Goal: Task Accomplishment & Management: Manage account settings

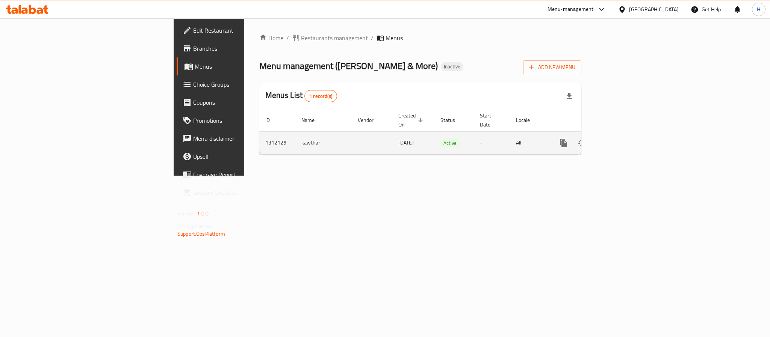
click at [627, 140] on link "enhanced table" at bounding box center [618, 143] width 18 height 18
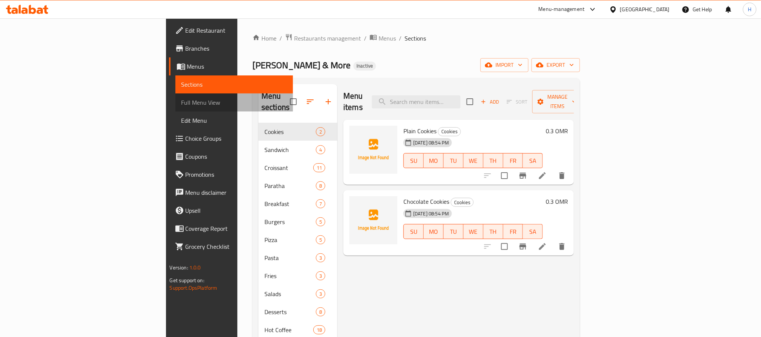
click at [182, 98] on span "Full Menu View" at bounding box center [235, 102] width 106 height 9
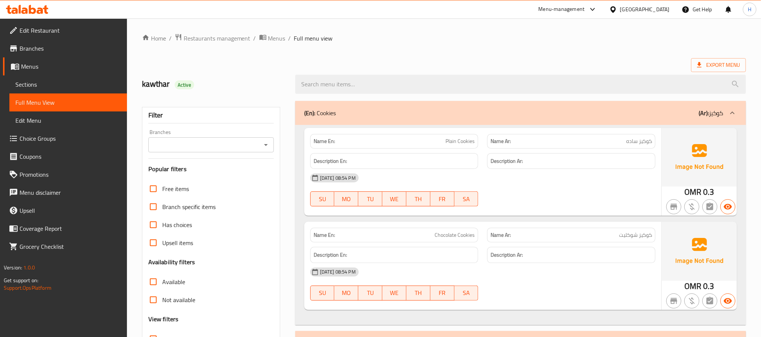
click at [645, 144] on span "كوكيز ساده" at bounding box center [639, 142] width 26 height 8
copy span "كوكيز"
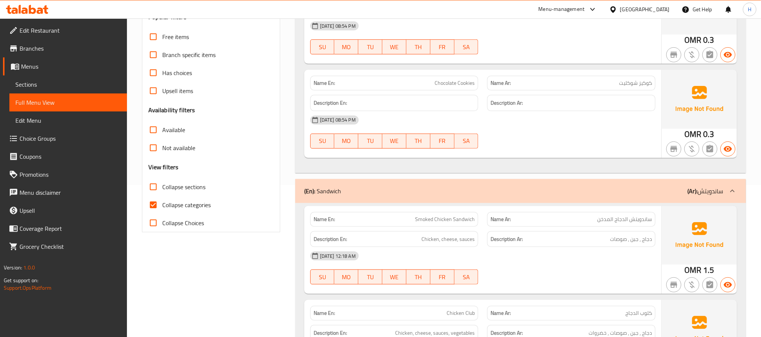
scroll to position [169, 0]
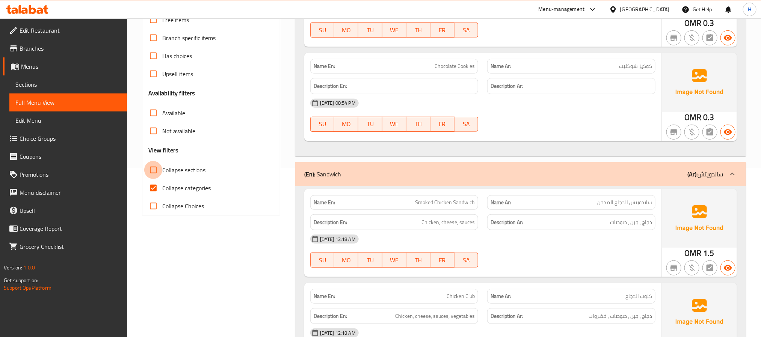
click at [156, 175] on input "Collapse sections" at bounding box center [153, 170] width 18 height 18
checkbox input "true"
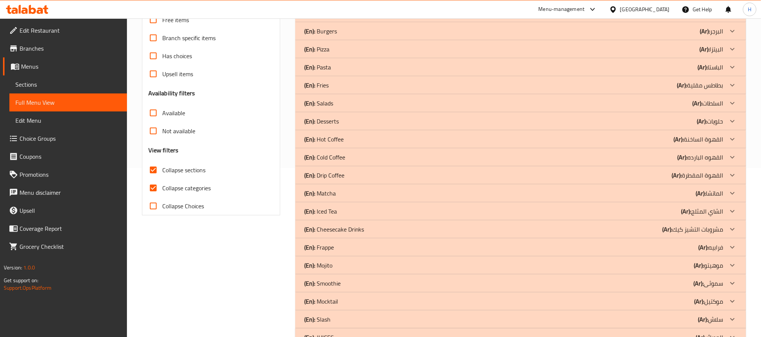
click at [149, 188] on input "Collapse categories" at bounding box center [153, 188] width 18 height 18
checkbox input "false"
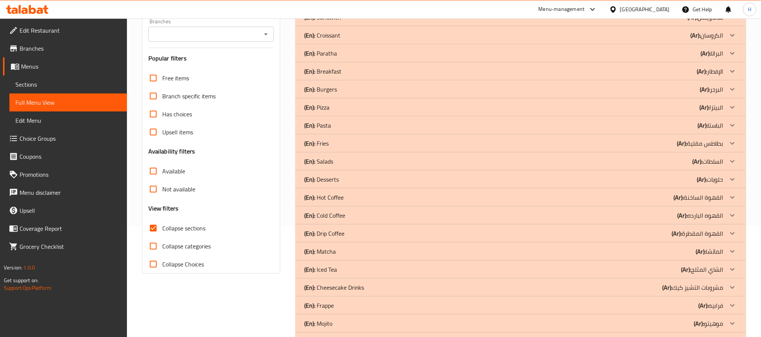
scroll to position [56, 0]
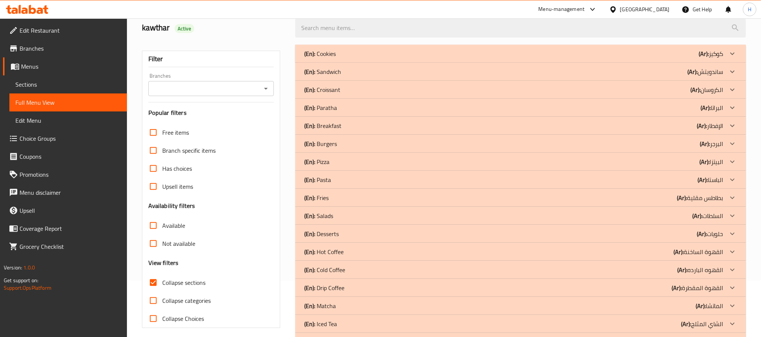
click at [732, 91] on icon at bounding box center [732, 89] width 9 height 9
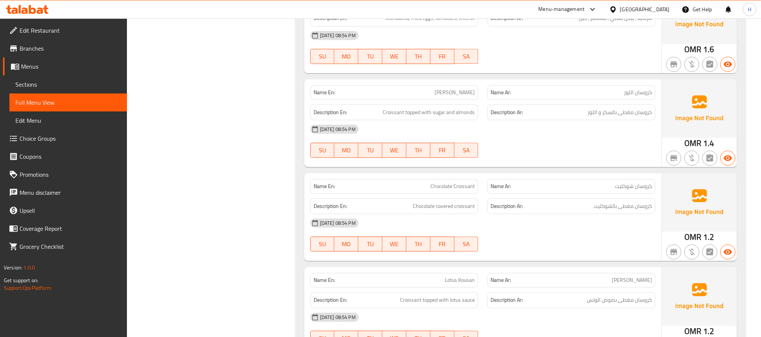
scroll to position [902, 0]
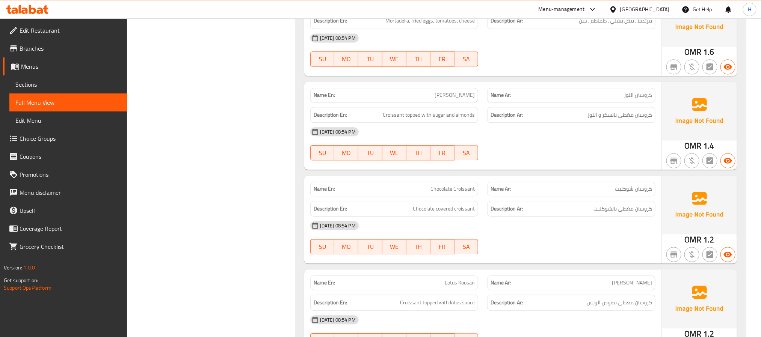
click at [451, 96] on span "[PERSON_NAME]" at bounding box center [455, 95] width 40 height 8
click at [449, 193] on span "Chocolate Croissant" at bounding box center [453, 189] width 44 height 8
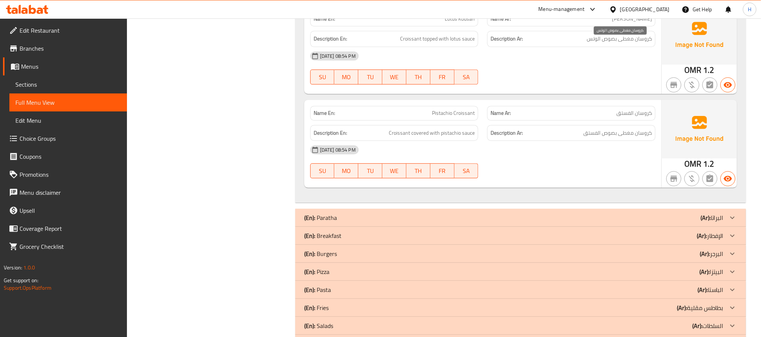
scroll to position [1184, 0]
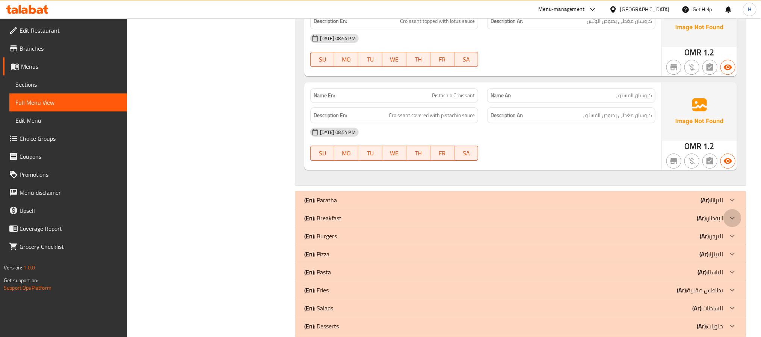
click at [734, 222] on icon at bounding box center [732, 218] width 9 height 9
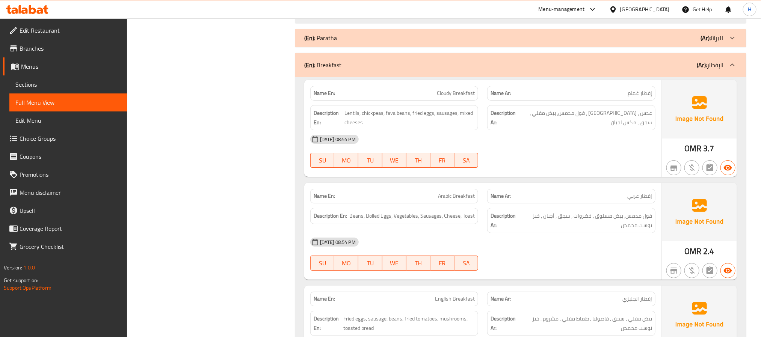
scroll to position [1353, 0]
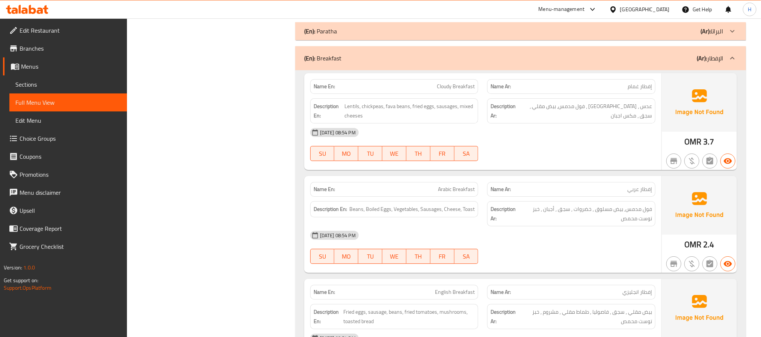
click at [443, 101] on div "Description En: Lentils, chickpeas, fava beans, fried eggs, sausages, mixed che…" at bounding box center [394, 111] width 177 height 34
click at [445, 91] on span "Cloudy Breakfast" at bounding box center [456, 87] width 38 height 8
copy span "Cloudy Breakfast"
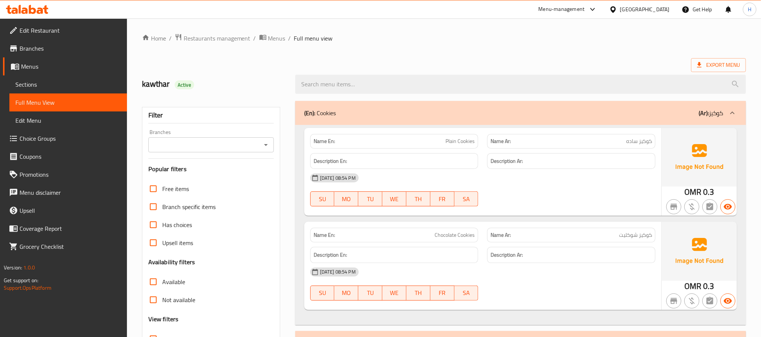
drag, startPoint x: 31, startPoint y: 79, endPoint x: 41, endPoint y: 100, distance: 22.5
click at [31, 80] on span "Sections" at bounding box center [68, 84] width 106 height 9
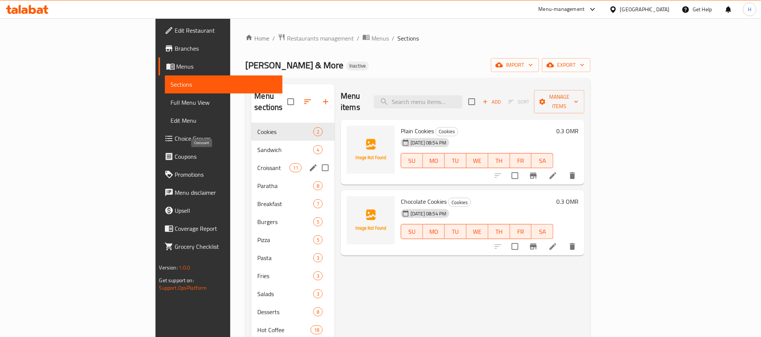
drag, startPoint x: 222, startPoint y: 154, endPoint x: 280, endPoint y: 190, distance: 67.5
click at [257, 163] on span "Croissant" at bounding box center [273, 167] width 32 height 9
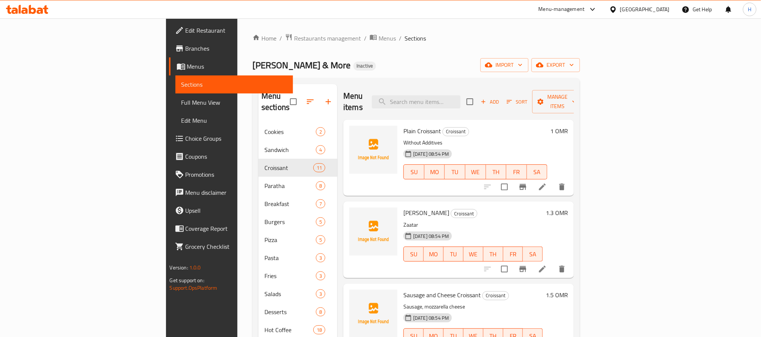
click at [553, 180] on li at bounding box center [542, 187] width 21 height 14
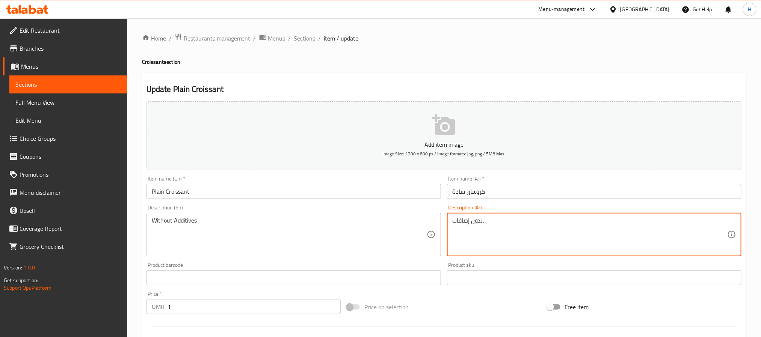
paste textarea "كروسان زبدة هش وطازج."
type textarea "بدون إضافات، كروسان زبدة هش وطازج."
click at [200, 215] on div "Without Additives Description (En)" at bounding box center [294, 235] width 295 height 44
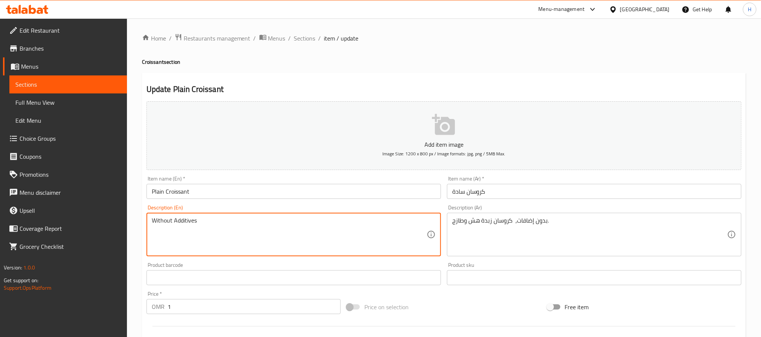
click at [197, 219] on textarea "Without Additives" at bounding box center [289, 235] width 275 height 36
paste textarea "Fresh and flaky butter croissants."
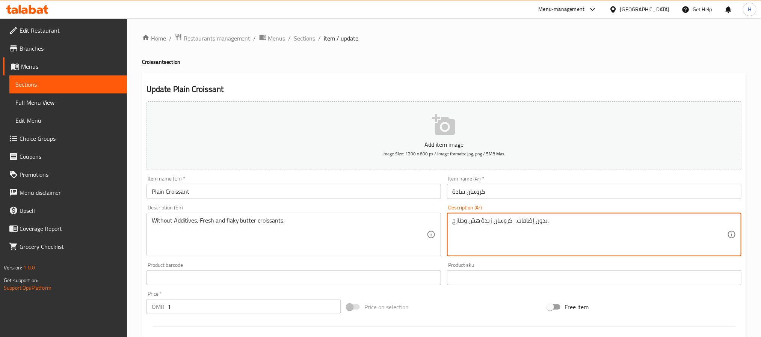
click at [475, 223] on textarea "بدون إضافات، كروسان زبدة هش وطازج." at bounding box center [589, 235] width 275 height 36
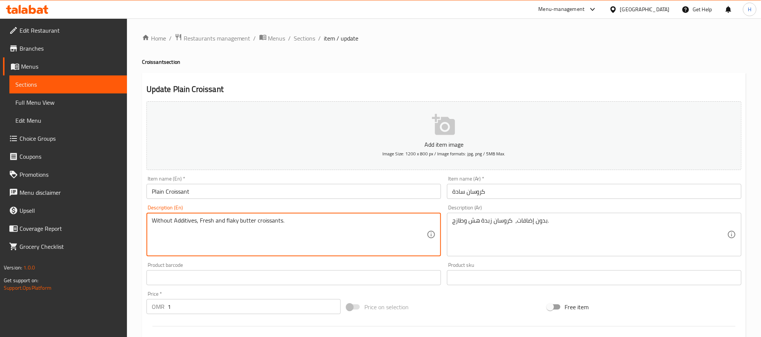
click at [230, 226] on textarea "Without Additives, Fresh and flaky butter croissants." at bounding box center [289, 235] width 275 height 36
paste textarea "ragile"
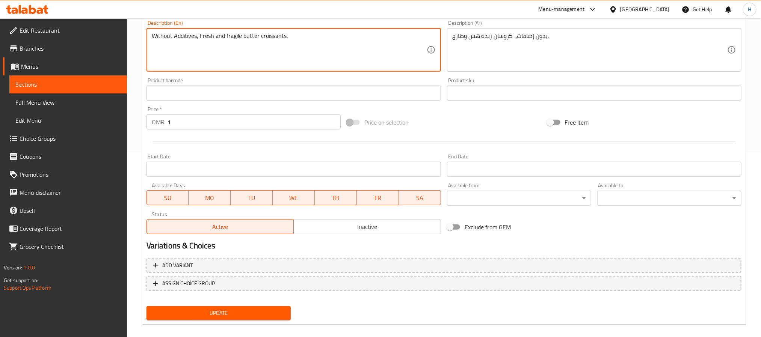
scroll to position [193, 0]
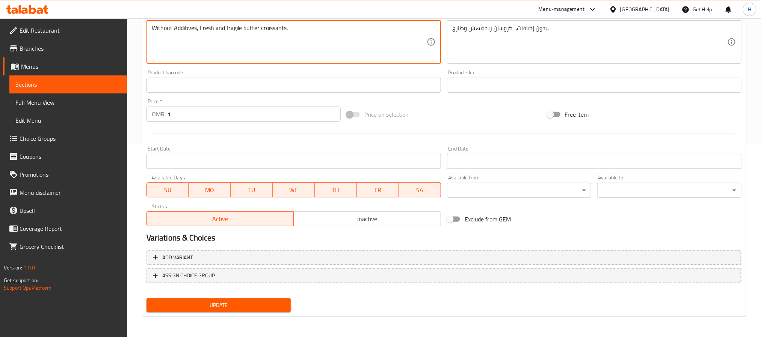
type textarea "Without Additives, Fresh and fragile butter croissants."
click at [271, 307] on span "Update" at bounding box center [219, 305] width 132 height 9
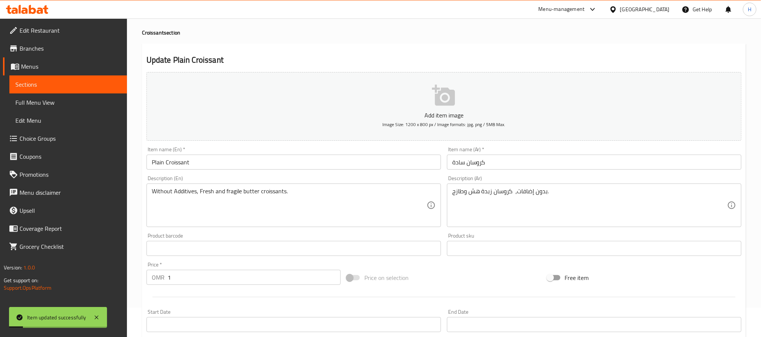
scroll to position [24, 0]
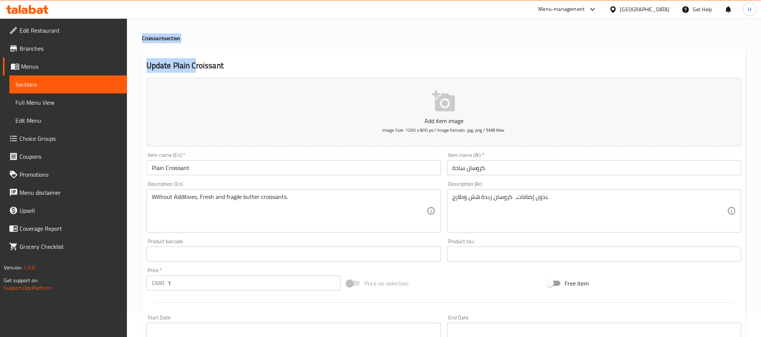
drag, startPoint x: 168, startPoint y: 36, endPoint x: 140, endPoint y: 35, distance: 27.9
click at [140, 35] on div "Home / Restaurants management / Menus / Sections / item / update Croissant sect…" at bounding box center [444, 251] width 634 height 513
click at [182, 44] on div "Home / Restaurants management / Menus / Sections / item / update Croissant sect…" at bounding box center [444, 251] width 604 height 483
drag, startPoint x: 176, startPoint y: 38, endPoint x: 141, endPoint y: 35, distance: 34.6
click at [142, 35] on h4 "Croissant section" at bounding box center [444, 39] width 604 height 8
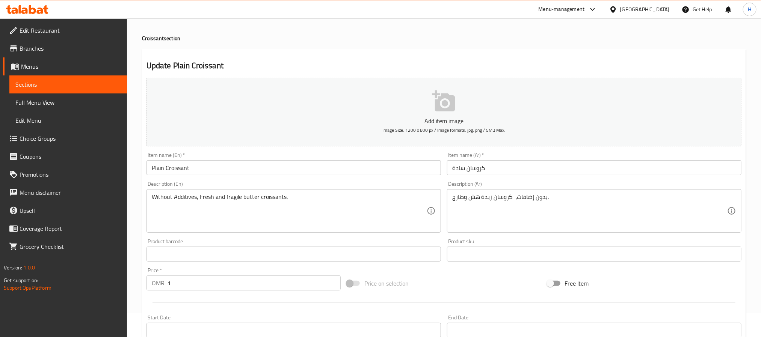
copy h4 "Croissant section"
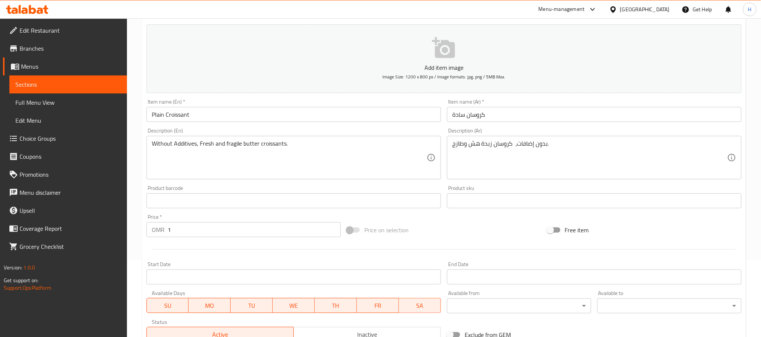
scroll to position [193, 0]
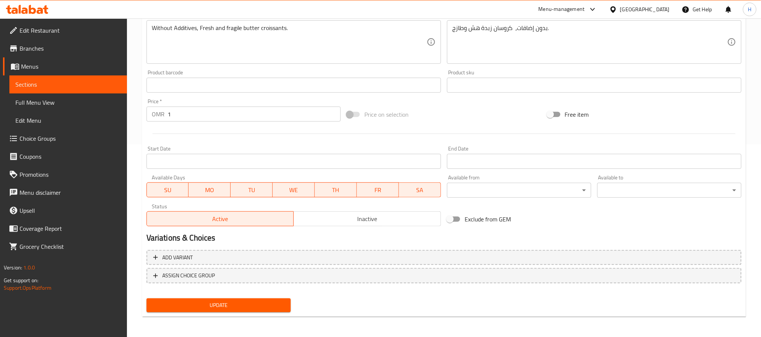
click at [285, 308] on button "Update" at bounding box center [219, 306] width 144 height 14
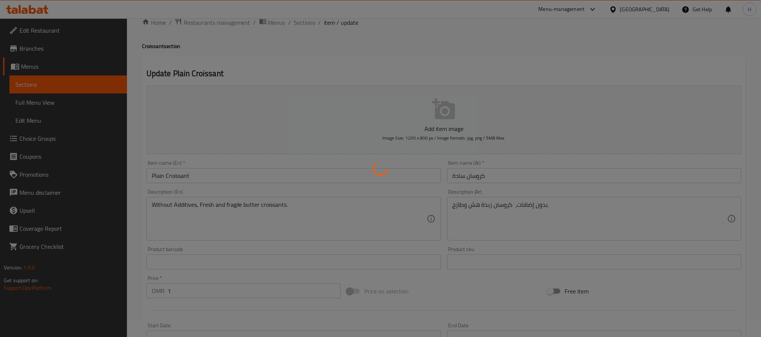
scroll to position [0, 0]
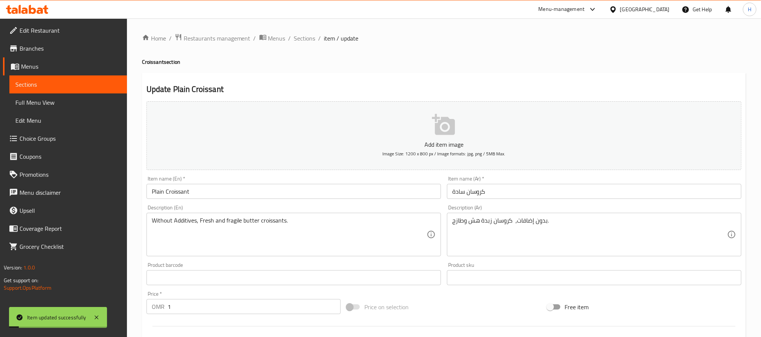
click at [303, 44] on div "Home / Restaurants management / Menus / Sections / item / update Croissant sect…" at bounding box center [444, 274] width 604 height 483
click at [303, 40] on span "Sections" at bounding box center [304, 38] width 21 height 9
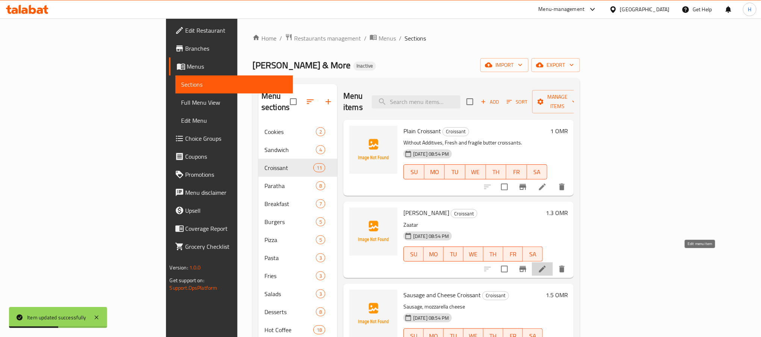
click at [546, 266] on icon at bounding box center [542, 269] width 7 height 7
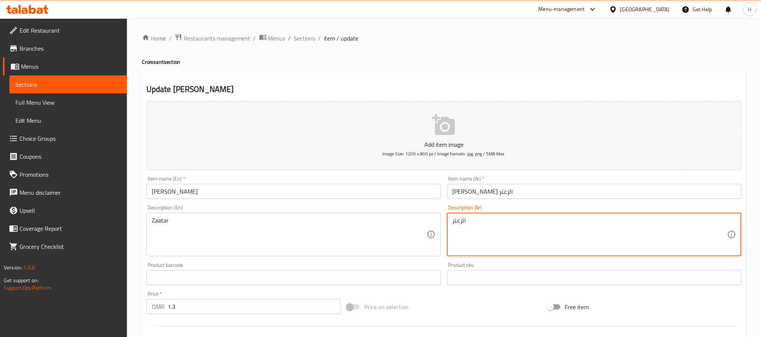
click at [456, 221] on textarea "الزعتر" at bounding box center [589, 235] width 275 height 36
paste textarea "محشو بخليط الزعتر وزيت الزيتون."
type textarea "محشو بخليط الزعتر وزيت الزيتون."
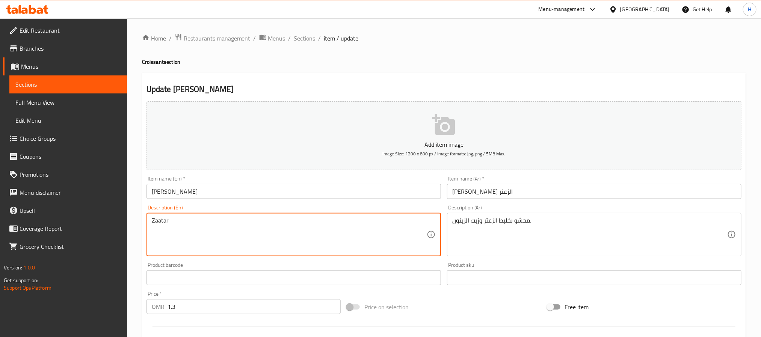
click at [277, 234] on textarea "Zaatar" at bounding box center [289, 235] width 275 height 36
paste textarea "Stuffed with a mixture of thyme and olive oil."
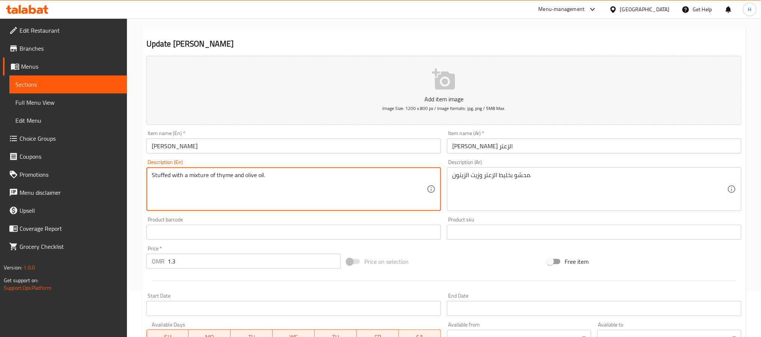
scroll to position [193, 0]
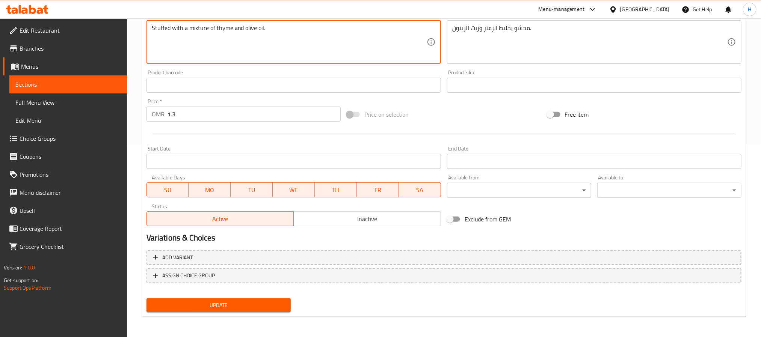
type textarea "Stuffed with a mixture of thyme and olive oil."
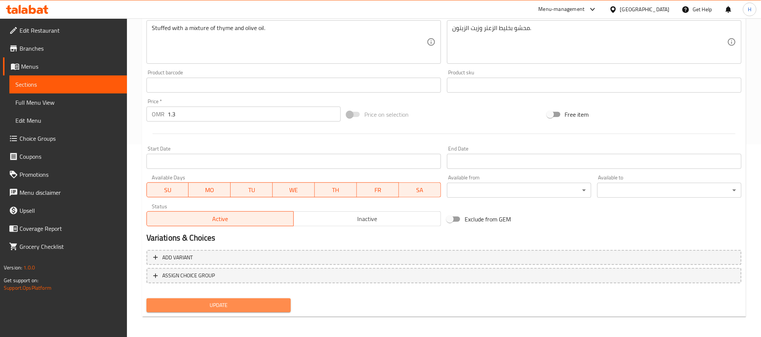
click at [256, 306] on span "Update" at bounding box center [219, 305] width 132 height 9
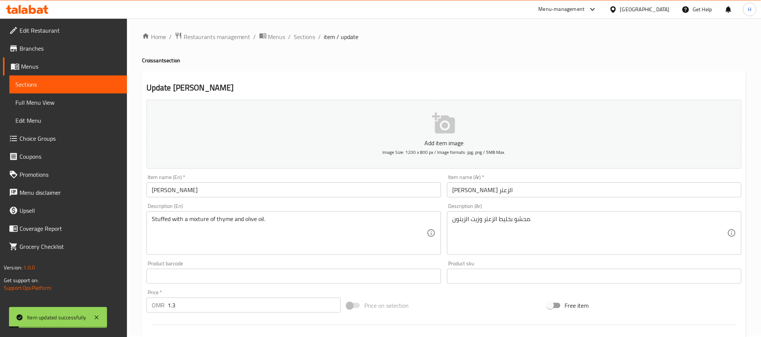
scroll to position [0, 0]
click at [304, 37] on span "Sections" at bounding box center [304, 38] width 21 height 9
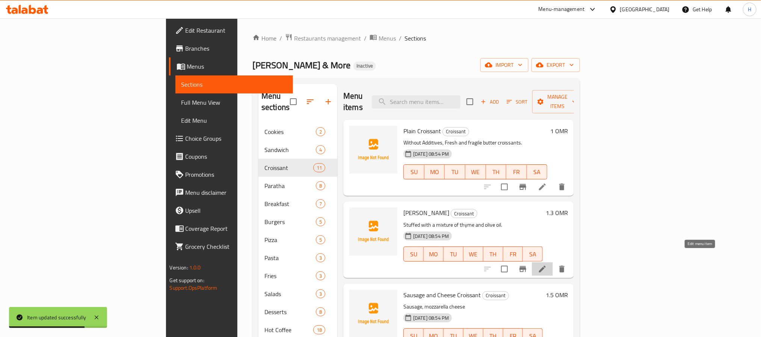
click at [547, 265] on icon at bounding box center [542, 269] width 9 height 9
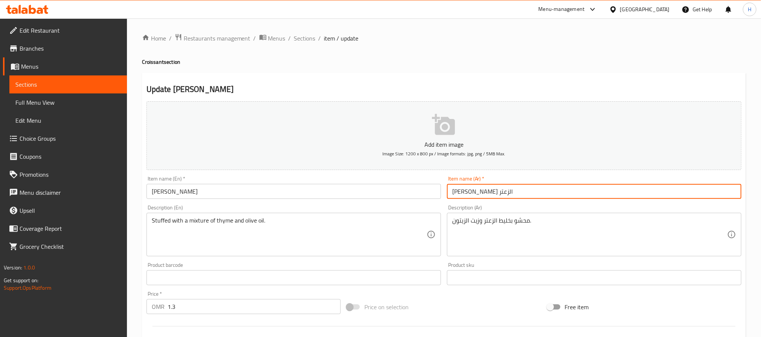
click at [478, 197] on input "كوسان الزعتر" at bounding box center [594, 191] width 295 height 15
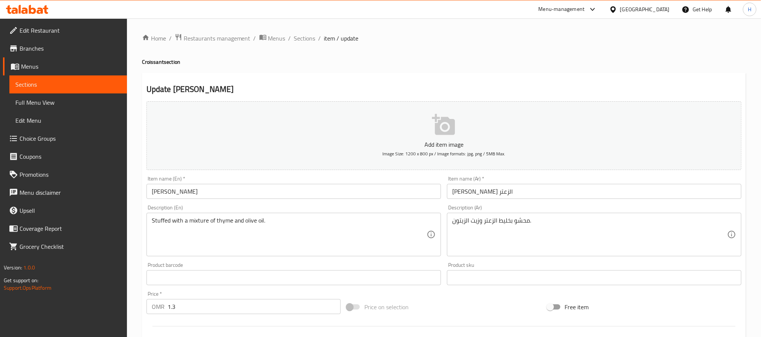
click at [153, 60] on h4 "Croissant section" at bounding box center [444, 62] width 604 height 8
copy h4 "Croissant"
click at [180, 189] on input "Zaatar Kousan" at bounding box center [294, 191] width 295 height 15
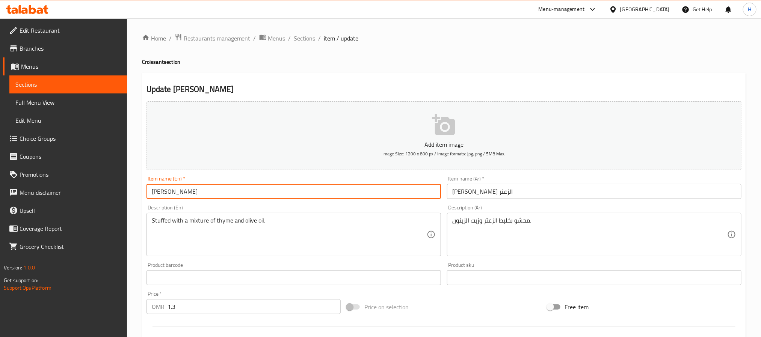
click at [180, 189] on input "Zaatar Kousan" at bounding box center [294, 191] width 295 height 15
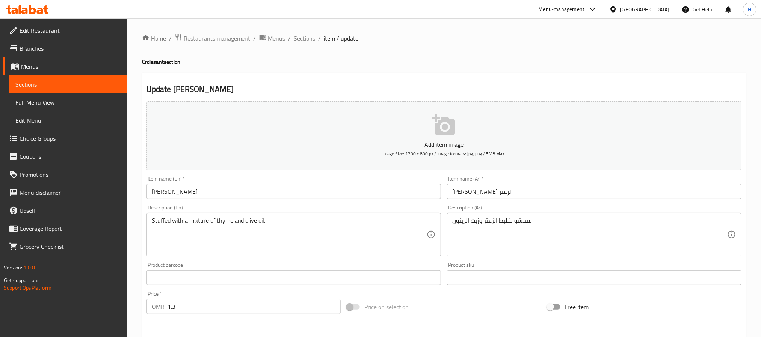
click at [149, 61] on h4 "Croissant section" at bounding box center [444, 62] width 604 height 8
copy h4 "Croissant"
click at [180, 192] on input "Zaatar Kousan" at bounding box center [294, 191] width 295 height 15
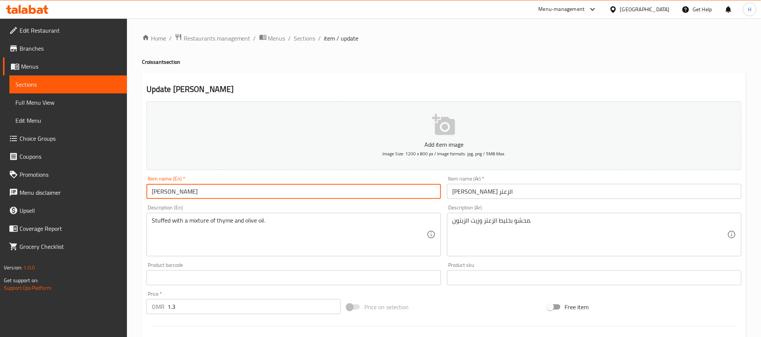
click at [180, 192] on input "Zaatar Kousan" at bounding box center [294, 191] width 295 height 15
paste input "Croissant"
click at [171, 190] on input "Zaatar Croissant" at bounding box center [294, 191] width 295 height 15
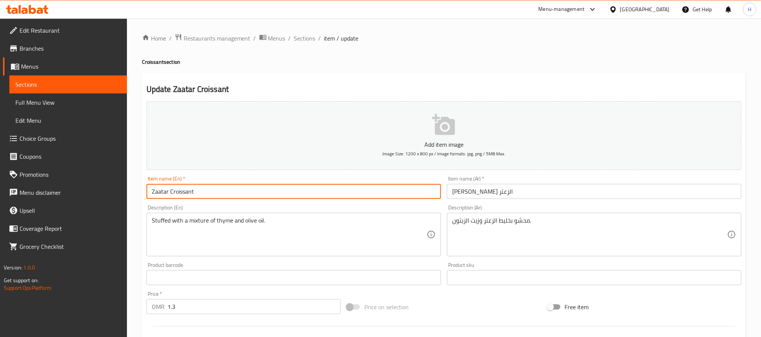
type input "Zaatar Croissant"
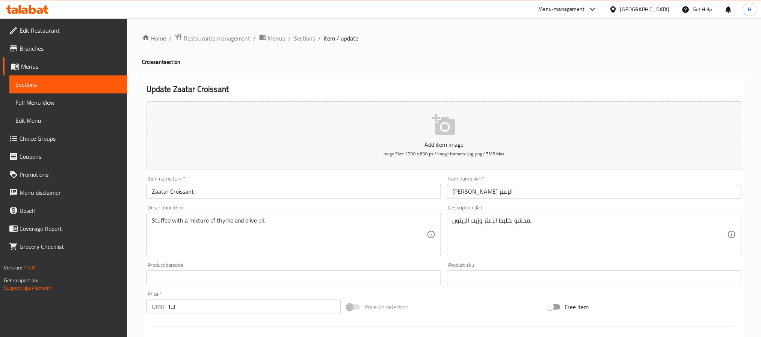
click at [470, 198] on input "كوسان الزعتر" at bounding box center [594, 191] width 295 height 15
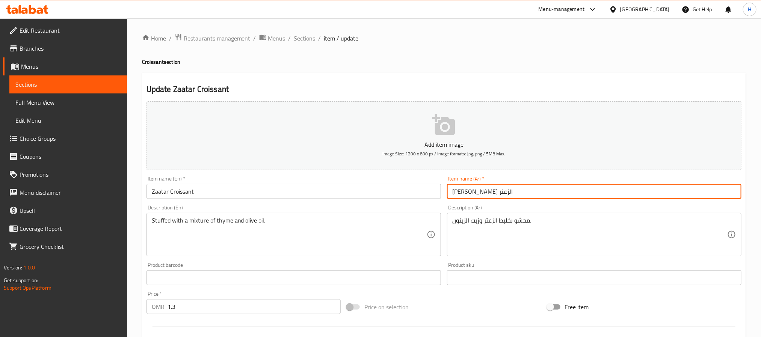
click at [473, 197] on input "كوسان الزعتر" at bounding box center [594, 191] width 295 height 15
paste input "ر"
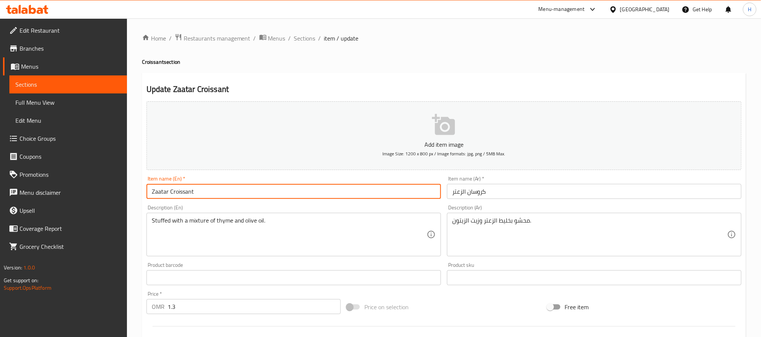
click at [179, 195] on input "Zaatar Croissant" at bounding box center [294, 191] width 295 height 15
click at [478, 192] on input "كروسان الزعتر" at bounding box center [594, 191] width 295 height 15
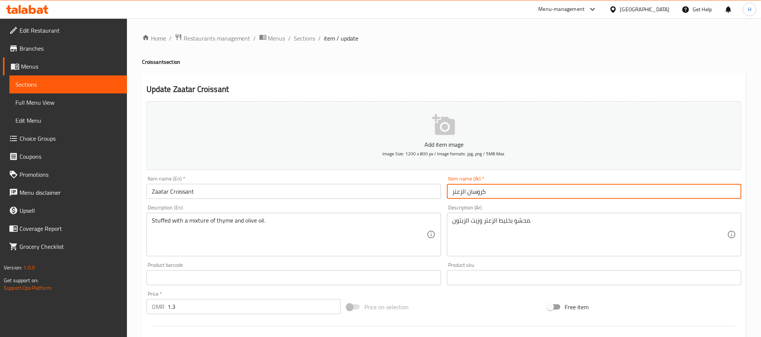
click at [478, 192] on input "كروسان الزعتر" at bounding box center [594, 191] width 295 height 15
paste input "سون"
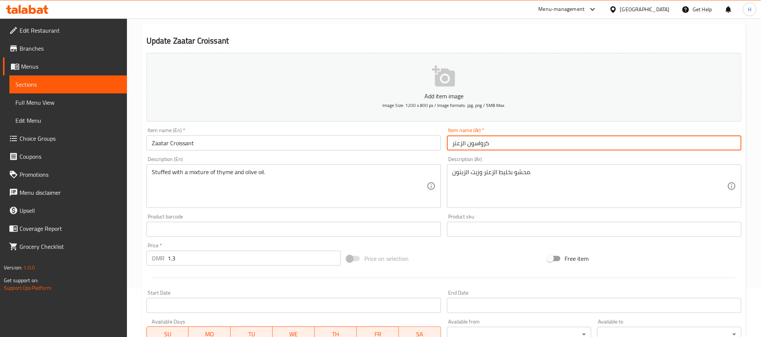
scroll to position [193, 0]
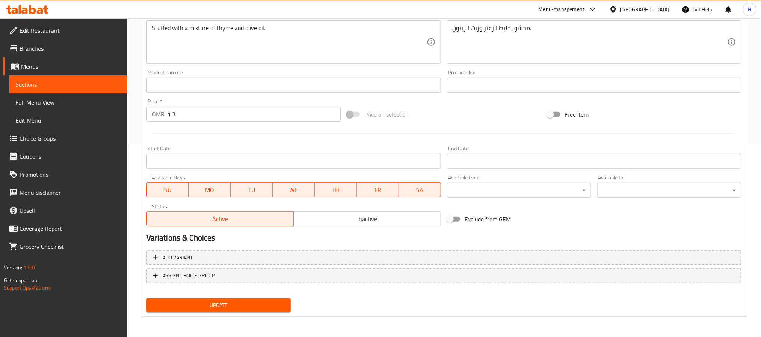
type input "كرواسون الزعتر"
click at [237, 302] on span "Update" at bounding box center [219, 305] width 132 height 9
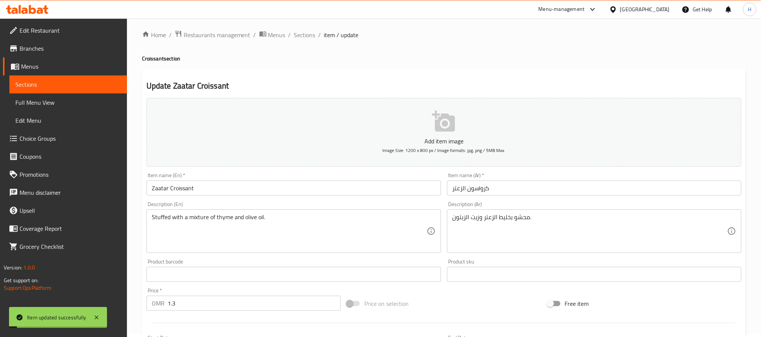
scroll to position [0, 0]
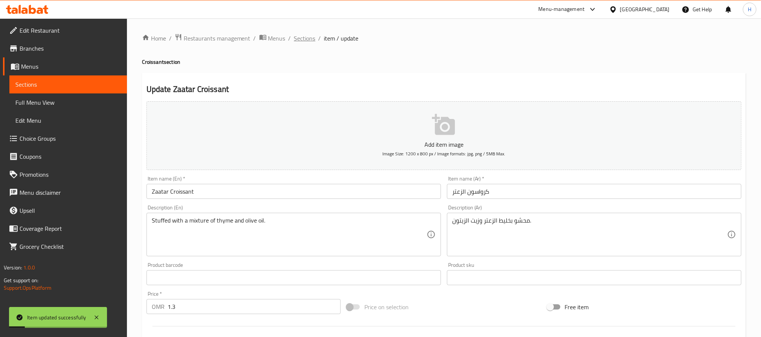
click at [312, 38] on span "Sections" at bounding box center [304, 38] width 21 height 9
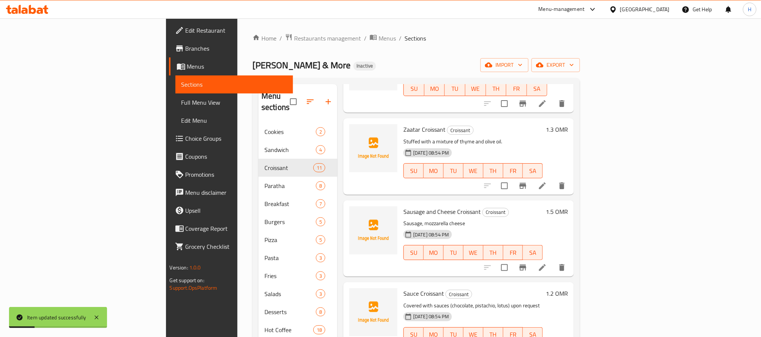
scroll to position [113, 0]
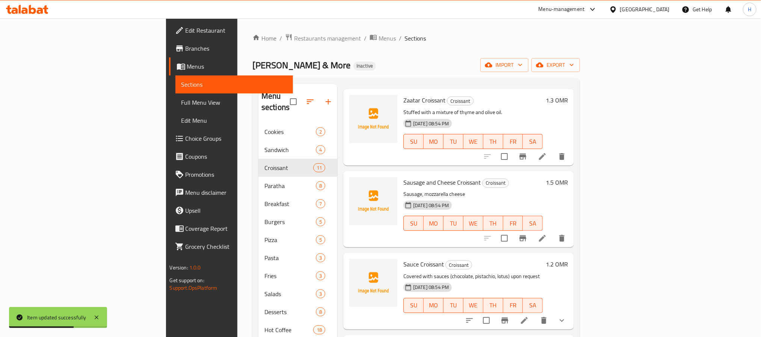
click at [553, 232] on li at bounding box center [542, 239] width 21 height 14
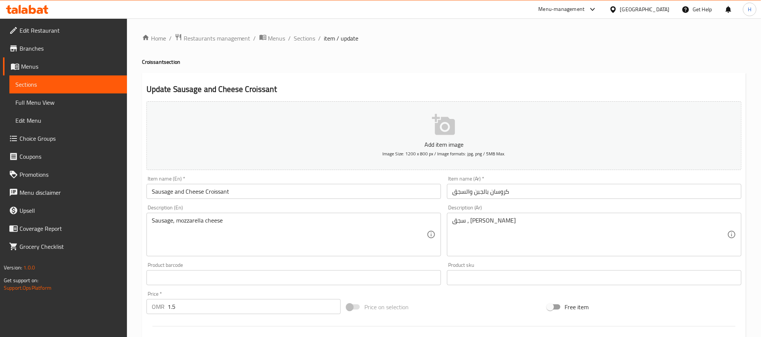
click at [451, 221] on div "سجق ، جبن موزاريلا Description (Ar)" at bounding box center [594, 235] width 295 height 44
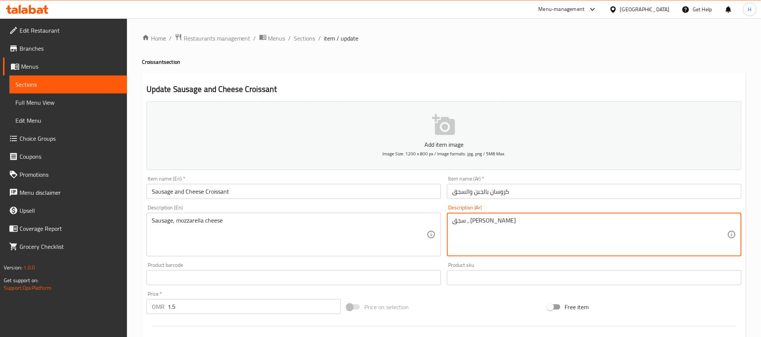
paste textarea "ائبة داخل كروسان ذهبي."
click at [526, 222] on textarea "سجق ، جبن موزاريلا" at bounding box center [589, 235] width 275 height 36
paste textarea "ذائبة داخل كروسان ذهبي."
type textarea "سجق ، جبن موزاريلا ذائبة داخل كروسان ذهبي."
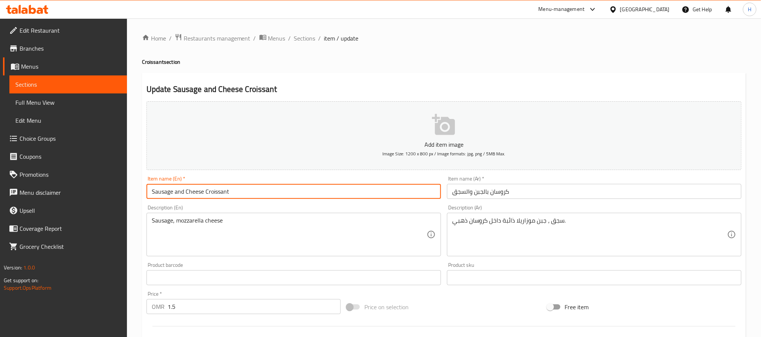
click at [161, 187] on input "Sausage and Cheese Croissant" at bounding box center [294, 191] width 295 height 15
paste input "Hot Dog"
drag, startPoint x: 163, startPoint y: 195, endPoint x: 111, endPoint y: 190, distance: 52.9
click at [111, 190] on div "Edit Restaurant Branches Menus Sections Full Menu View Edit Menu Choice Groups …" at bounding box center [380, 274] width 761 height 513
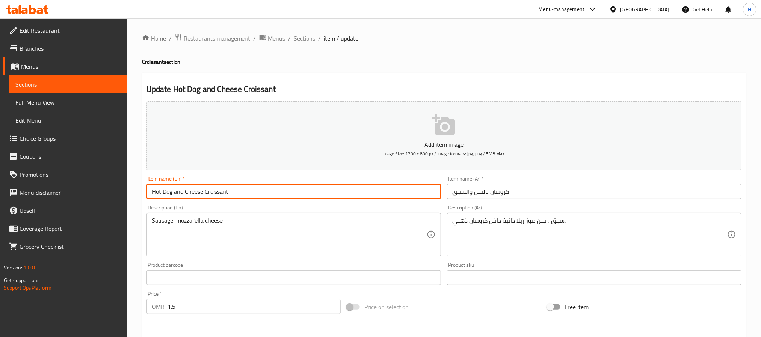
type input "Hot Dog and Cheese Croissant"
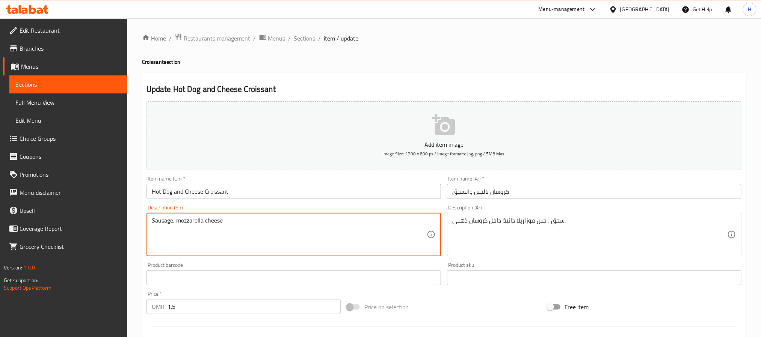
click at [164, 221] on textarea "Sausage, mozzarella cheese" at bounding box center [289, 235] width 275 height 36
paste textarea "Hot Dog"
click at [189, 228] on textarea "Hot Dog, mozzarella cheese" at bounding box center [289, 235] width 275 height 36
click at [259, 223] on textarea "Hot Dog, mozzarella cheese" at bounding box center [289, 235] width 275 height 36
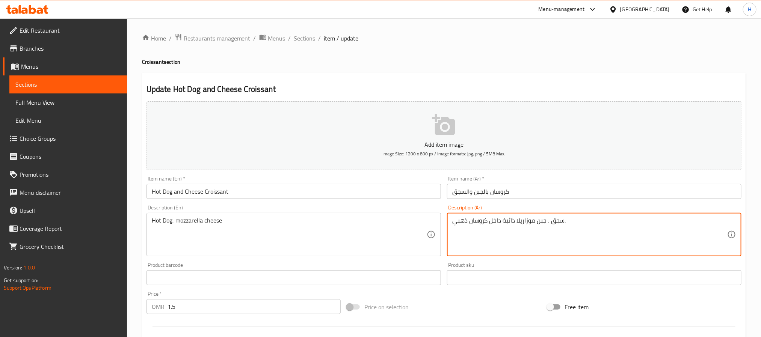
drag, startPoint x: 547, startPoint y: 221, endPoint x: 454, endPoint y: 227, distance: 93.7
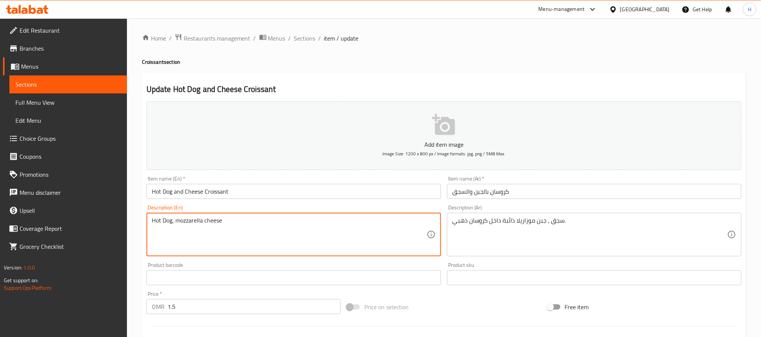
drag, startPoint x: 176, startPoint y: 219, endPoint x: 281, endPoint y: 233, distance: 105.7
paste textarea "Melted mozzarella cheese inside a golden croissant"
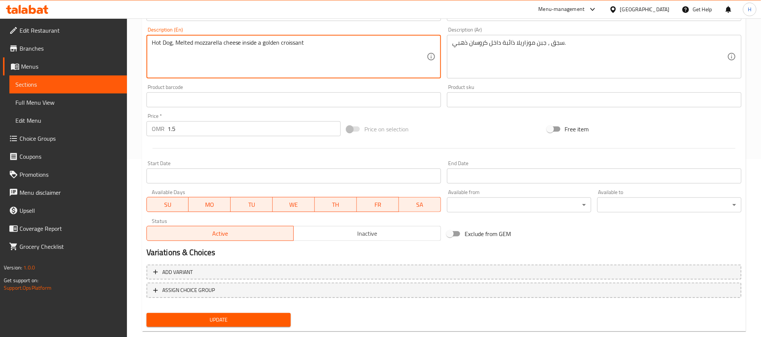
scroll to position [193, 0]
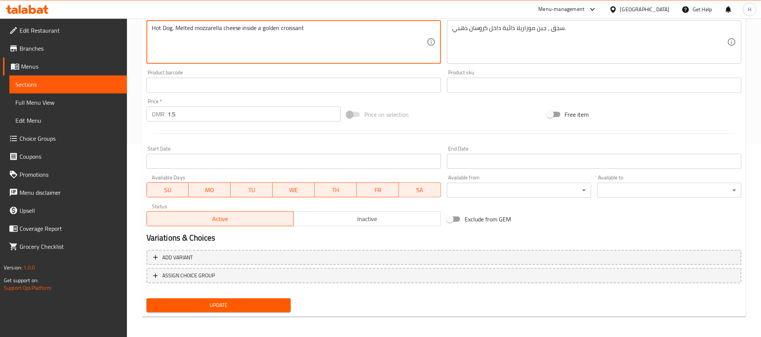
type textarea "Hot Dog, Melted mozzarella cheese inside a golden croissant"
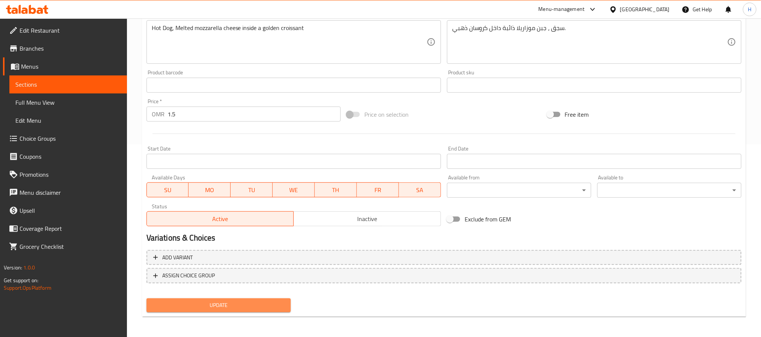
click at [277, 307] on span "Update" at bounding box center [219, 305] width 132 height 9
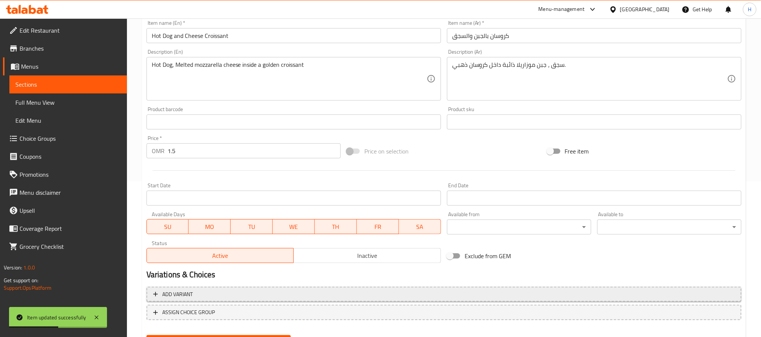
scroll to position [136, 0]
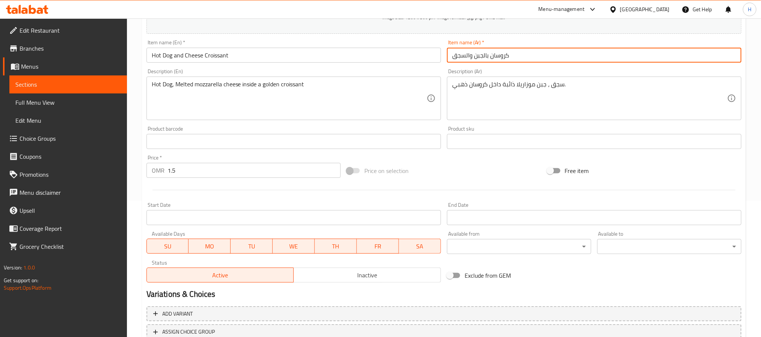
click at [467, 53] on input "كروسان بالجبن والسجق" at bounding box center [594, 55] width 295 height 15
click at [468, 59] on input "كروسان بالجبن والسجق" at bounding box center [594, 55] width 295 height 15
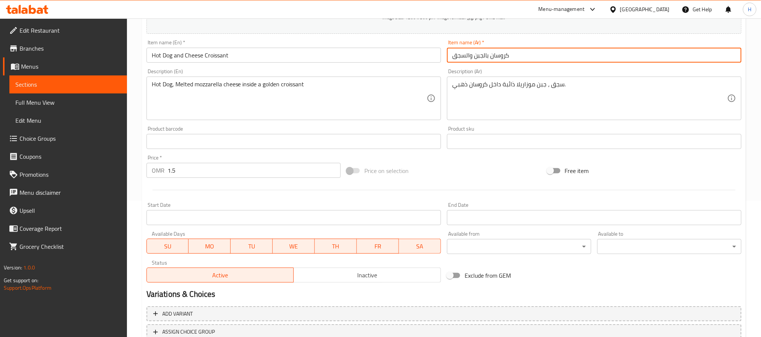
click at [468, 59] on input "كروسان بالجبن والسجق" at bounding box center [594, 55] width 295 height 15
paste input "لنقانق بالجبن"
type input "كروسان النقانق بالجبن"
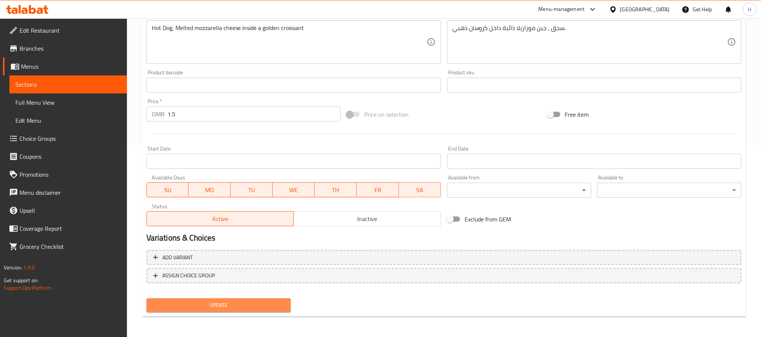
click at [220, 303] on span "Update" at bounding box center [219, 305] width 132 height 9
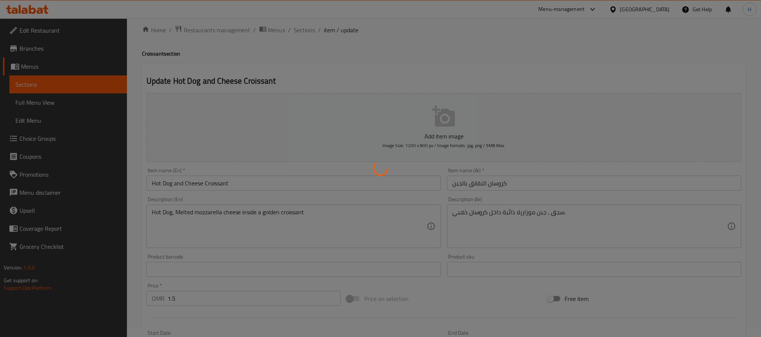
scroll to position [0, 0]
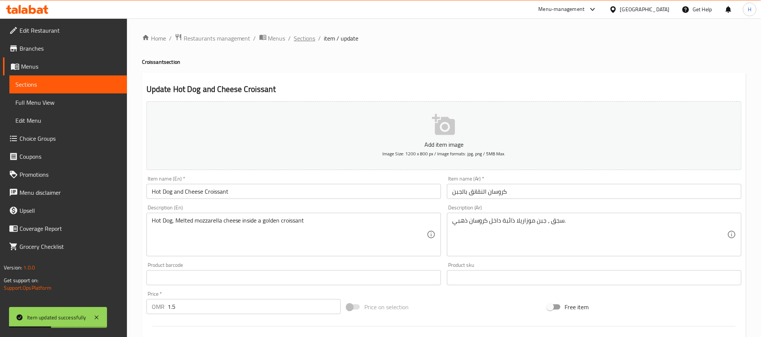
click at [298, 41] on span "Sections" at bounding box center [304, 38] width 21 height 9
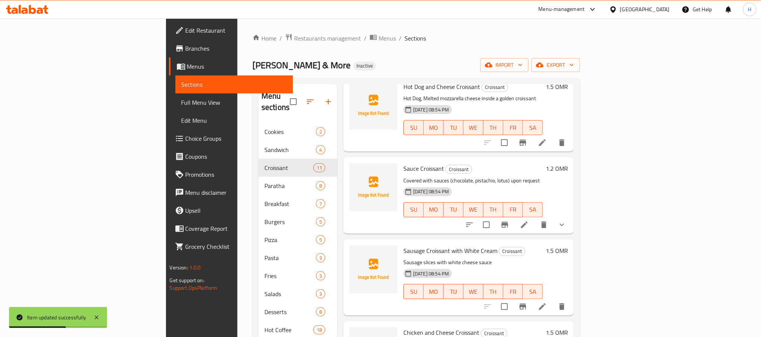
scroll to position [225, 0]
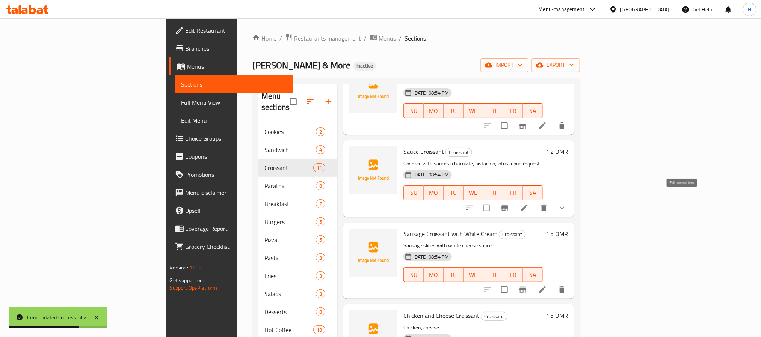
click at [529, 204] on icon at bounding box center [524, 208] width 9 height 9
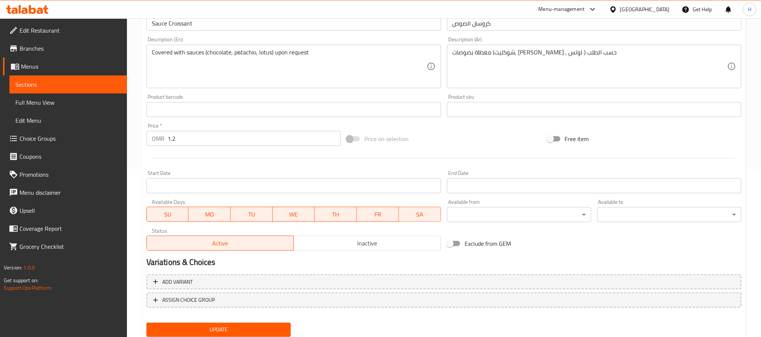
scroll to position [193, 0]
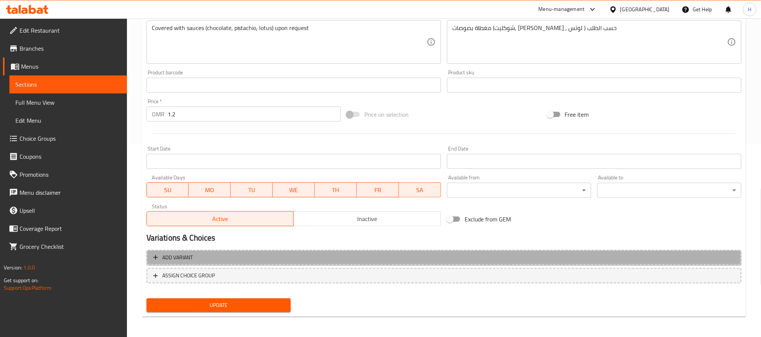
click at [278, 255] on span "Add variant" at bounding box center [444, 257] width 582 height 9
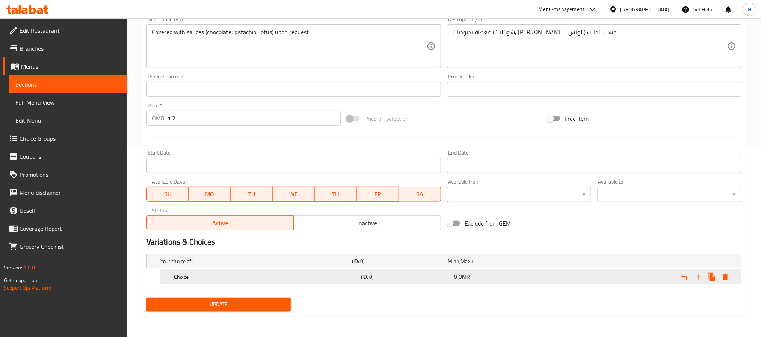
click at [269, 274] on h5 "Choice" at bounding box center [266, 278] width 184 height 8
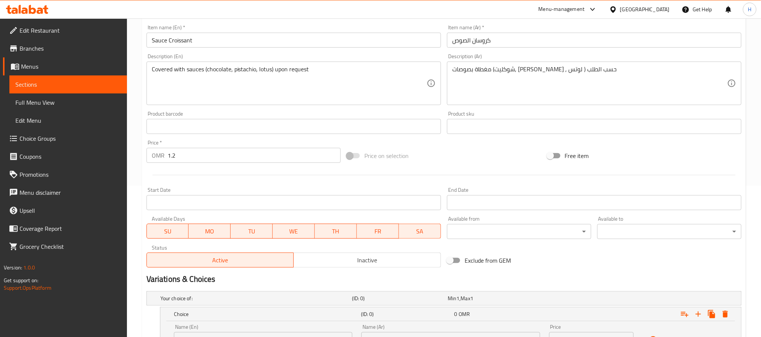
scroll to position [133, 0]
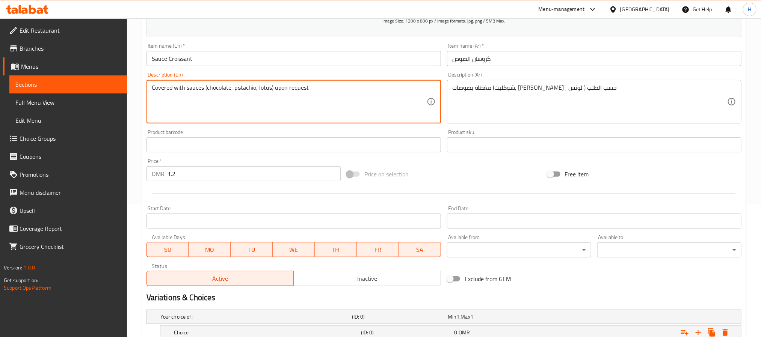
click at [216, 89] on textarea "Covered with sauces (chocolate, pistachio, lotus) upon request" at bounding box center [289, 102] width 275 height 36
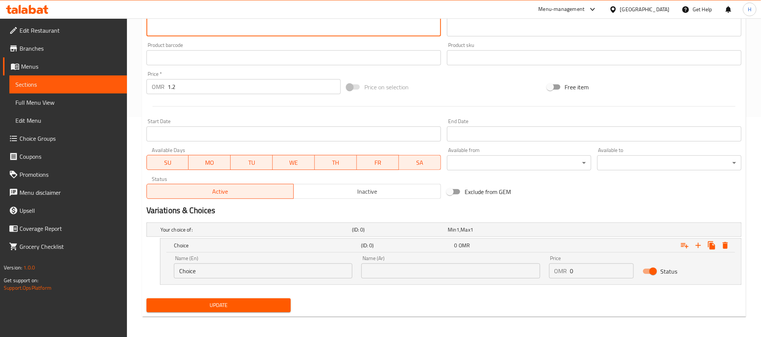
scroll to position [221, 0]
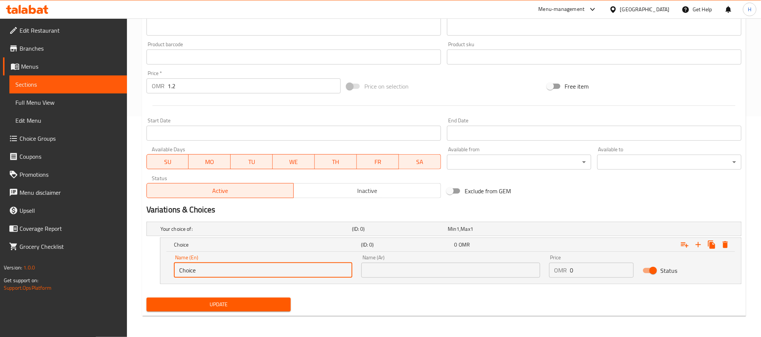
click at [210, 268] on input "Choice" at bounding box center [263, 270] width 179 height 15
paste input "chocolat"
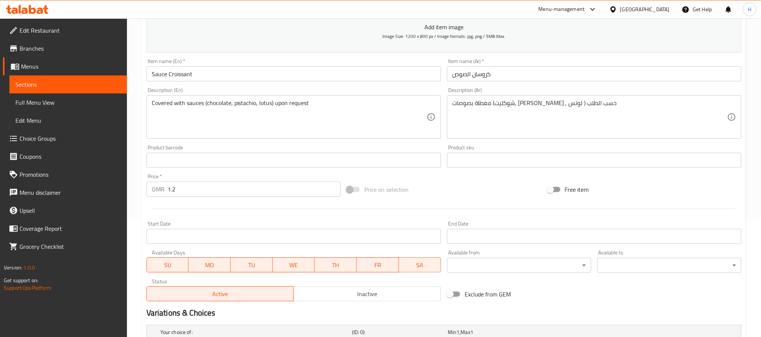
scroll to position [109, 0]
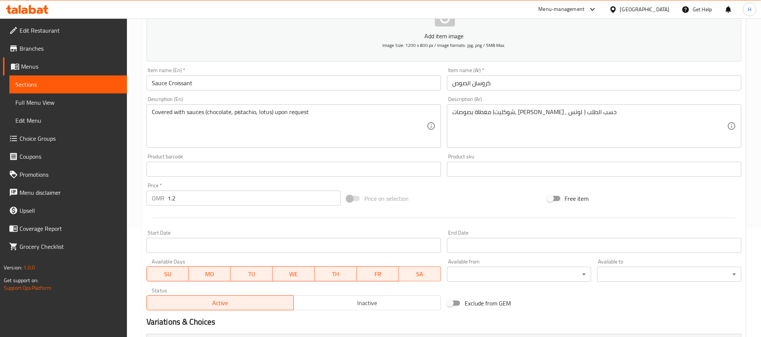
type input "chocolate"
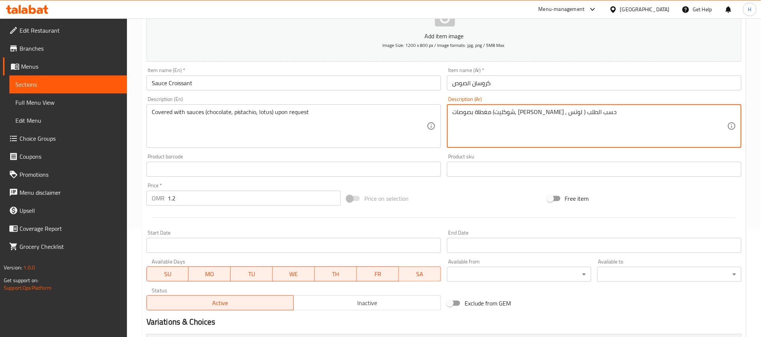
click at [530, 115] on textarea "مغطاة بصوصات (شوكليت, فستق , لوتس ) حسب الطلب" at bounding box center [589, 127] width 275 height 36
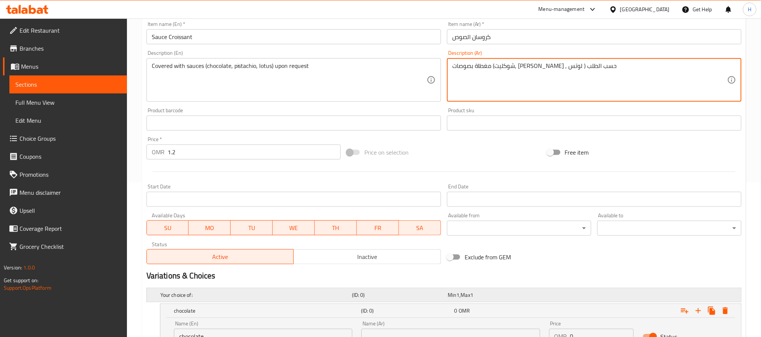
scroll to position [221, 0]
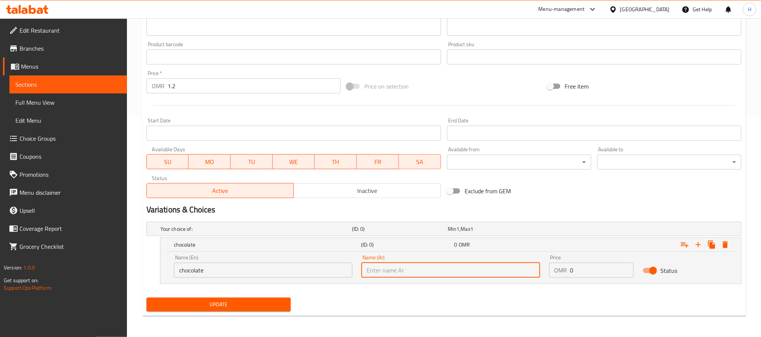
click at [390, 273] on input "text" at bounding box center [451, 270] width 179 height 15
paste input "شوكليت"
type input "شوكليت"
click at [697, 246] on icon "Expand" at bounding box center [698, 245] width 9 height 9
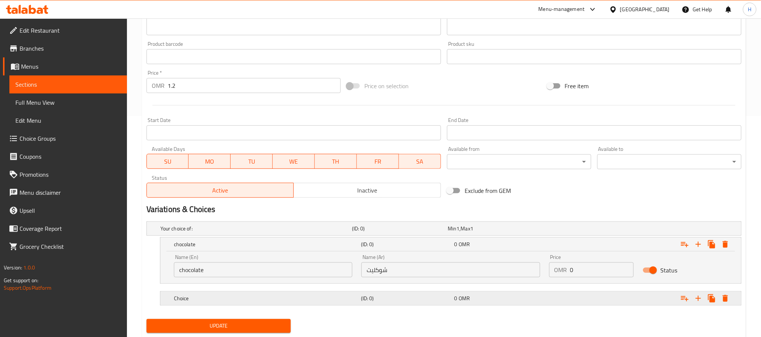
click at [248, 306] on div "Choice (ID: 0) 0 OMR" at bounding box center [452, 299] width 561 height 17
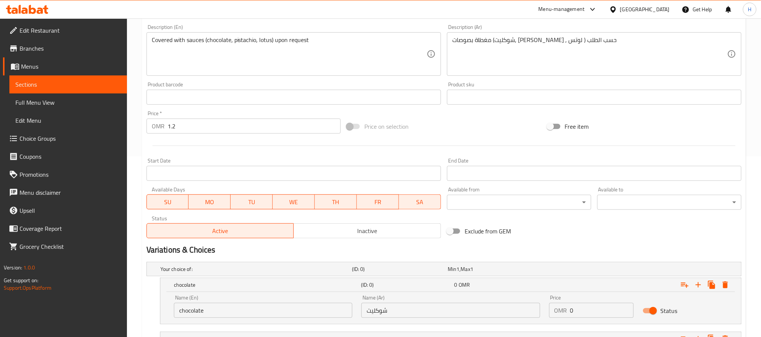
scroll to position [109, 0]
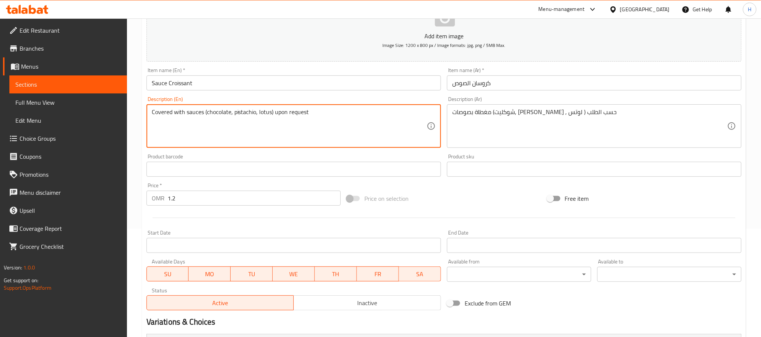
click at [240, 113] on textarea "Covered with sauces (chocolate, pistachio, lotus) upon request" at bounding box center [289, 127] width 275 height 36
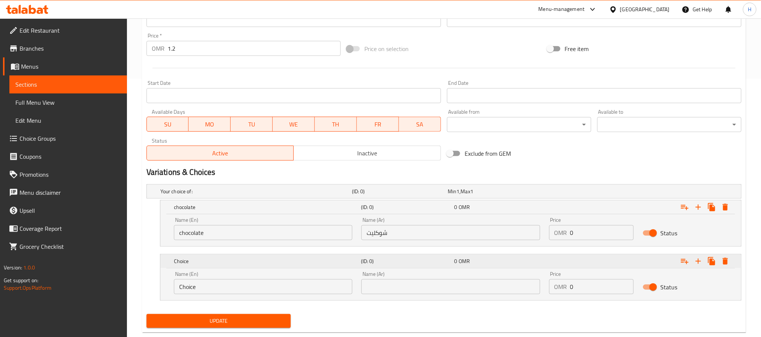
scroll to position [275, 0]
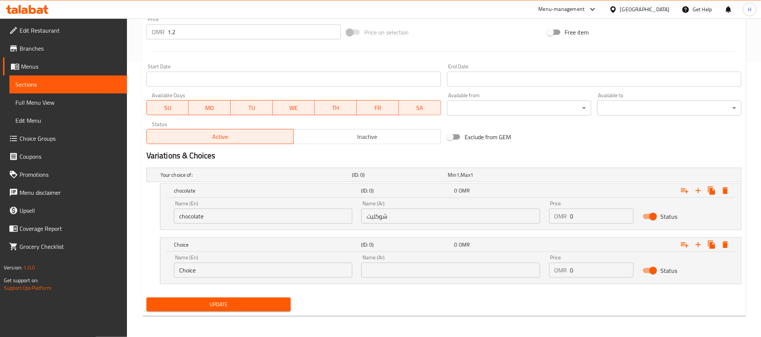
click at [234, 262] on div "Name (En) Choice Name (En)" at bounding box center [263, 266] width 179 height 23
click at [235, 262] on div "Name (En) Choice Name (En)" at bounding box center [263, 266] width 179 height 23
click at [235, 264] on input "Choice" at bounding box center [263, 270] width 179 height 15
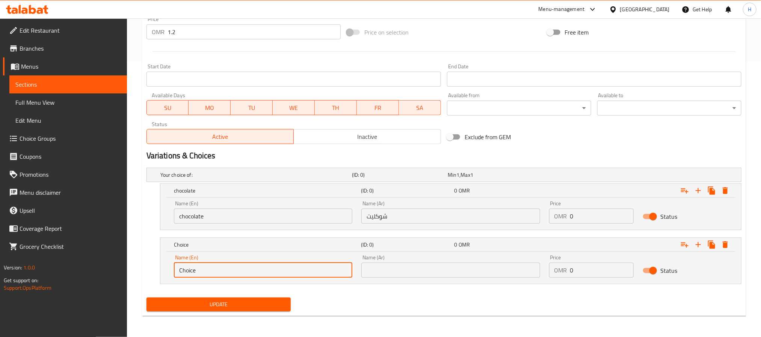
click at [235, 264] on input "Choice" at bounding box center [263, 270] width 179 height 15
paste input "pistachio"
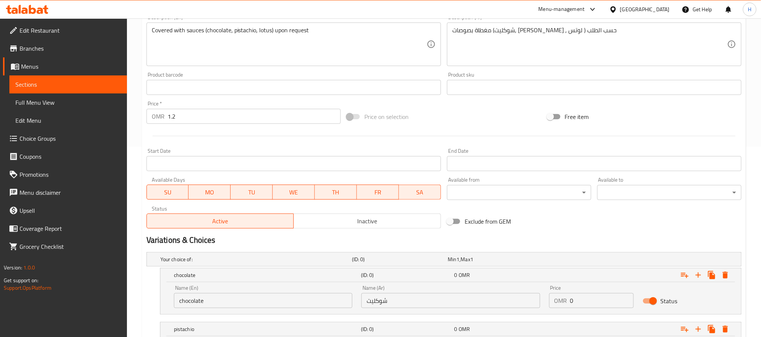
scroll to position [163, 0]
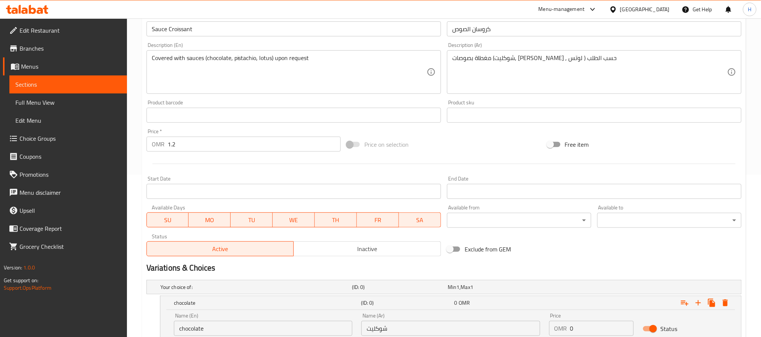
type input "pistachio"
click at [514, 56] on textarea "مغطاة بصوصات (شوكليت, فستق , لوتس ) حسب الطلب" at bounding box center [589, 72] width 275 height 36
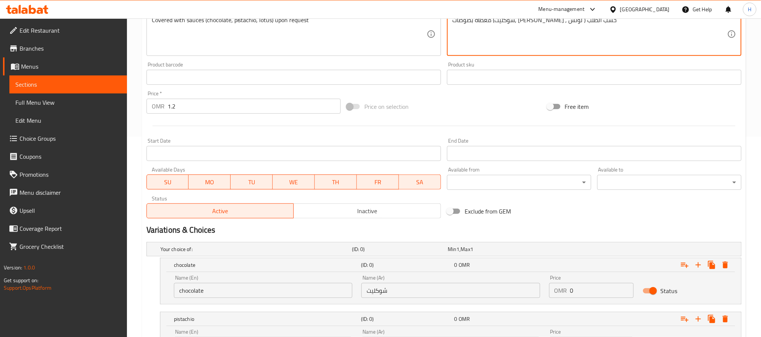
scroll to position [275, 0]
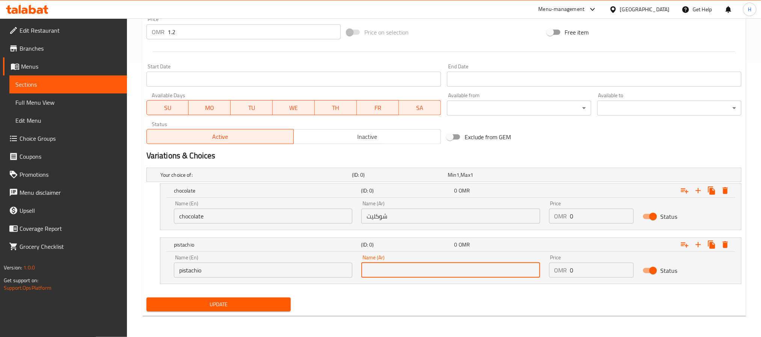
click at [412, 264] on input "text" at bounding box center [451, 270] width 179 height 15
paste input "فستق"
type input "فستق"
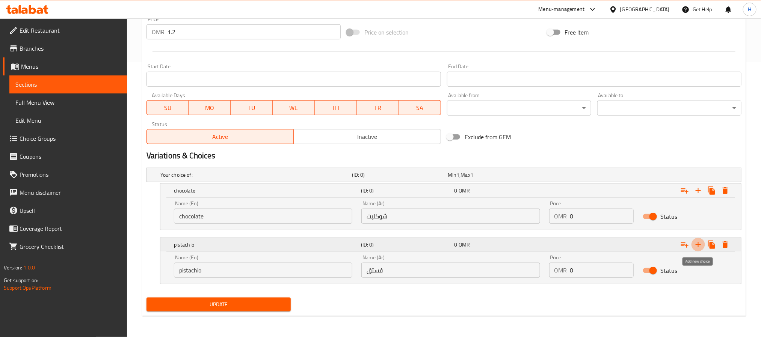
click at [702, 244] on icon "Expand" at bounding box center [698, 245] width 9 height 9
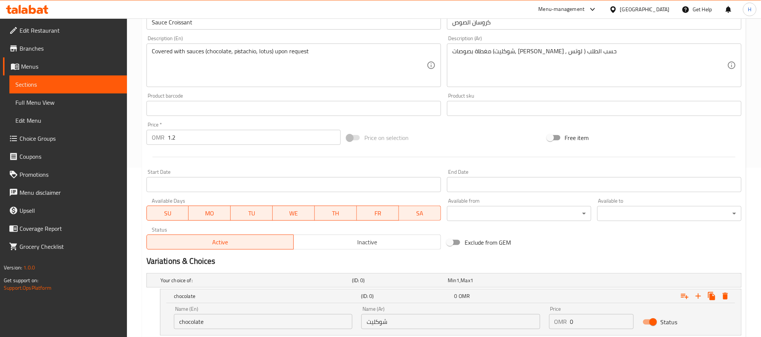
scroll to position [163, 0]
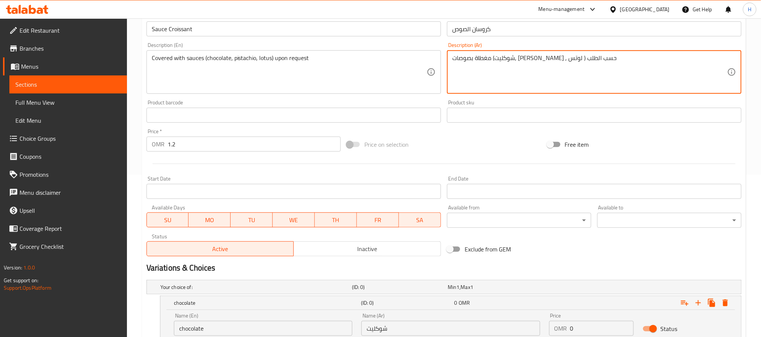
click at [490, 60] on textarea "مغطاة بصوصات (شوكليت, فستق , لوتس ) حسب الطلب" at bounding box center [589, 72] width 275 height 36
click at [494, 62] on textarea "مغطاة بصوصات (شوكليت, فستق , لوتس ) حسب الطلب" at bounding box center [589, 72] width 275 height 36
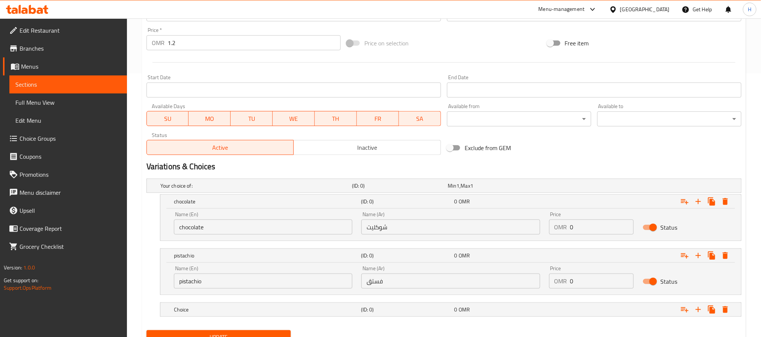
scroll to position [298, 0]
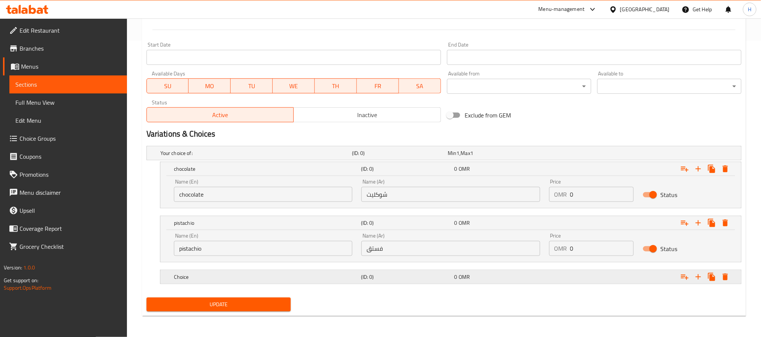
click at [410, 279] on h5 "(ID: 0)" at bounding box center [406, 278] width 91 height 8
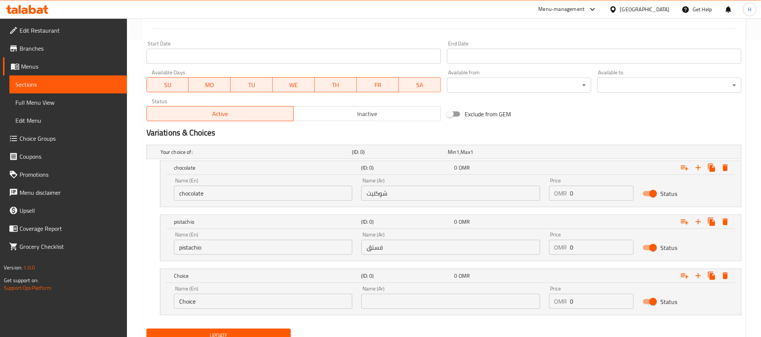
click at [431, 303] on input "text" at bounding box center [451, 301] width 179 height 15
paste input "لوتس"
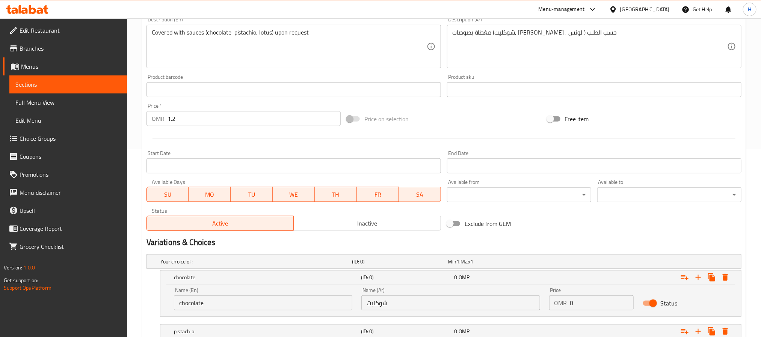
scroll to position [185, 0]
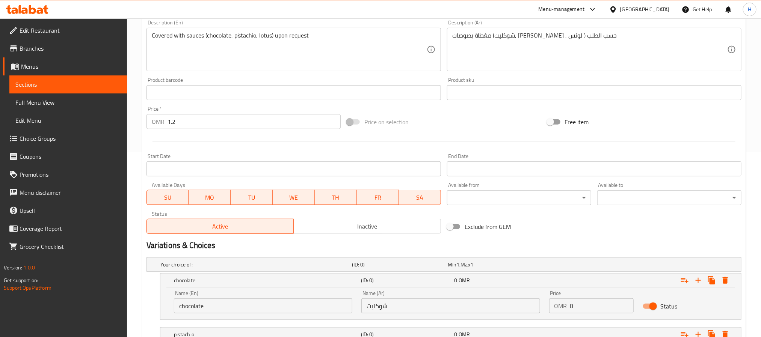
type input "لوتس"
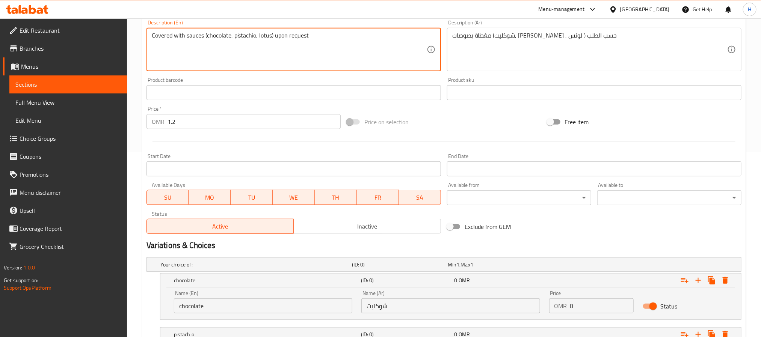
click at [260, 37] on textarea "Covered with sauces (chocolate, pistachio, lotus) upon request" at bounding box center [289, 50] width 275 height 36
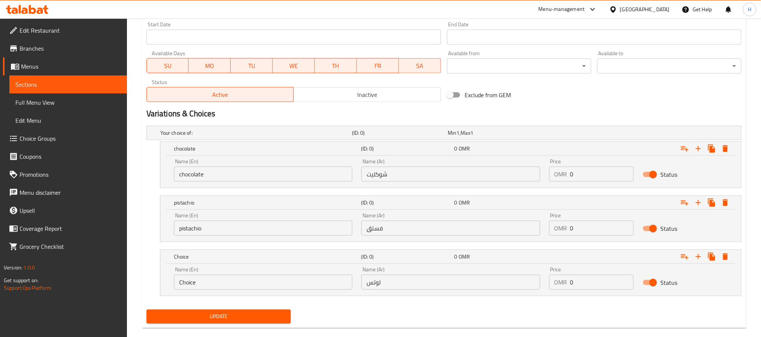
scroll to position [330, 0]
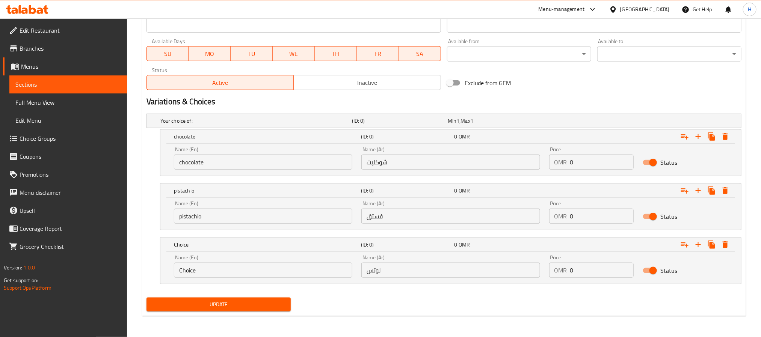
click at [223, 272] on input "Choice" at bounding box center [263, 270] width 179 height 15
paste input "lotus"
type input "lotus"
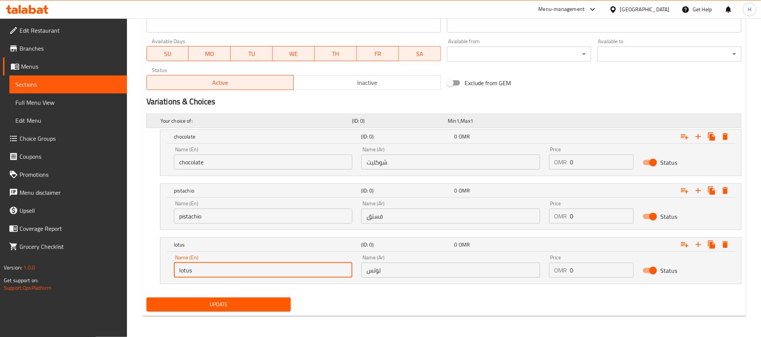
click at [267, 121] on h5 "Your choice of:" at bounding box center [254, 121] width 189 height 8
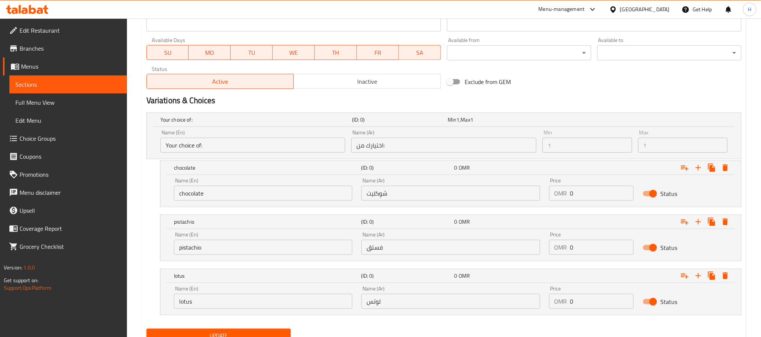
scroll to position [362, 0]
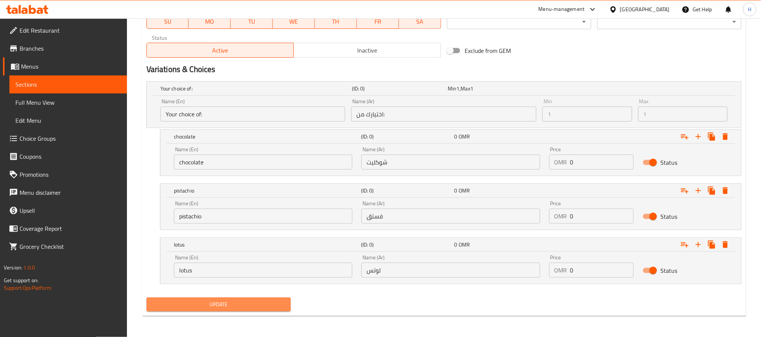
click at [252, 304] on span "Update" at bounding box center [219, 304] width 132 height 9
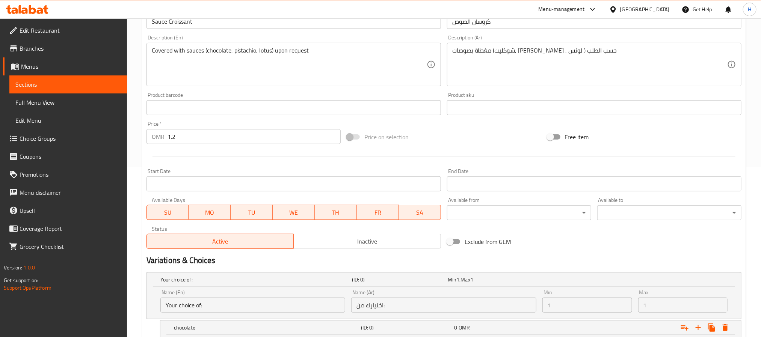
scroll to position [169, 0]
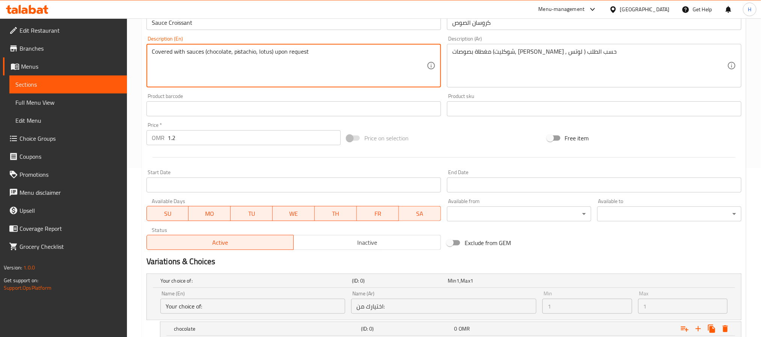
click at [219, 52] on textarea "Covered with sauces (chocolate, pistachio, lotus) upon request" at bounding box center [289, 66] width 275 height 36
click at [241, 55] on textarea "Covered with sauces (chocolate, pistachio, lotus) upon request" at bounding box center [289, 66] width 275 height 36
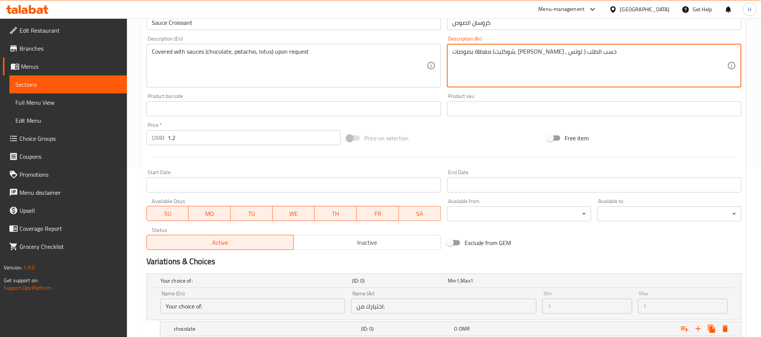
click at [511, 52] on textarea "مغطاة بصوصات (شوكليت, فستق , لوتس ) حسب الطلب" at bounding box center [589, 66] width 275 height 36
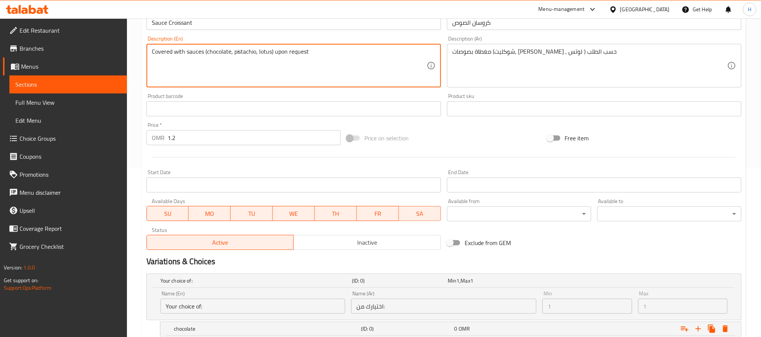
click at [266, 51] on textarea "Covered with sauces (chocolate, pistachio, lotus) upon request" at bounding box center [289, 66] width 275 height 36
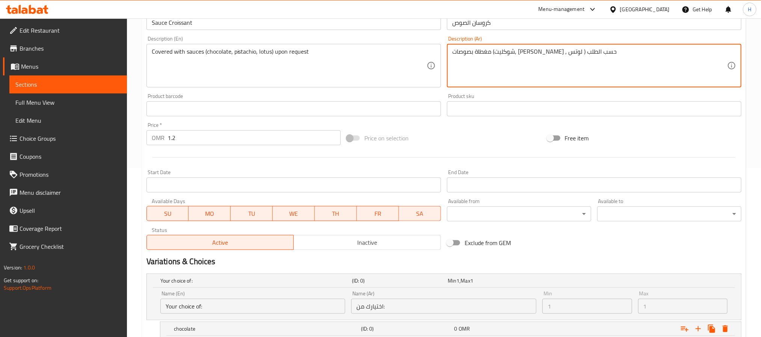
click at [496, 53] on textarea "مغطاة بصوصات (شوكليت, فستق , لوتس ) حسب الطلب" at bounding box center [589, 66] width 275 height 36
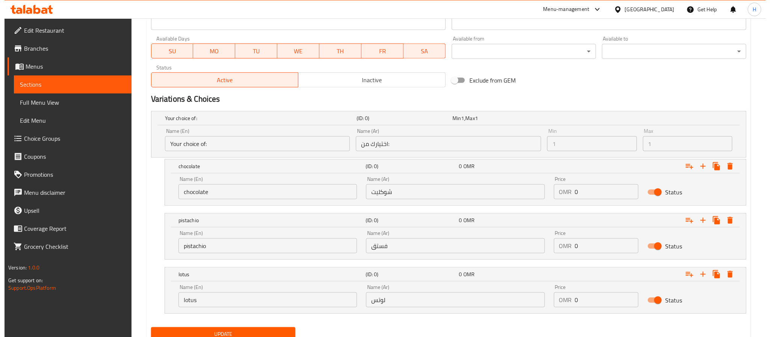
scroll to position [362, 0]
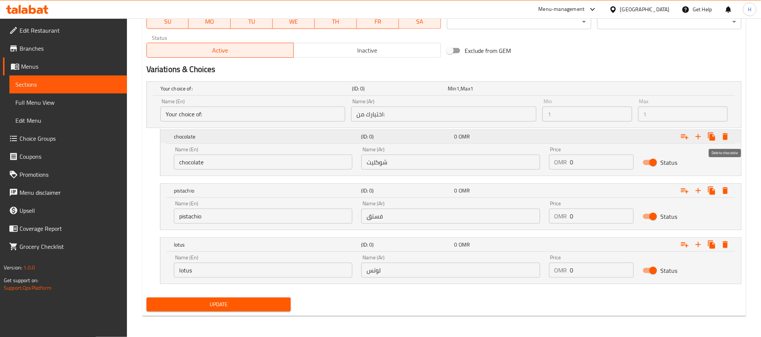
click at [732, 136] on button "Expand" at bounding box center [726, 137] width 14 height 14
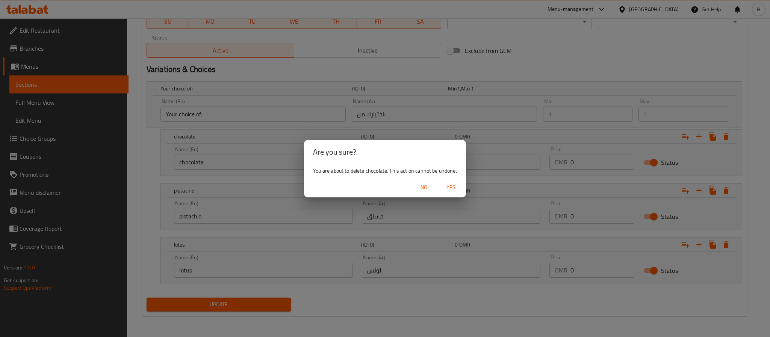
click at [451, 189] on span "Yes" at bounding box center [451, 187] width 18 height 9
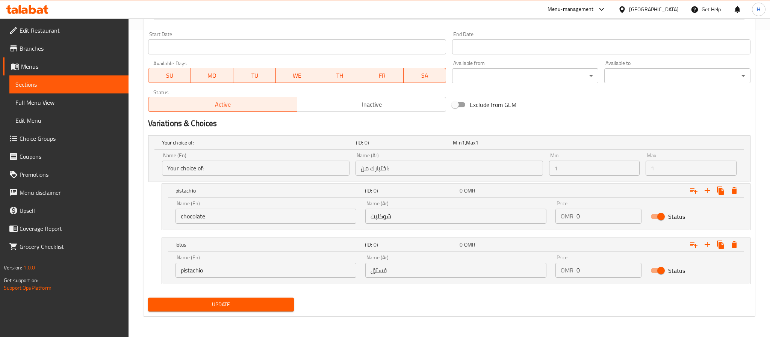
scroll to position [308, 0]
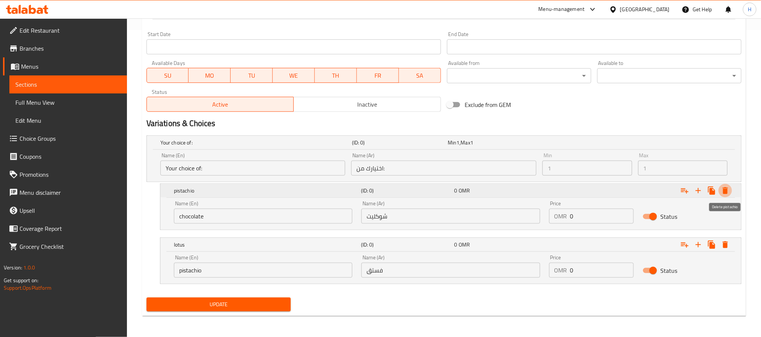
click at [727, 187] on icon "Expand" at bounding box center [725, 190] width 9 height 9
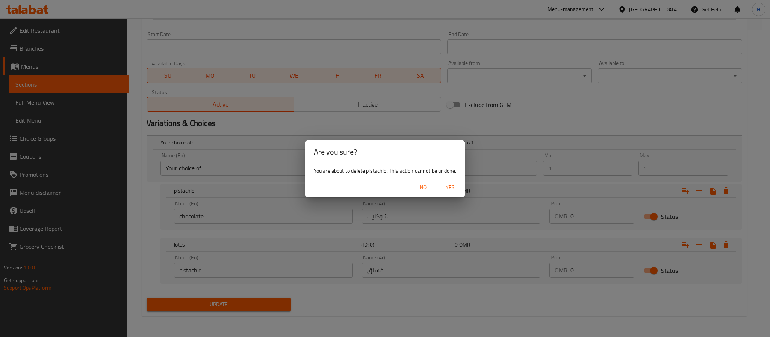
click at [449, 185] on span "Yes" at bounding box center [450, 187] width 18 height 9
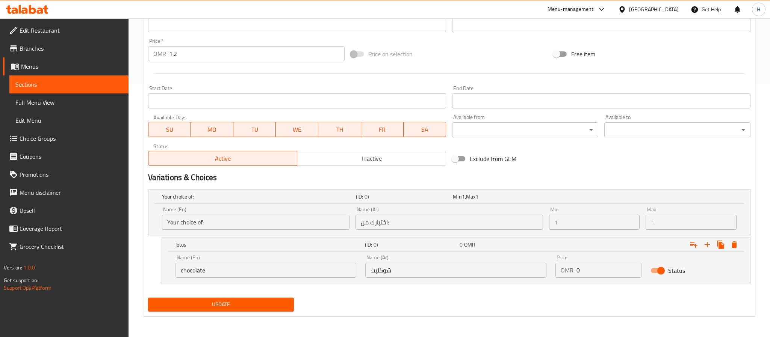
scroll to position [254, 0]
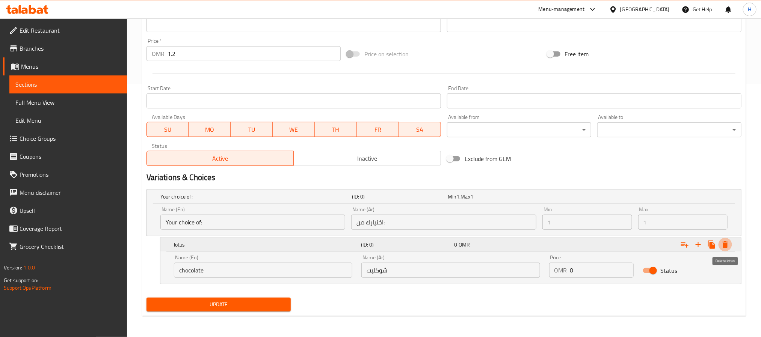
click at [729, 244] on icon "Expand" at bounding box center [725, 245] width 9 height 9
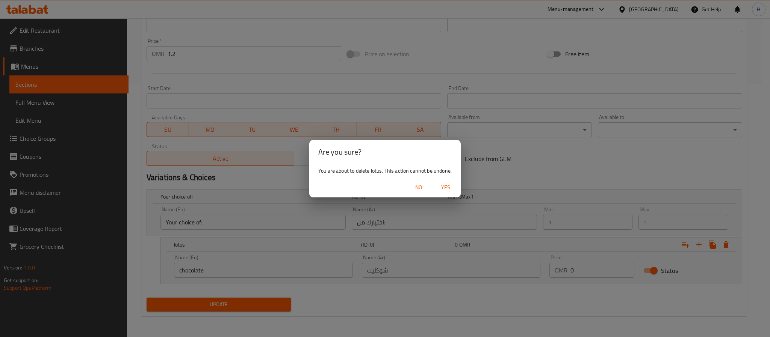
click at [448, 184] on span "Yes" at bounding box center [446, 187] width 18 height 9
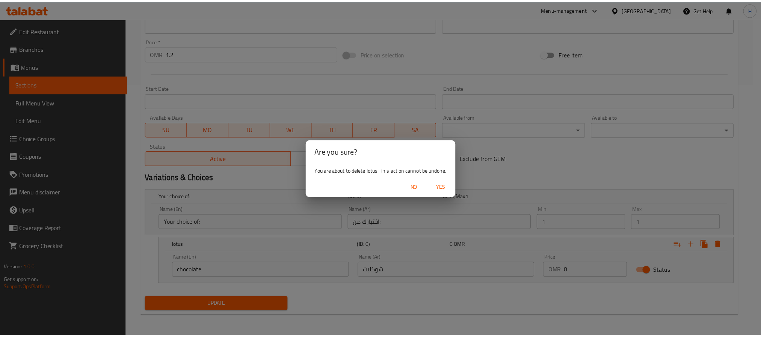
scroll to position [193, 0]
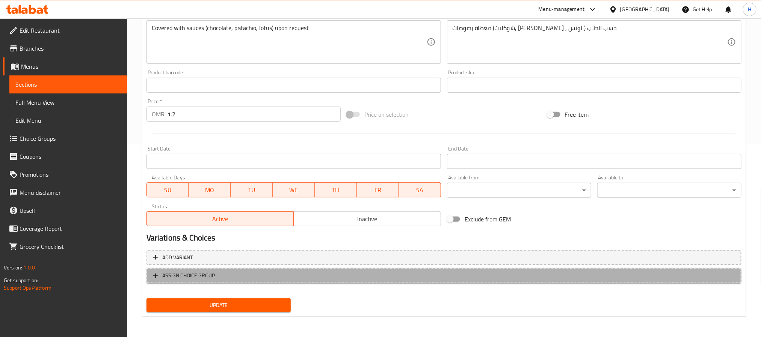
click at [319, 277] on span "ASSIGN CHOICE GROUP" at bounding box center [444, 275] width 582 height 9
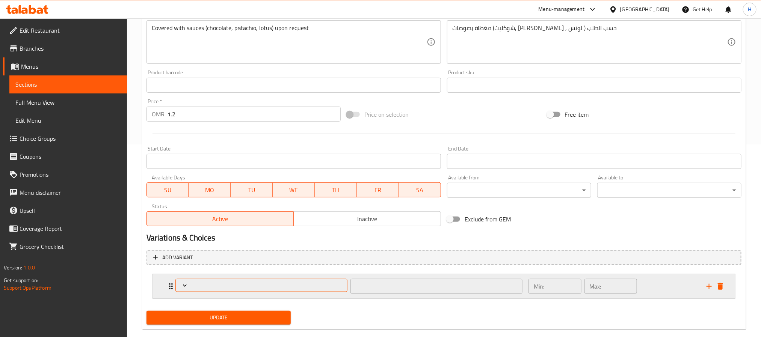
click at [310, 284] on span "Expand" at bounding box center [261, 286] width 166 height 8
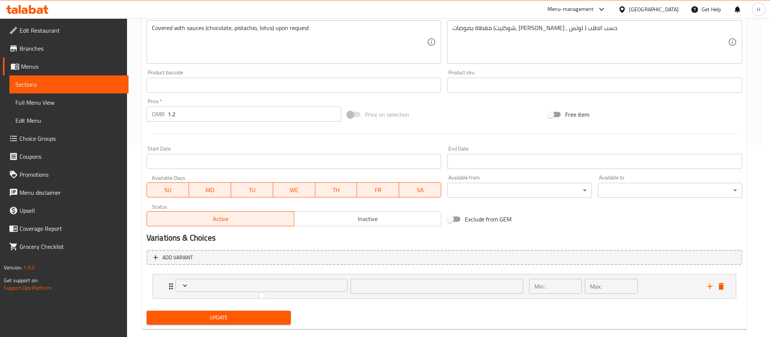
click at [230, 318] on div at bounding box center [385, 168] width 770 height 337
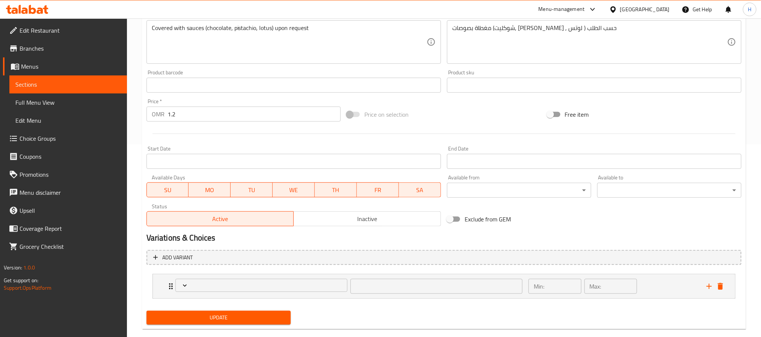
click at [237, 318] on span "Update" at bounding box center [219, 317] width 132 height 9
click at [237, 317] on span "Update" at bounding box center [219, 317] width 132 height 9
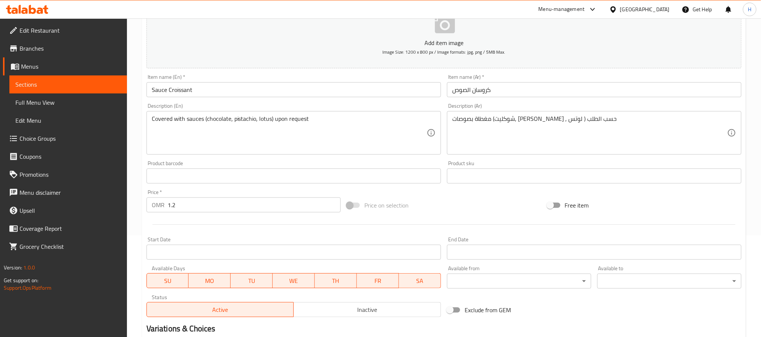
scroll to position [206, 0]
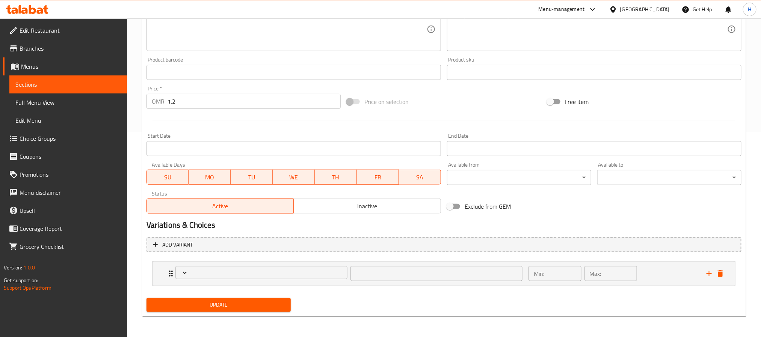
click at [204, 306] on span "Update" at bounding box center [219, 305] width 132 height 9
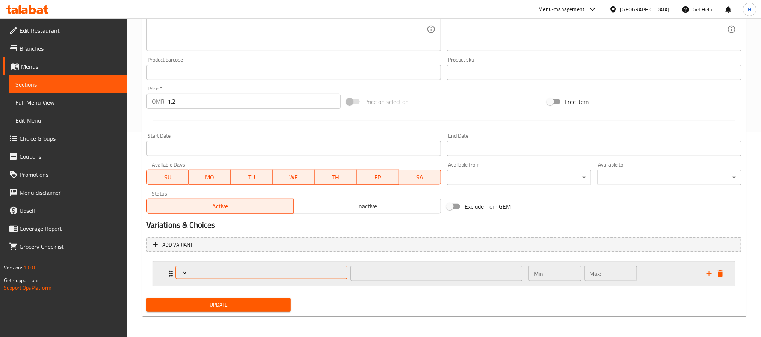
click at [147, 298] on button "Update" at bounding box center [219, 305] width 144 height 14
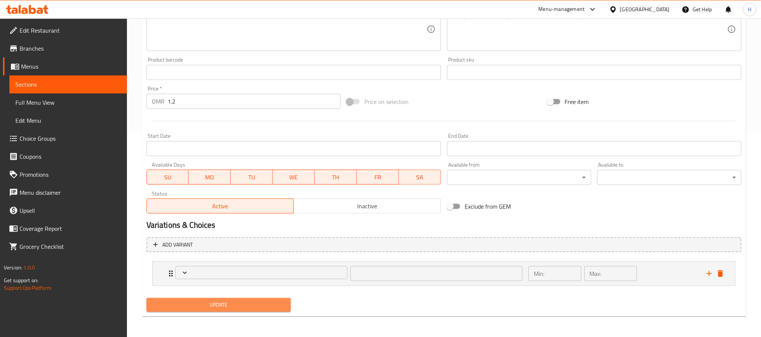
click at [196, 304] on span "Update" at bounding box center [219, 305] width 132 height 9
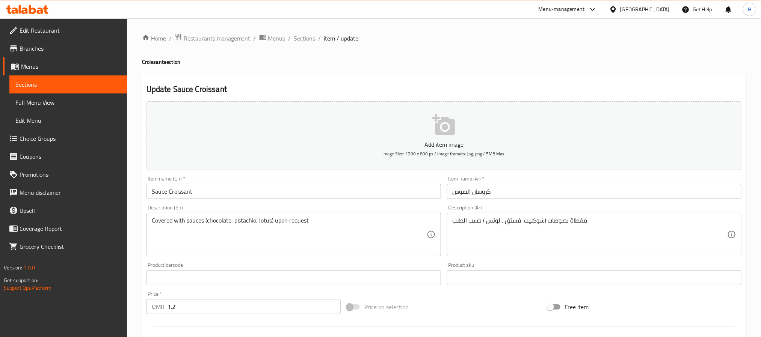
click at [41, 136] on span "Choice Groups" at bounding box center [70, 138] width 101 height 9
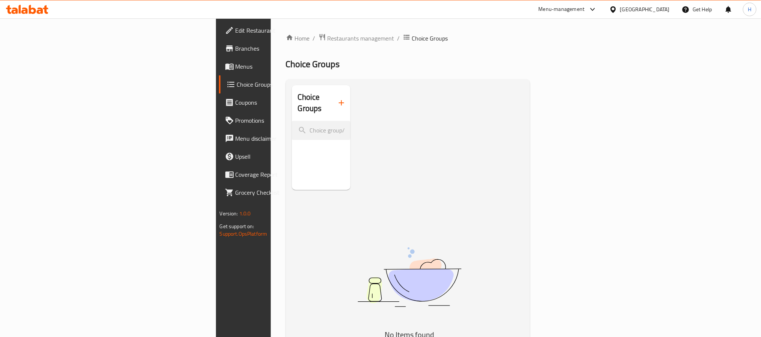
click at [337, 98] on icon "button" at bounding box center [341, 102] width 9 height 9
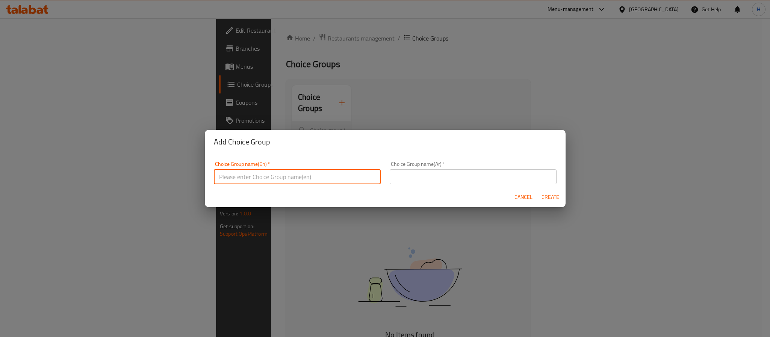
click at [301, 175] on input "text" at bounding box center [297, 176] width 167 height 15
type input "your choice of::"
click at [422, 176] on input "text" at bounding box center [473, 176] width 167 height 15
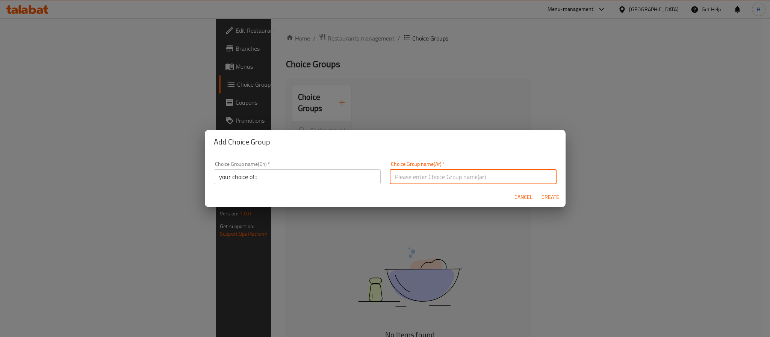
click at [458, 173] on input "text" at bounding box center [473, 176] width 167 height 15
type input "إختيارك من"
click at [267, 182] on input "your choice of::" at bounding box center [297, 176] width 167 height 15
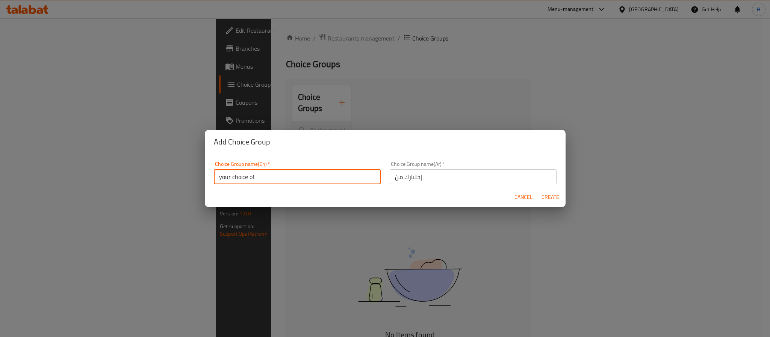
type input "your choice of"
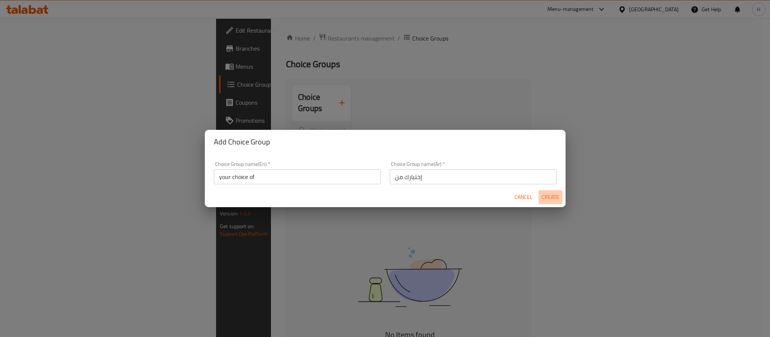
click at [552, 194] on span "Create" at bounding box center [551, 197] width 18 height 9
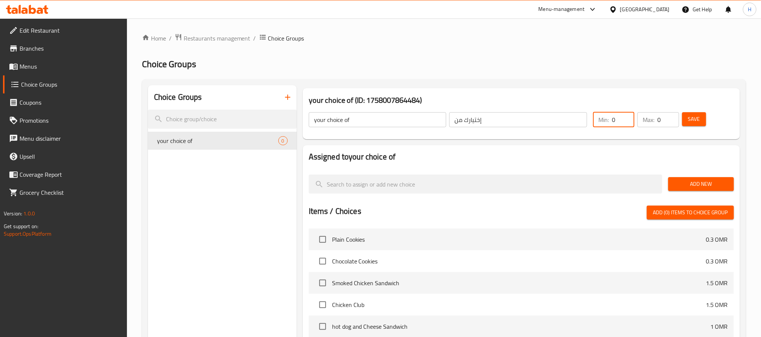
drag, startPoint x: 620, startPoint y: 118, endPoint x: 599, endPoint y: 115, distance: 21.2
click at [599, 115] on div "Min: 0 ​" at bounding box center [613, 119] width 41 height 15
drag, startPoint x: 619, startPoint y: 120, endPoint x: 602, endPoint y: 121, distance: 16.6
click at [602, 121] on div "Min: 0 ​" at bounding box center [613, 119] width 41 height 15
drag, startPoint x: 613, startPoint y: 123, endPoint x: 623, endPoint y: 118, distance: 11.1
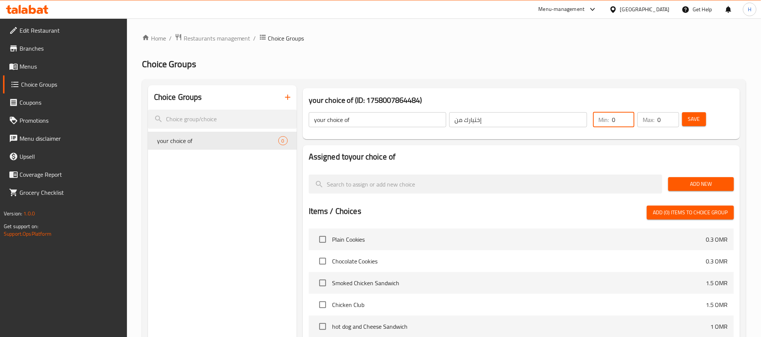
click at [623, 118] on input "0" at bounding box center [623, 119] width 23 height 15
drag, startPoint x: 615, startPoint y: 120, endPoint x: 600, endPoint y: 122, distance: 15.1
click at [600, 122] on div "Min: 0 ​" at bounding box center [613, 119] width 41 height 15
type input "1"
drag, startPoint x: 658, startPoint y: 119, endPoint x: 667, endPoint y: 121, distance: 9.2
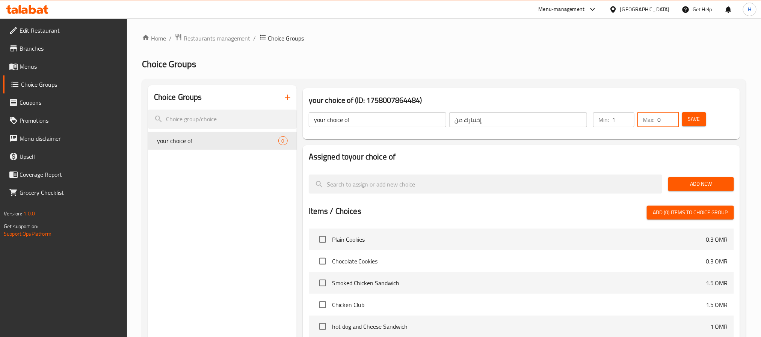
click at [667, 121] on div "Max: 0 ​" at bounding box center [658, 119] width 41 height 15
type input "1"
click at [692, 122] on span "Save" at bounding box center [694, 119] width 12 height 9
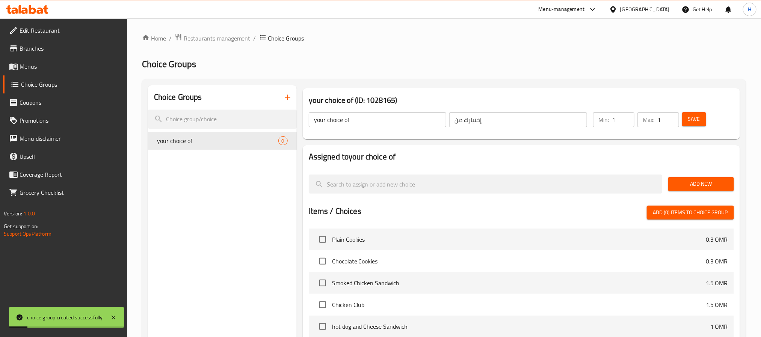
click at [684, 183] on span "Add New" at bounding box center [702, 184] width 54 height 9
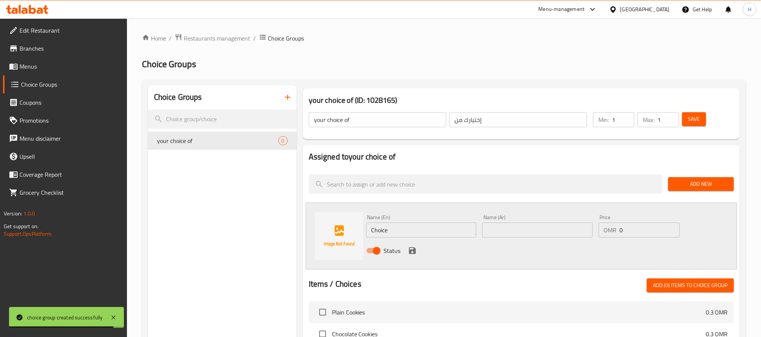
click at [515, 235] on input "text" at bounding box center [538, 230] width 110 height 15
paste input "شوكليت"
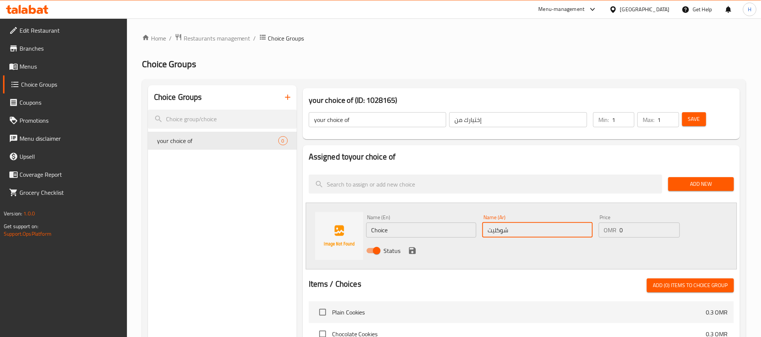
type input "شوكليت"
click at [378, 230] on input "Choice" at bounding box center [421, 230] width 110 height 15
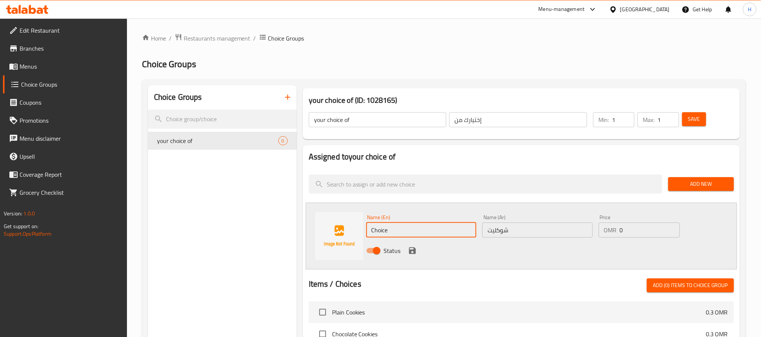
click at [378, 230] on input "Choice" at bounding box center [421, 230] width 110 height 15
paste input "chocolat"
type input "chocolate"
click at [393, 263] on div "Name (En) chocolate Name (En) Name (Ar) شوكليت Name (Ar) Price OMR 0 Price Stat…" at bounding box center [521, 236] width 431 height 67
drag, startPoint x: 412, startPoint y: 248, endPoint x: 430, endPoint y: 249, distance: 17.7
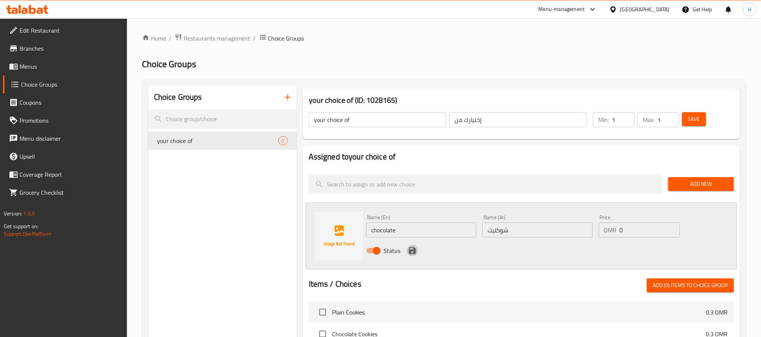
click at [413, 248] on icon "save" at bounding box center [412, 251] width 7 height 7
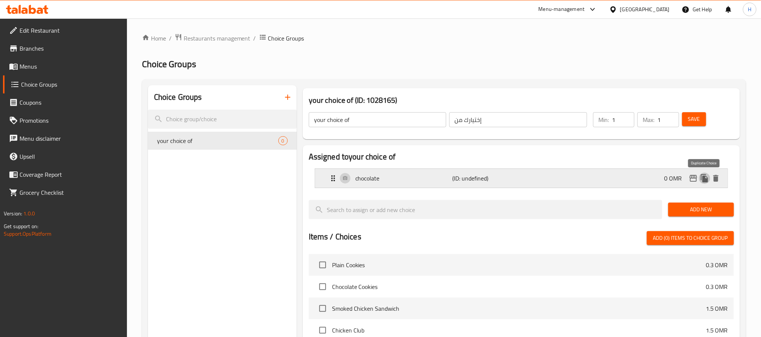
click at [699, 177] on button "duplicate" at bounding box center [704, 178] width 11 height 11
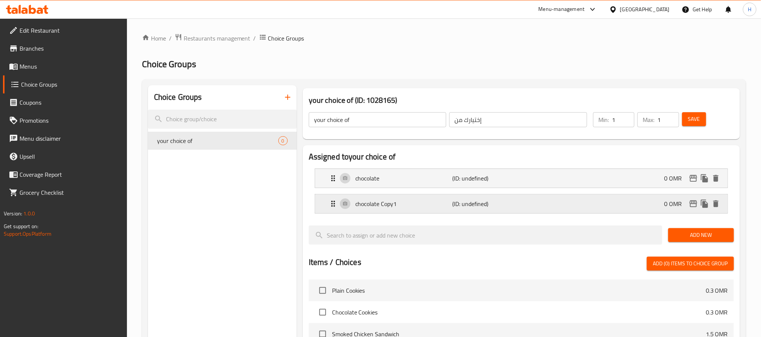
click at [503, 209] on p "(ID: undefined)" at bounding box center [484, 204] width 65 height 9
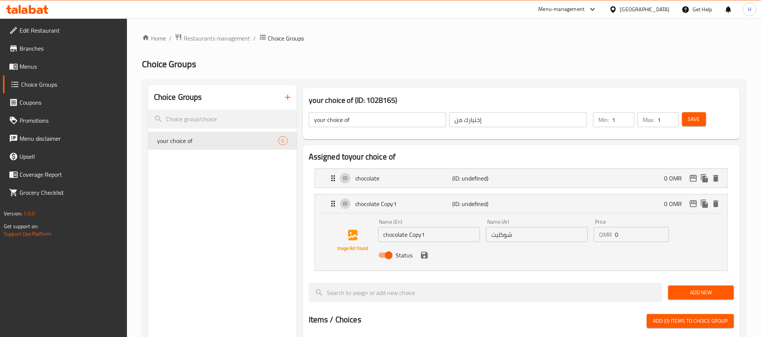
click at [431, 243] on div "Name (En) chocolate Copy1 Name (En)" at bounding box center [429, 230] width 108 height 29
click at [428, 231] on input "chocolate Copy1" at bounding box center [429, 234] width 102 height 15
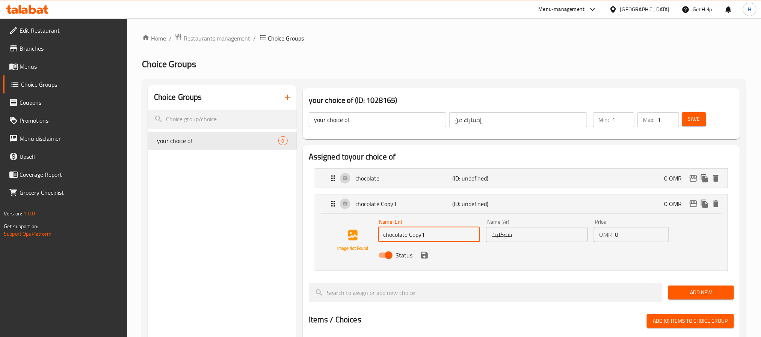
paste input "pistachio"
type input "pistachio"
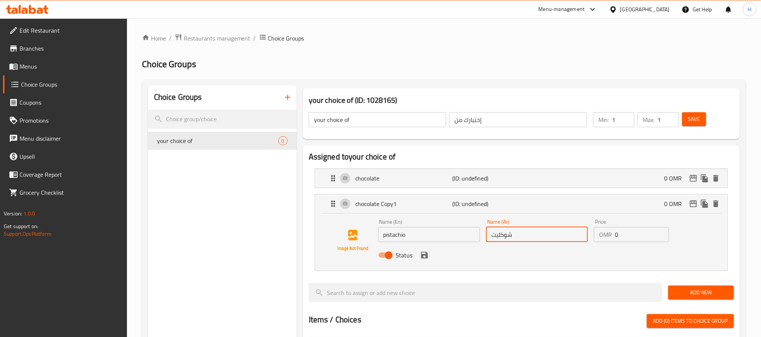
click at [505, 239] on input "شوكليت" at bounding box center [537, 234] width 102 height 15
click at [506, 239] on input "شوكليت" at bounding box center [537, 234] width 102 height 15
paste input "فستق"
click at [424, 259] on icon "save" at bounding box center [424, 255] width 7 height 7
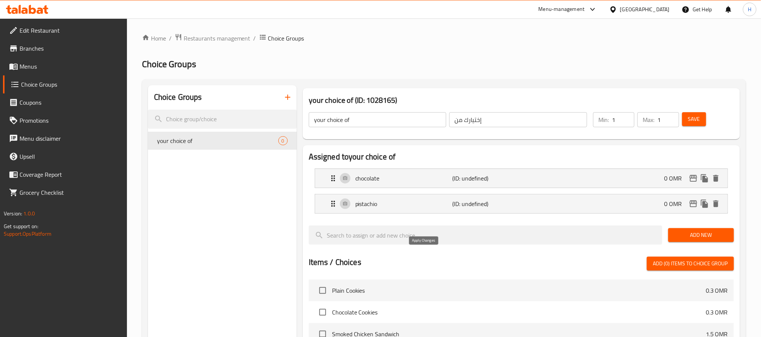
type input "فستق"
click at [702, 209] on icon "duplicate" at bounding box center [705, 204] width 9 height 9
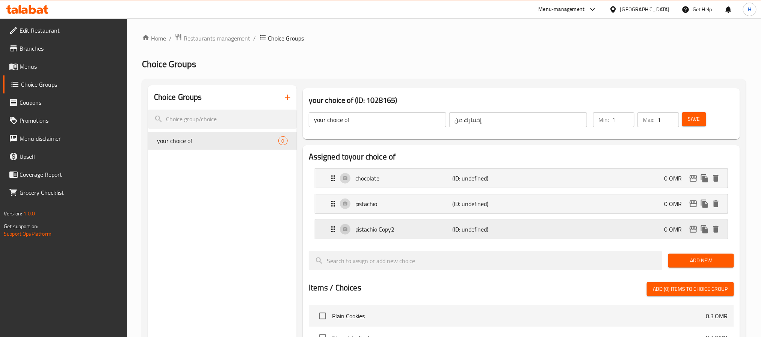
click at [417, 231] on p "pistachio Copy2" at bounding box center [404, 229] width 97 height 9
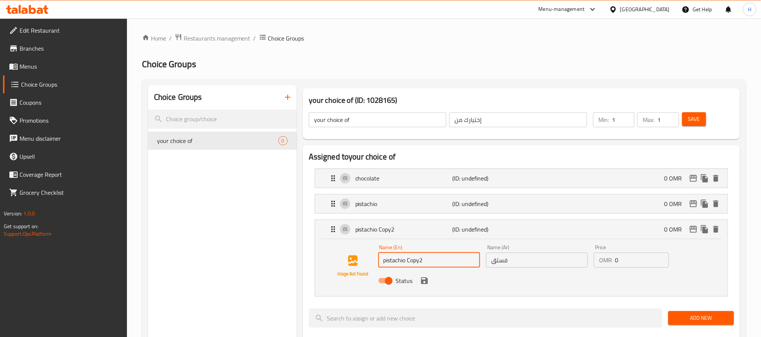
click at [414, 262] on input "pistachio Copy2" at bounding box center [429, 260] width 102 height 15
paste input "lotus"
type input "lotus"
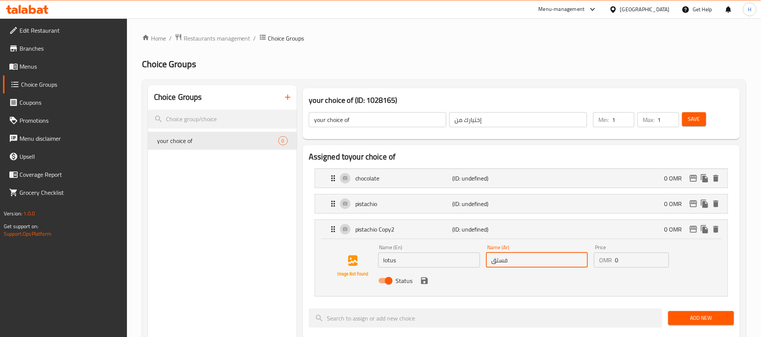
click at [503, 268] on input "فستق" at bounding box center [537, 260] width 102 height 15
paste input "وتس"
click at [428, 282] on icon "save" at bounding box center [424, 281] width 9 height 9
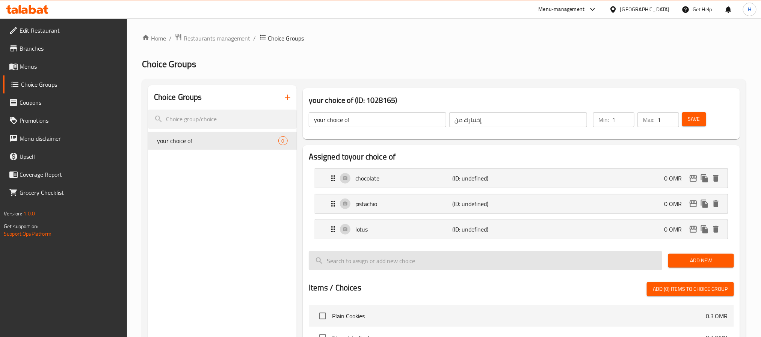
type input "لوتس"
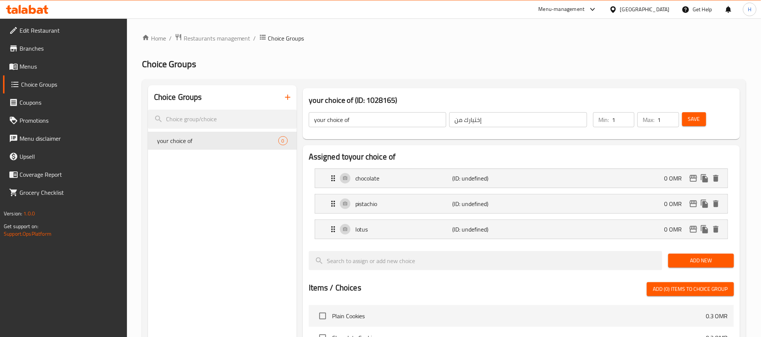
click at [692, 118] on span "Save" at bounding box center [694, 119] width 12 height 9
click at [659, 156] on h2 "Assigned to your choice of" at bounding box center [521, 156] width 425 height 11
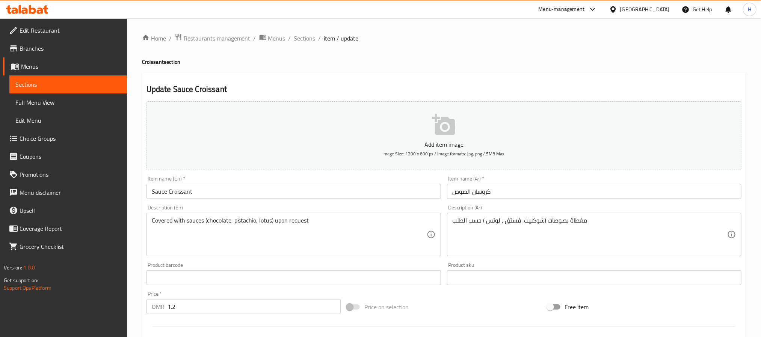
scroll to position [193, 0]
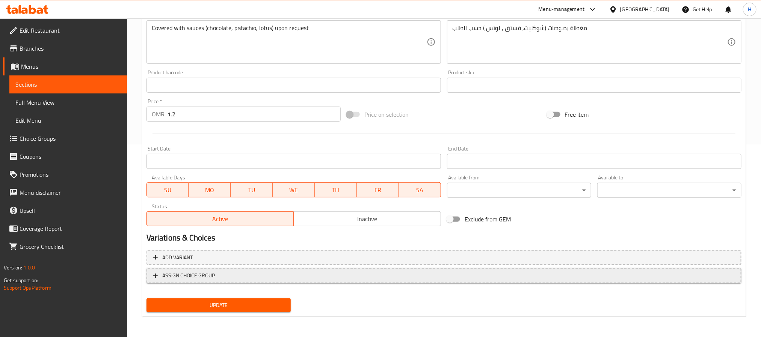
click at [298, 274] on span "ASSIGN CHOICE GROUP" at bounding box center [444, 275] width 582 height 9
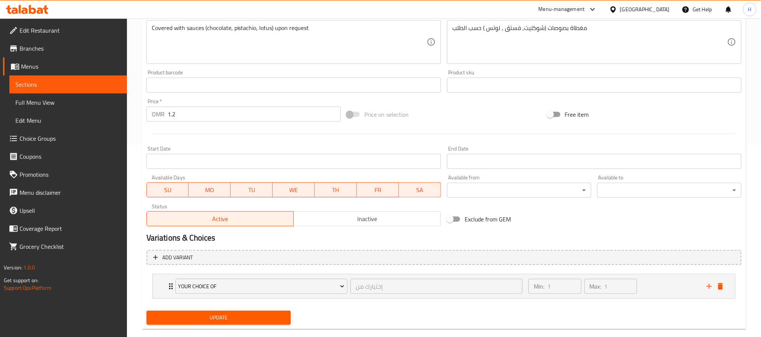
click at [257, 321] on span "Update" at bounding box center [219, 317] width 132 height 9
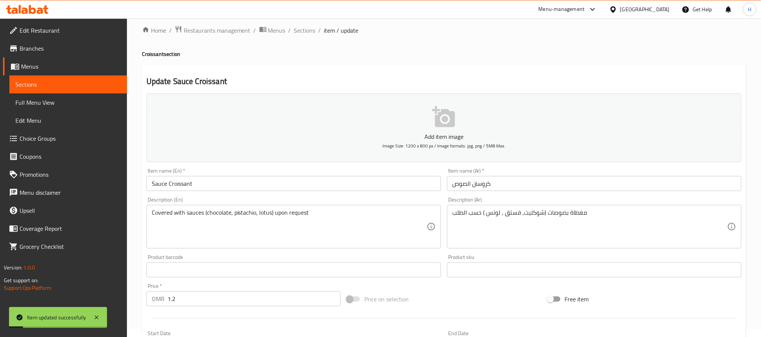
scroll to position [0, 0]
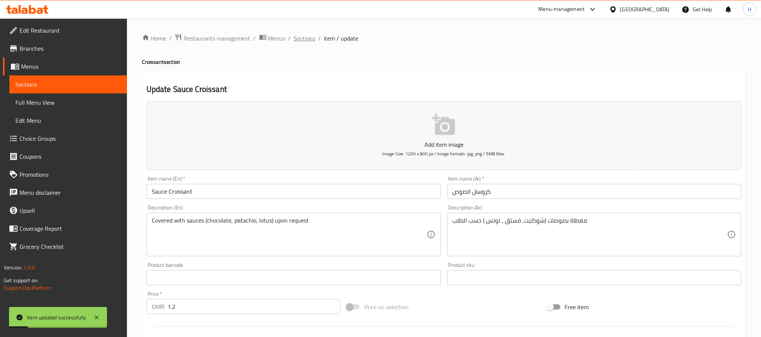
click at [308, 39] on span "Sections" at bounding box center [304, 38] width 21 height 9
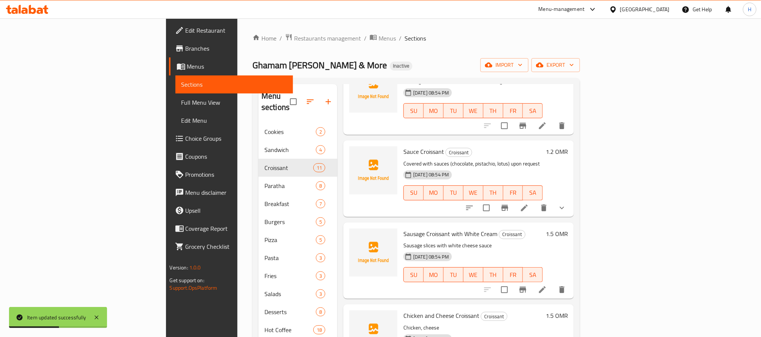
scroll to position [282, 0]
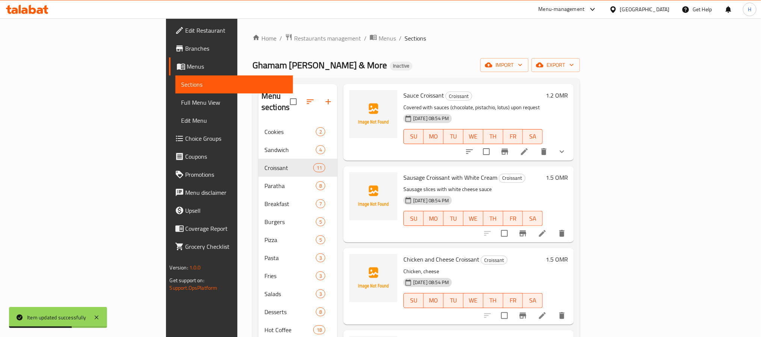
click at [404, 90] on span "Sauce Croissant" at bounding box center [424, 95] width 41 height 11
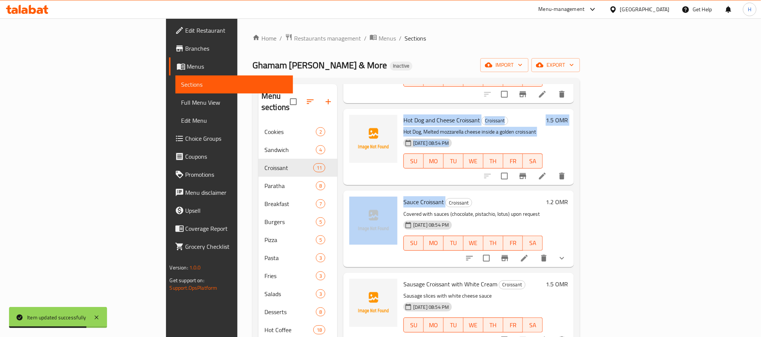
click at [404, 197] on span "Sauce Croissant" at bounding box center [424, 202] width 41 height 11
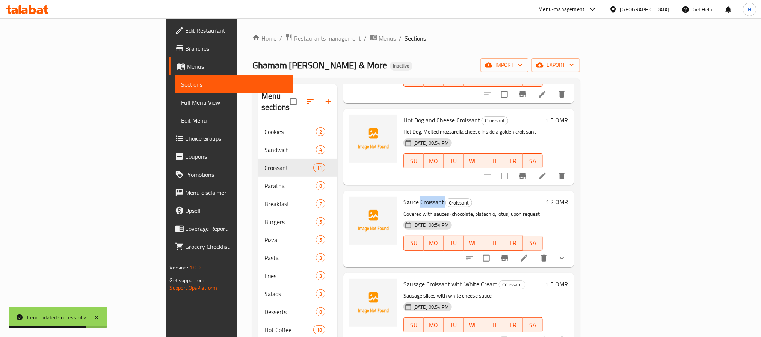
click at [404, 197] on span "Sauce Croissant" at bounding box center [424, 202] width 41 height 11
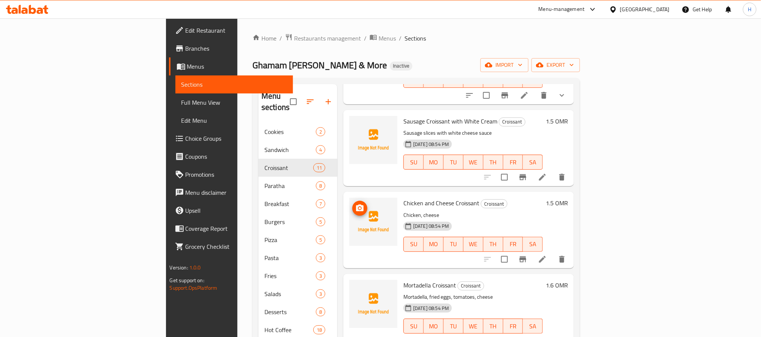
scroll to position [344, 0]
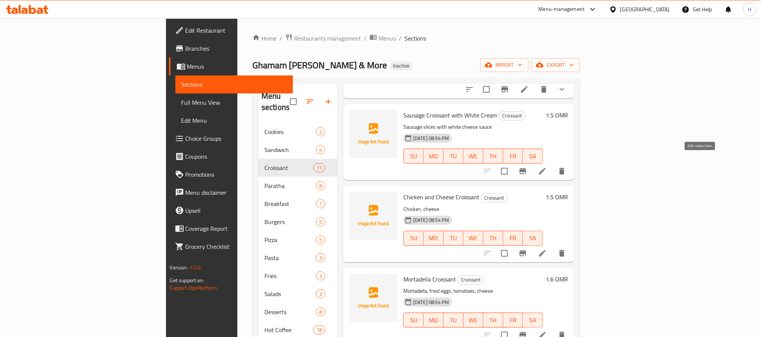
click at [546, 168] on icon at bounding box center [542, 171] width 7 height 7
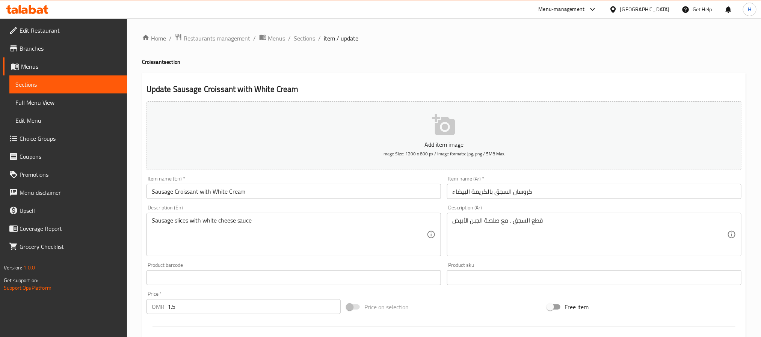
click at [489, 193] on input "كروسان السجق بالكريمة البيضاء" at bounding box center [594, 191] width 295 height 15
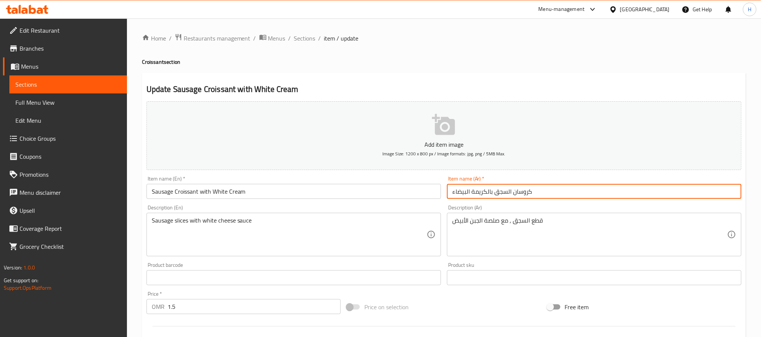
click at [489, 193] on input "كروسان السجق بالكريمة البيضاء" at bounding box center [594, 191] width 295 height 15
click at [506, 194] on input "كروسان السجق بالكريمة البيضاء" at bounding box center [594, 191] width 295 height 15
paste input "نقان"
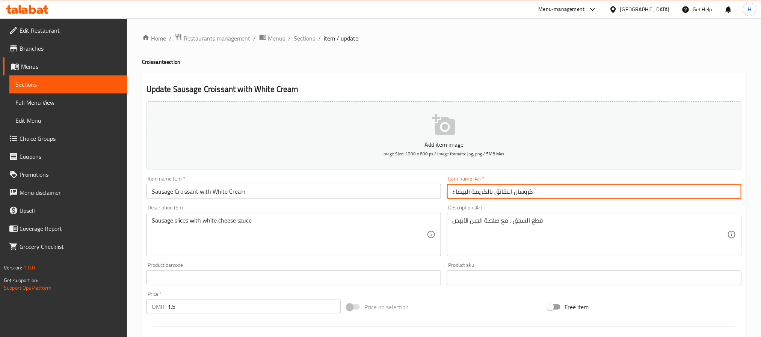
type input "كروسان النقانق بالكريمة البيضاء"
click at [166, 193] on input "Sausage Croissant with White Cream" at bounding box center [294, 191] width 295 height 15
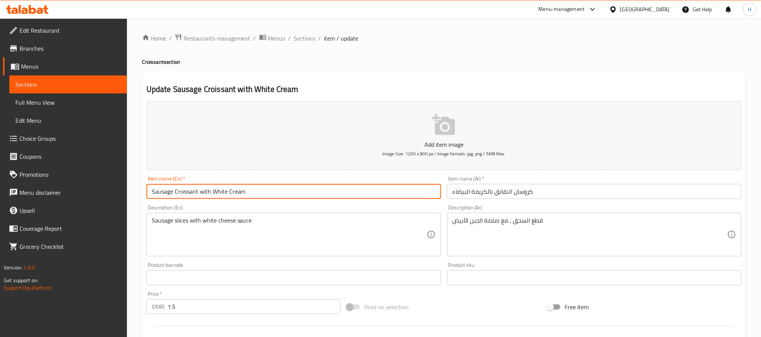
click at [166, 193] on input "Sausage Croissant with White Cream" at bounding box center [294, 191] width 295 height 15
drag, startPoint x: 174, startPoint y: 192, endPoint x: 126, endPoint y: 201, distance: 48.6
click at [126, 201] on div "Edit Restaurant Branches Menus Sections Full Menu View Edit Menu Choice Groups …" at bounding box center [380, 274] width 761 height 513
type input "Hot dog Croissant with White Cream"
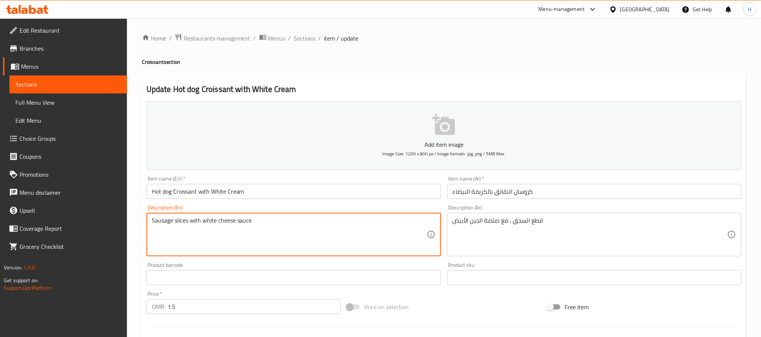
click at [162, 223] on textarea "Sausage slices with white cheese sauce" at bounding box center [289, 235] width 275 height 36
paste textarea "Hot dog"
type textarea "Hot dog slices with white cheese sauce"
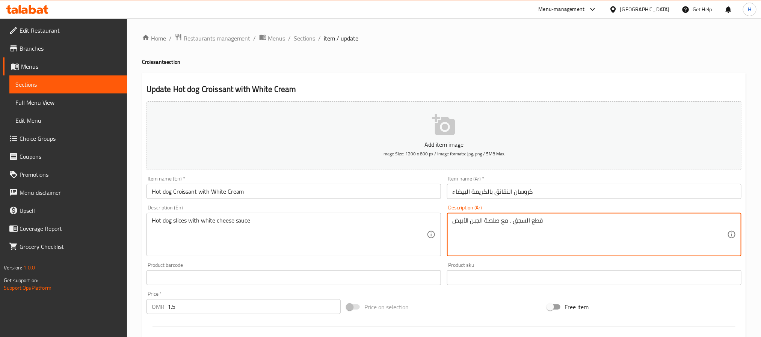
click at [520, 221] on textarea "قطع السجق , مع صلصة الجبن الأبيض" at bounding box center [589, 235] width 275 height 36
paste textarea "نقان"
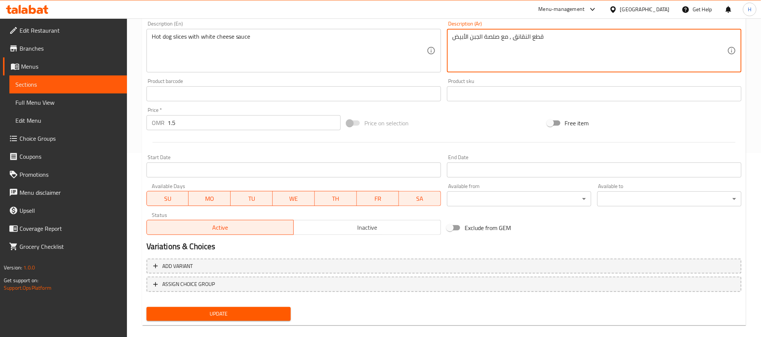
scroll to position [193, 0]
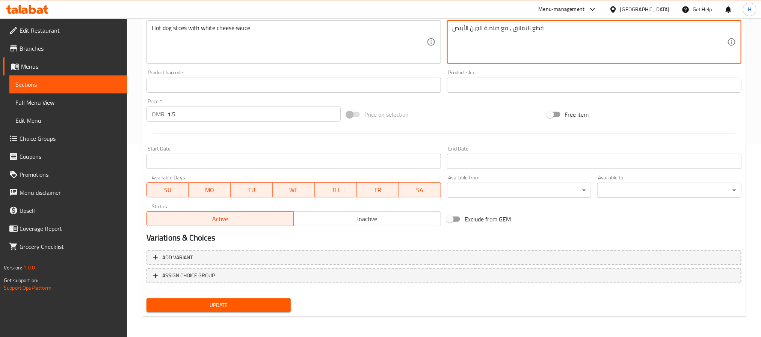
type textarea "قطع النقانق , مع صلصة الجبن الأبيض"
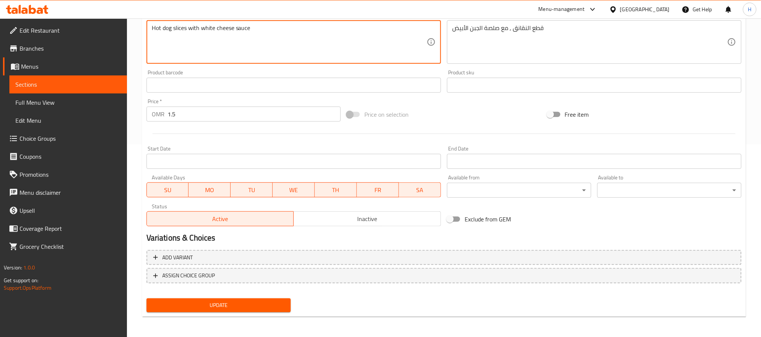
click at [176, 26] on textarea "Hot dog slices with white cheese sauce" at bounding box center [289, 42] width 275 height 36
type textarea "Hot dog pieces with white cheese sauce"
click at [237, 307] on span "Update" at bounding box center [219, 305] width 132 height 9
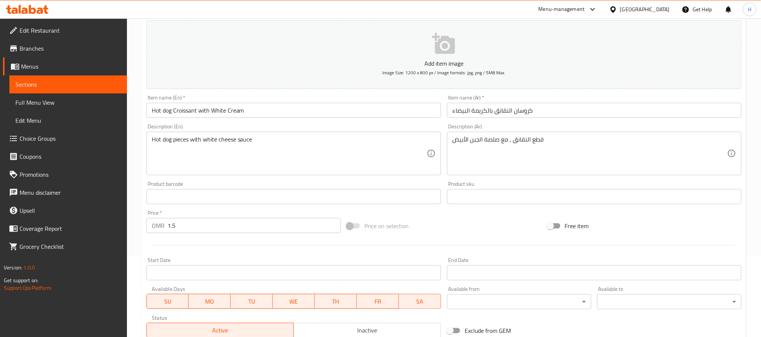
scroll to position [80, 0]
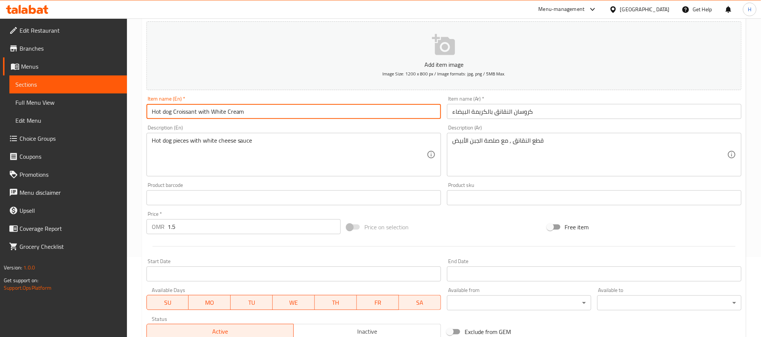
click at [188, 112] on input "Hot dog Croissant with White Cream" at bounding box center [294, 111] width 295 height 15
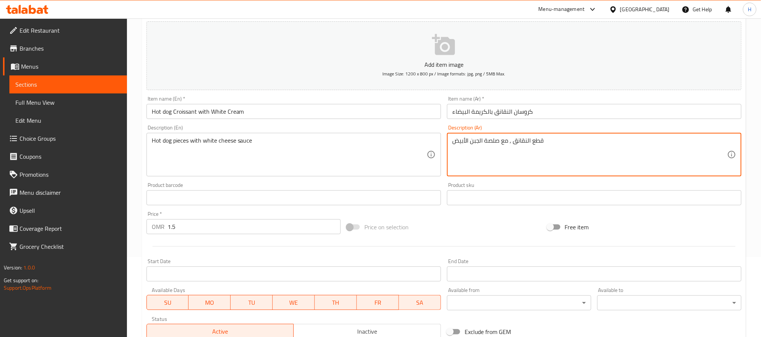
click at [536, 145] on textarea "قطع النقانق , مع صلصة الجبن الأبيض" at bounding box center [589, 155] width 275 height 36
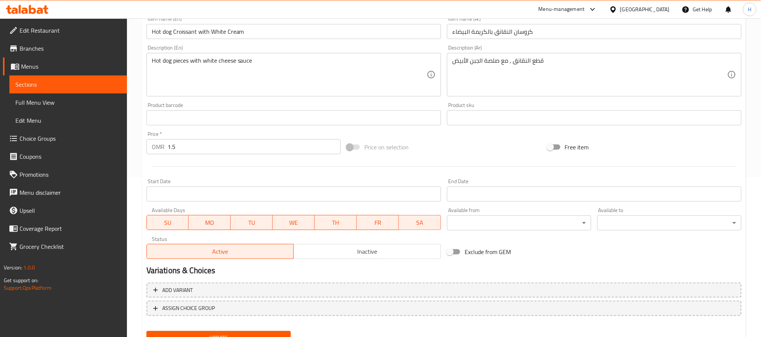
scroll to position [193, 0]
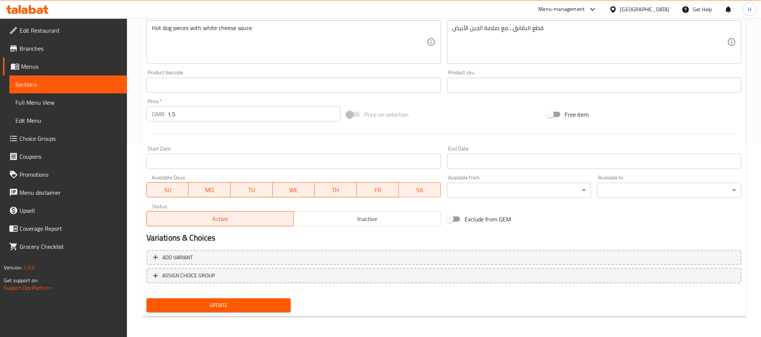
click at [260, 305] on span "Update" at bounding box center [219, 305] width 132 height 9
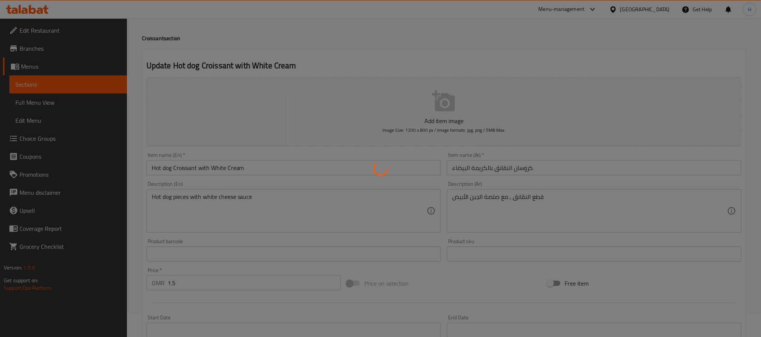
scroll to position [0, 0]
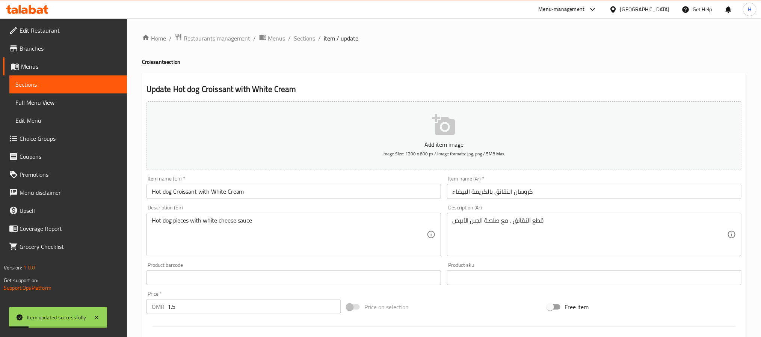
click at [304, 38] on span "Sections" at bounding box center [304, 38] width 21 height 9
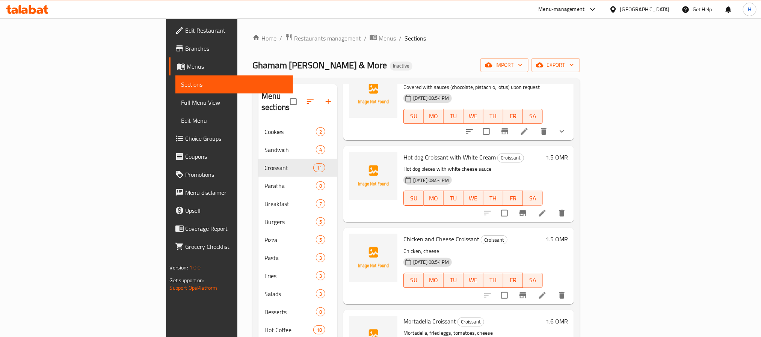
scroll to position [338, 0]
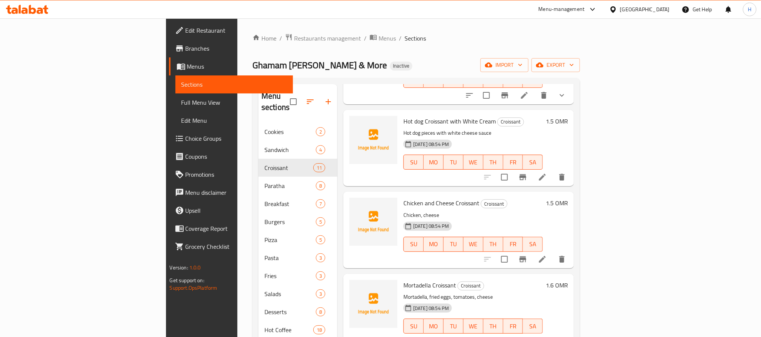
click at [547, 255] on icon at bounding box center [542, 259] width 9 height 9
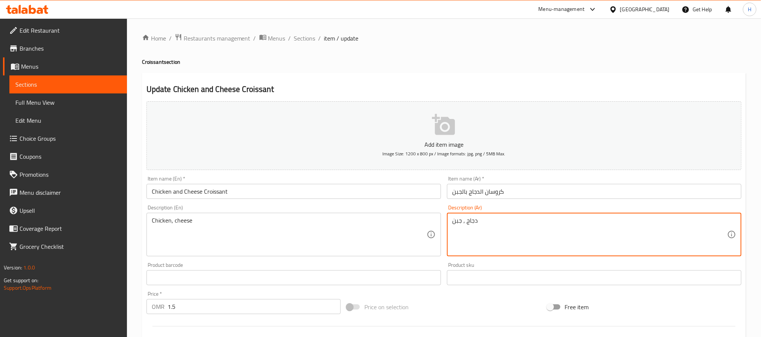
click at [476, 221] on textarea "دجاج , جبن" at bounding box center [589, 235] width 275 height 36
paste textarea "محشو بالدجاج المتبل والجبن الذائب."
type textarea "محشو بالدجاج المتبل والجبن الذائب."
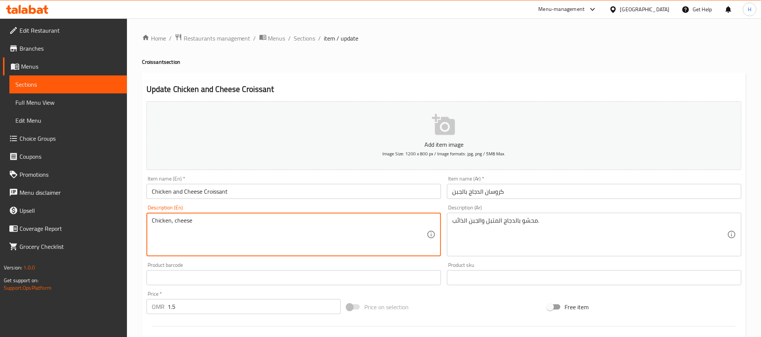
click at [282, 237] on textarea "Chicken, cheese" at bounding box center [289, 235] width 275 height 36
paste textarea "Stuffed with marinated chicken and melted cheese."
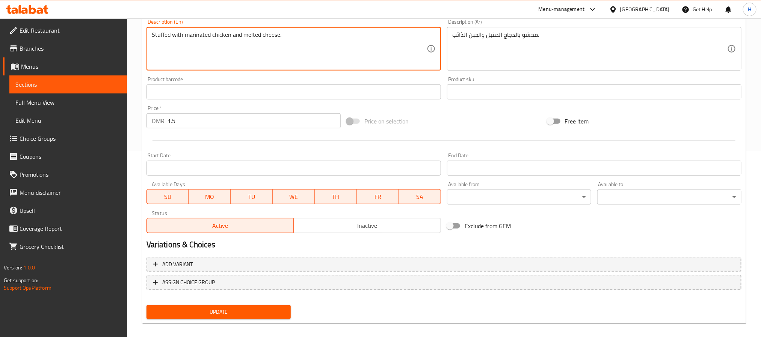
scroll to position [193, 0]
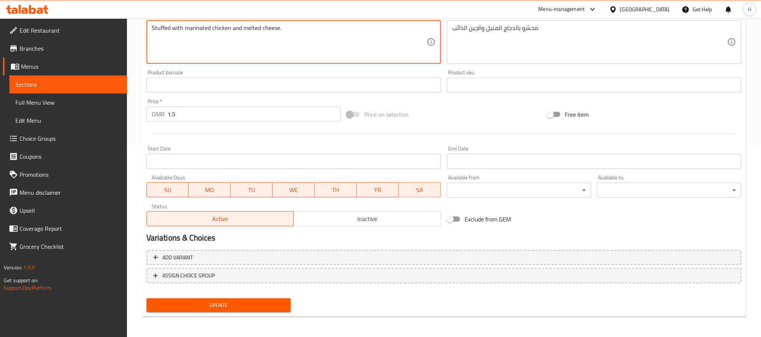
type textarea "Stuffed with marinated chicken and melted cheese."
click at [272, 308] on span "Update" at bounding box center [219, 305] width 132 height 9
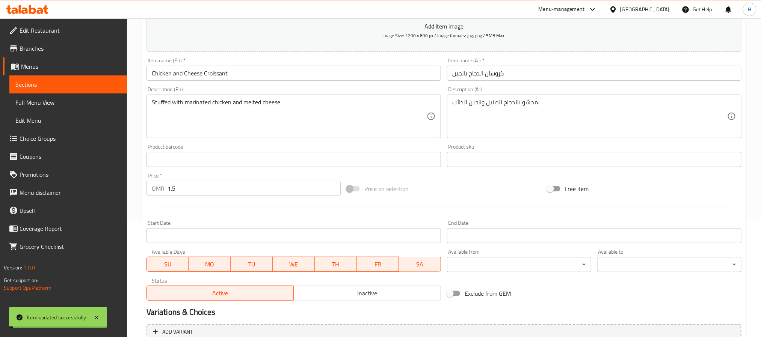
scroll to position [0, 0]
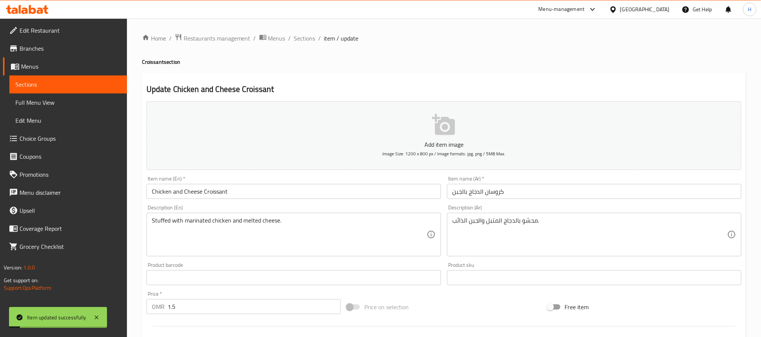
drag, startPoint x: 310, startPoint y: 38, endPoint x: 336, endPoint y: 53, distance: 30.4
click at [310, 38] on span "Sections" at bounding box center [304, 38] width 21 height 9
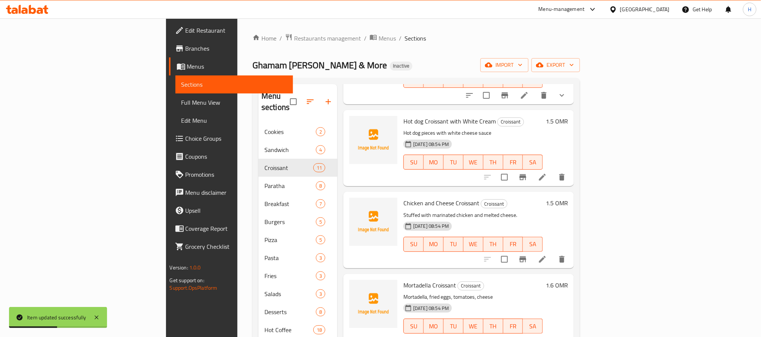
scroll to position [395, 0]
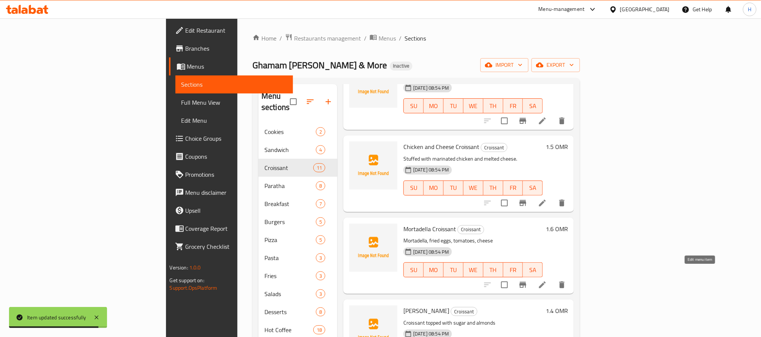
click at [547, 281] on icon at bounding box center [542, 285] width 9 height 9
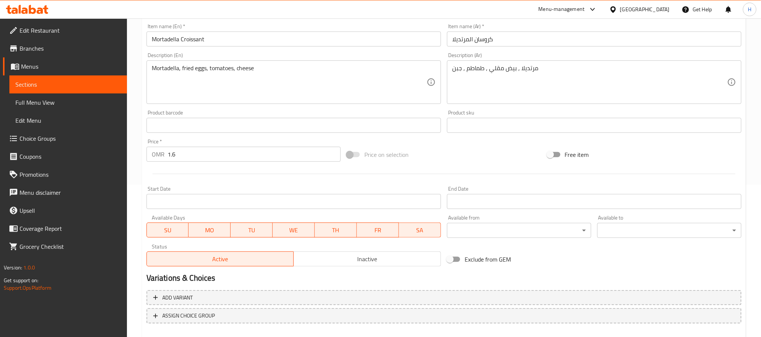
scroll to position [193, 0]
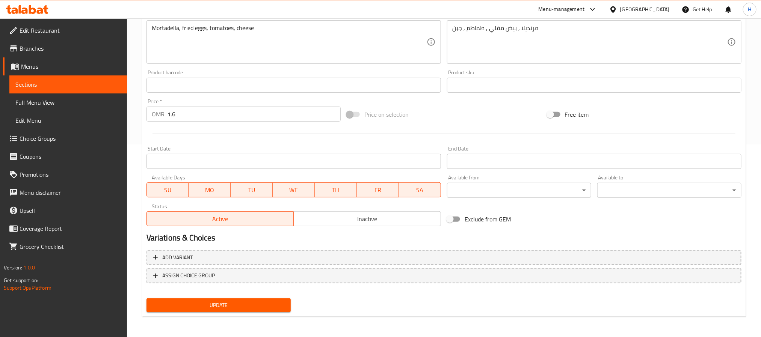
click at [272, 303] on span "Update" at bounding box center [219, 305] width 132 height 9
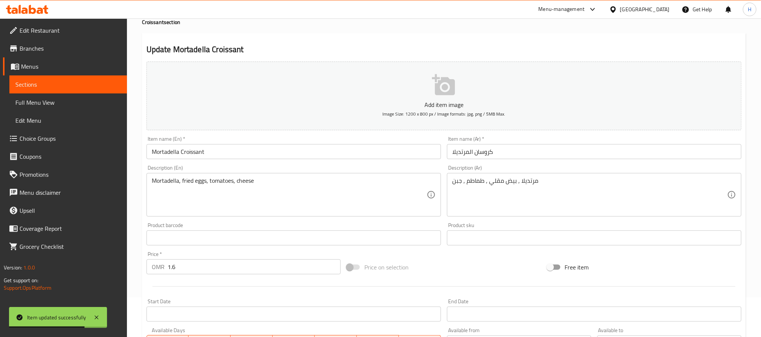
scroll to position [0, 0]
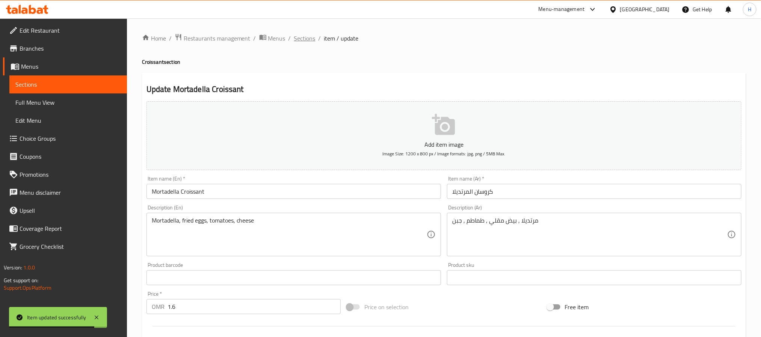
click at [301, 35] on span "Sections" at bounding box center [304, 38] width 21 height 9
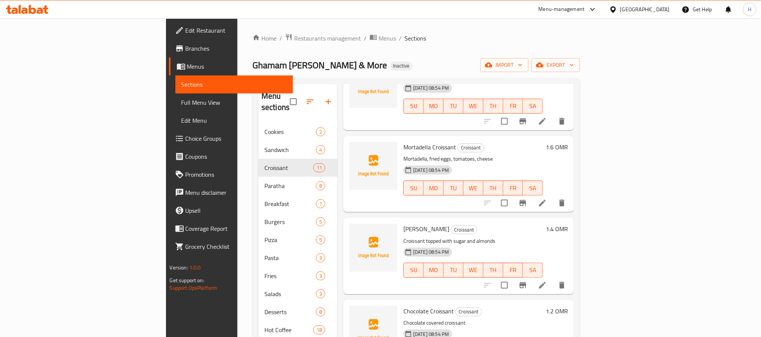
drag, startPoint x: 59, startPoint y: 47, endPoint x: 94, endPoint y: 57, distance: 36.2
click at [186, 47] on span "Branches" at bounding box center [236, 48] width 101 height 9
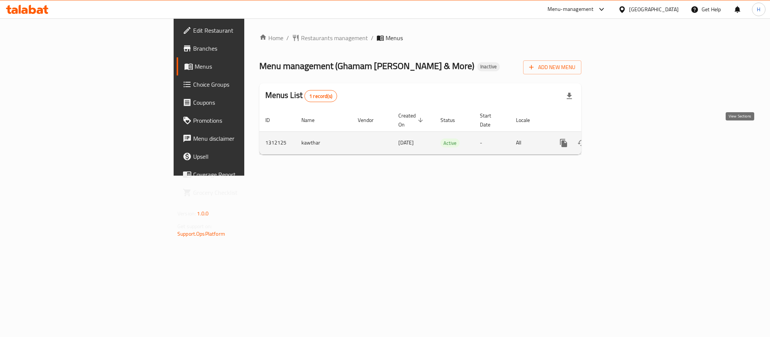
click at [622, 139] on icon "enhanced table" at bounding box center [617, 143] width 9 height 9
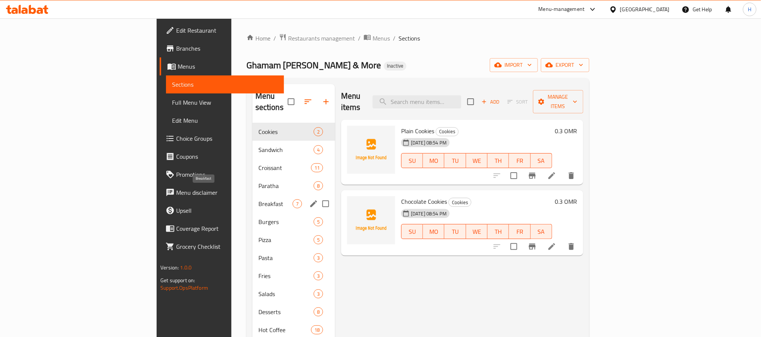
click at [259, 200] on span "Breakfast" at bounding box center [276, 204] width 34 height 9
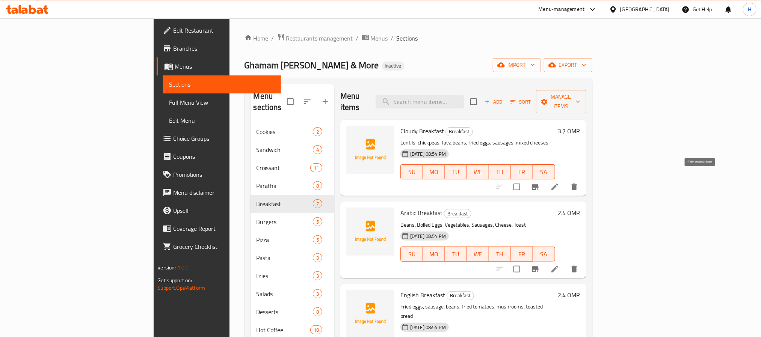
click at [560, 183] on icon at bounding box center [555, 187] width 9 height 9
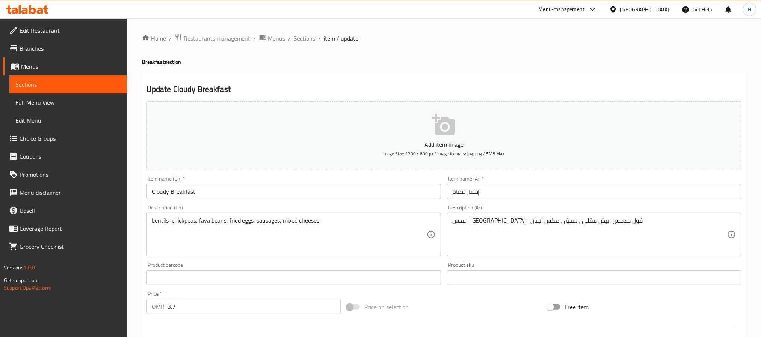
click at [159, 192] on input "Cloudy Breakfast" at bounding box center [294, 191] width 295 height 15
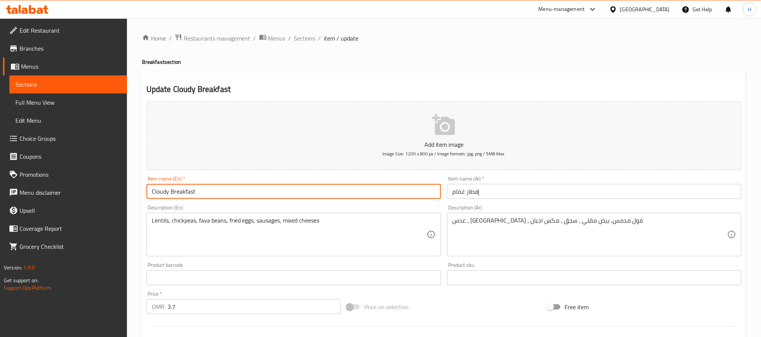
click at [159, 192] on input "Cloudy Breakfast" at bounding box center [294, 191] width 295 height 15
paste input "Ghamam"
click at [218, 194] on input "Ghamam Breakfast" at bounding box center [294, 191] width 295 height 15
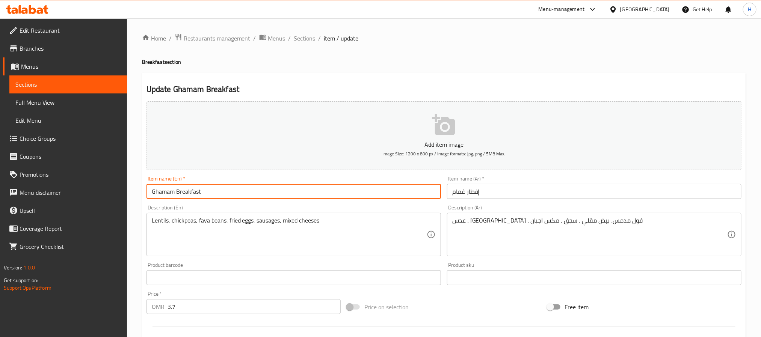
type input "Ghamam Breakfast"
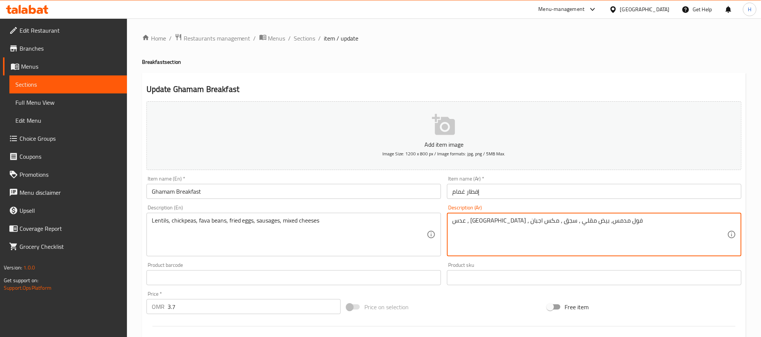
paste textarea "ب ح"
click at [549, 222] on textarea "عدس ، حب [GEOGRAPHIC_DATA] ، فول مدمس، بيض مقلي ، سجق ، مكس اجبان" at bounding box center [589, 235] width 275 height 36
click at [492, 221] on textarea "عدس ، حب [GEOGRAPHIC_DATA] ، فول ، بيض مقلي ، سجق ، مكس اجبان" at bounding box center [589, 235] width 275 height 36
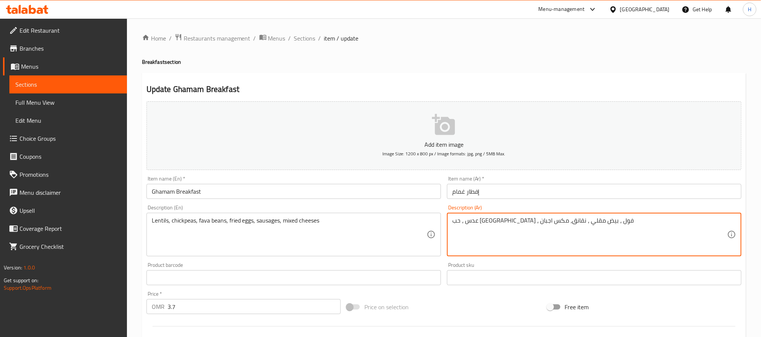
click at [511, 218] on textarea "عدس ، حب [GEOGRAPHIC_DATA] ، فول ، بيض مقلي ، نقانق، مكس اجبان" at bounding box center [589, 235] width 275 height 36
type textarea "عدس ، حب [GEOGRAPHIC_DATA] ، فول ، بيض مقلي ، نقانق، مكس اجبان"
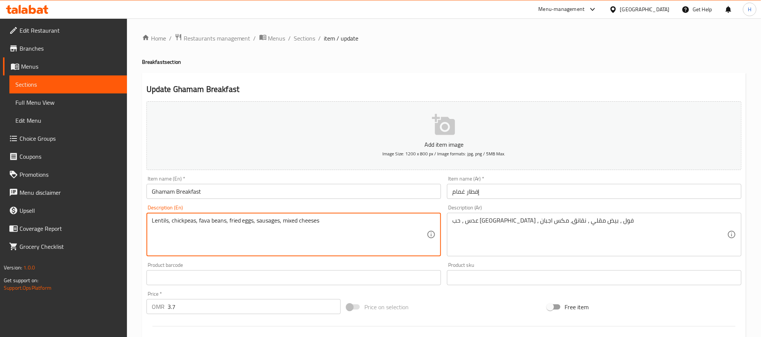
click at [256, 222] on textarea "Lentils, chickpeas, fava beans, fried eggs, sausages, mixed cheeses" at bounding box center [289, 235] width 275 height 36
paste textarea
click at [256, 219] on textarea "Lentils, chickpeas, beans, fried eggs, sausages, mixed cheeses" at bounding box center [289, 235] width 275 height 36
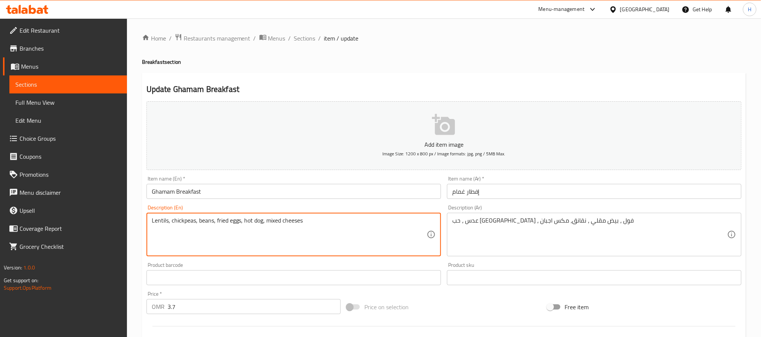
click at [196, 224] on textarea "Lentils, chickpeas, beans, fried eggs, hot dog, mixed cheeses" at bounding box center [289, 235] width 275 height 36
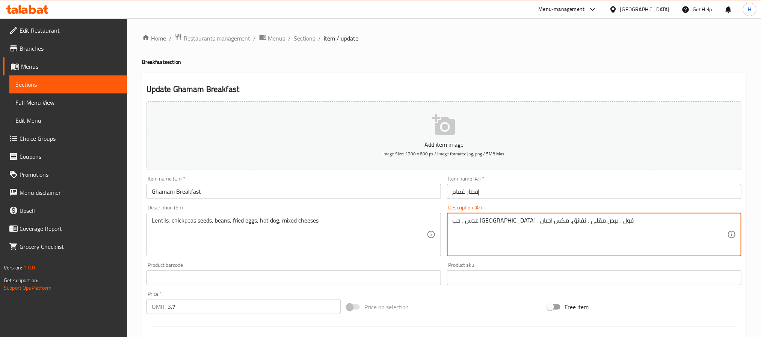
click at [537, 224] on textarea "عدس ، حب [GEOGRAPHIC_DATA] ، فول ، بيض مقلي ، نقانق، مكس اجبان" at bounding box center [589, 235] width 275 height 36
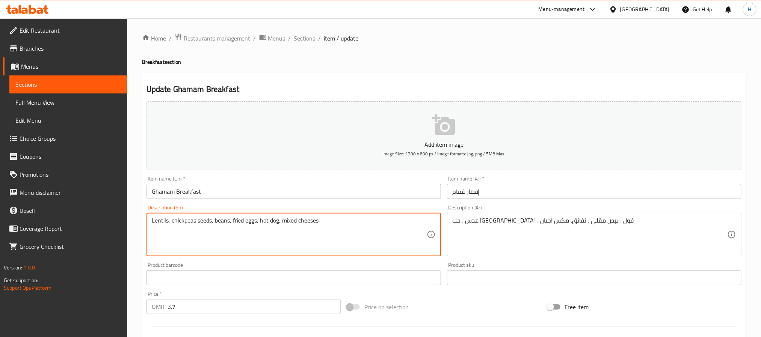
click at [220, 218] on textarea "Lentils, chickpeas seeds, beans, fried eggs, hot dog, mixed cheeses" at bounding box center [289, 235] width 275 height 36
paste textarea "Foul"
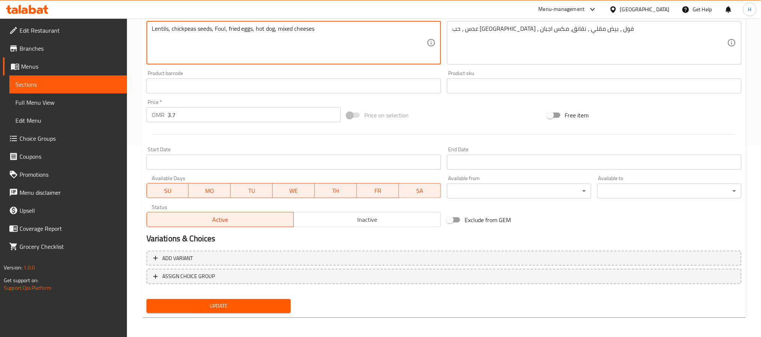
scroll to position [193, 0]
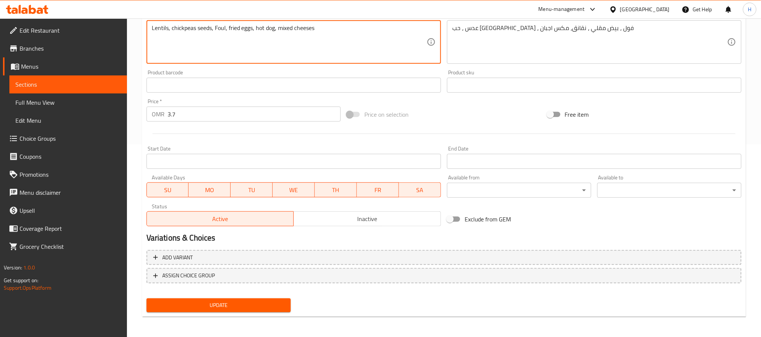
type textarea "Lentils, chickpeas seeds, Foul, fried eggs, hot dog, mixed cheeses"
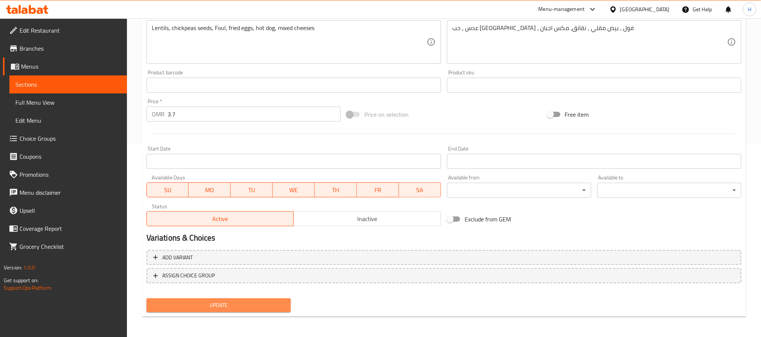
click at [184, 303] on span "Update" at bounding box center [219, 305] width 132 height 9
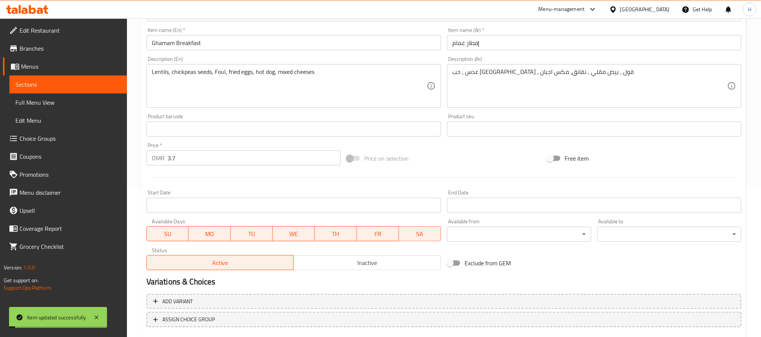
scroll to position [80, 0]
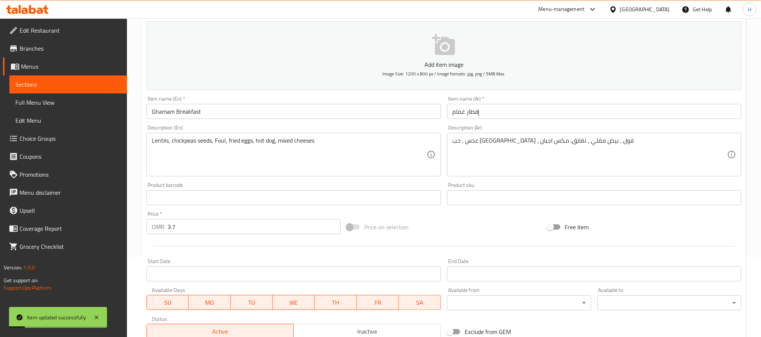
click at [188, 119] on input "Ghamam Breakfast" at bounding box center [294, 111] width 295 height 15
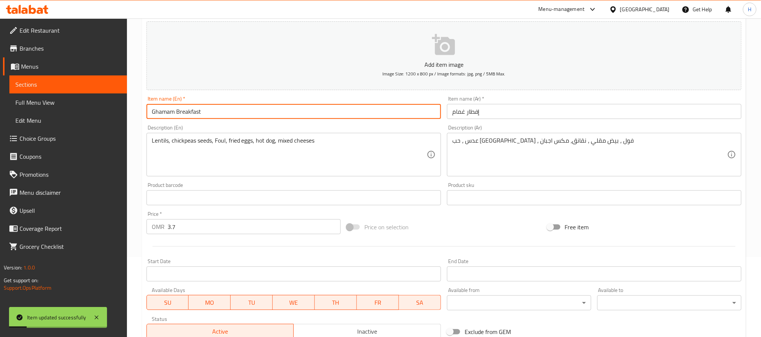
click at [188, 119] on input "Ghamam Breakfast" at bounding box center [294, 111] width 295 height 15
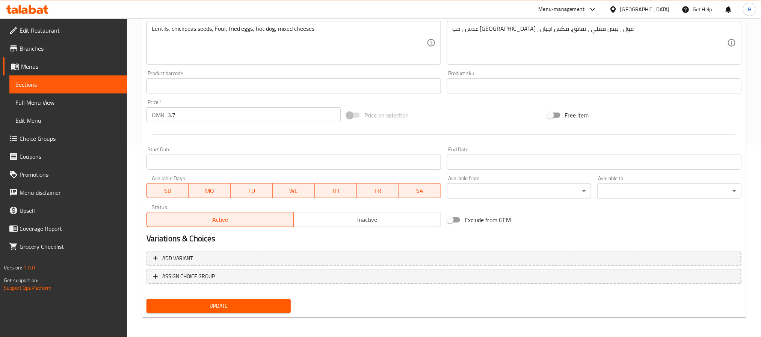
scroll to position [193, 0]
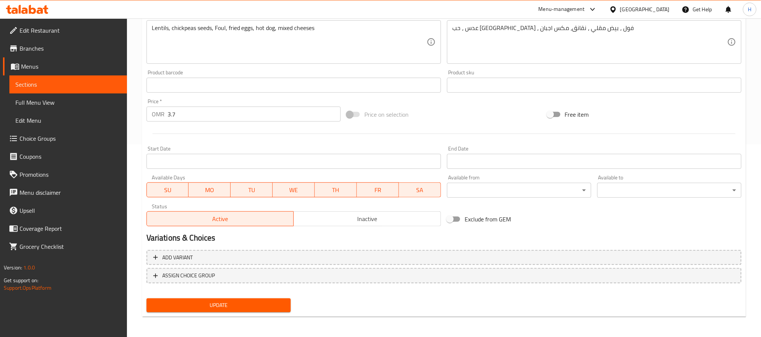
click at [266, 309] on span "Update" at bounding box center [219, 305] width 132 height 9
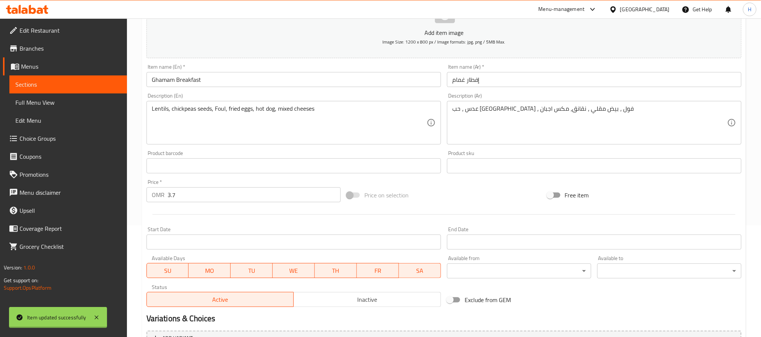
scroll to position [0, 0]
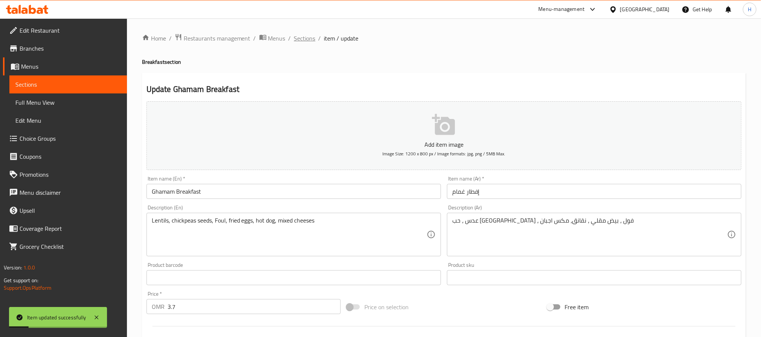
click at [300, 38] on span "Sections" at bounding box center [304, 38] width 21 height 9
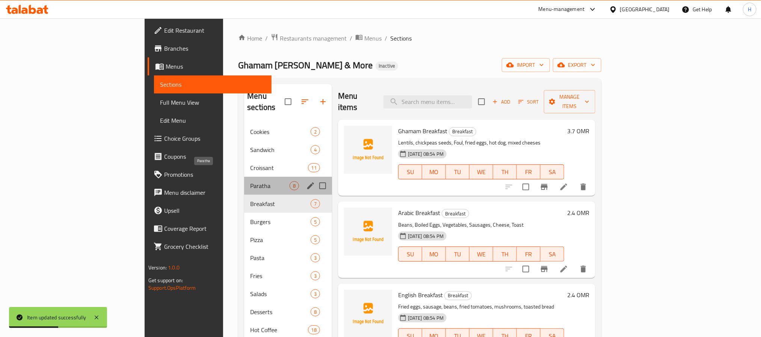
click at [250, 182] on span "Paratha" at bounding box center [269, 186] width 39 height 9
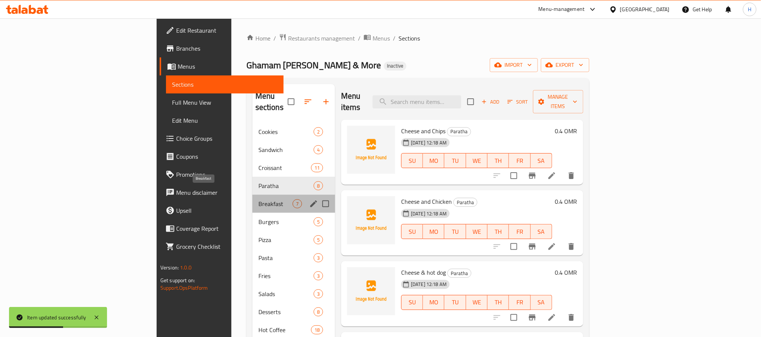
click at [259, 200] on span "Breakfast" at bounding box center [276, 204] width 34 height 9
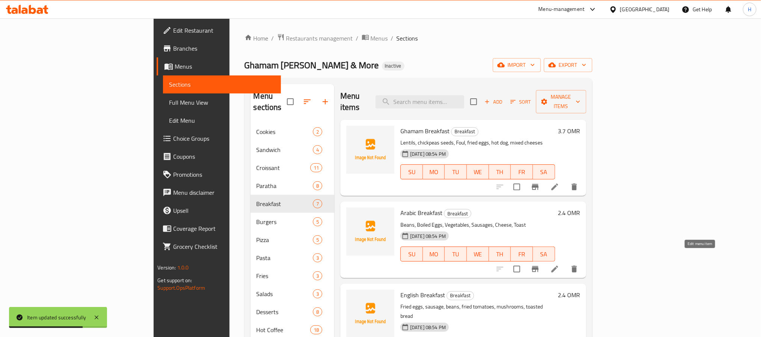
click at [558, 266] on icon at bounding box center [555, 269] width 7 height 7
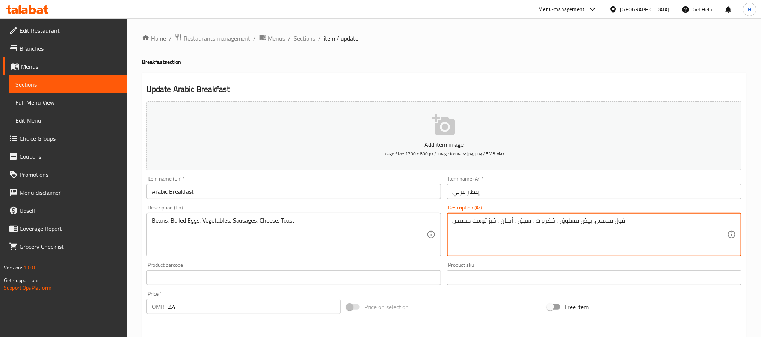
click at [607, 222] on textarea "فول مدمس, بيض مسلوق , خضروات , سجق , أجبان , خبز توست محمص" at bounding box center [589, 235] width 275 height 36
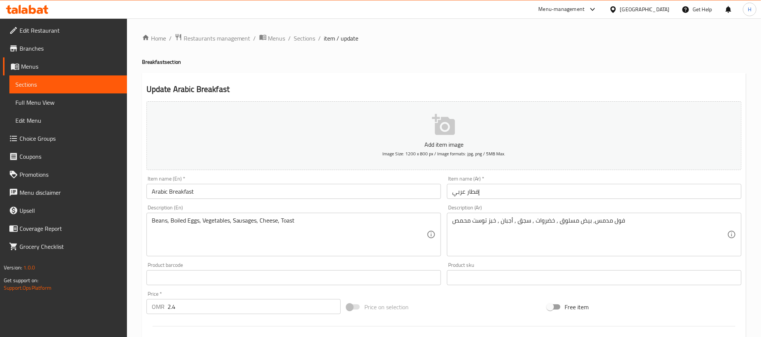
click at [181, 189] on input "Arabic Breakfast" at bounding box center [294, 191] width 295 height 15
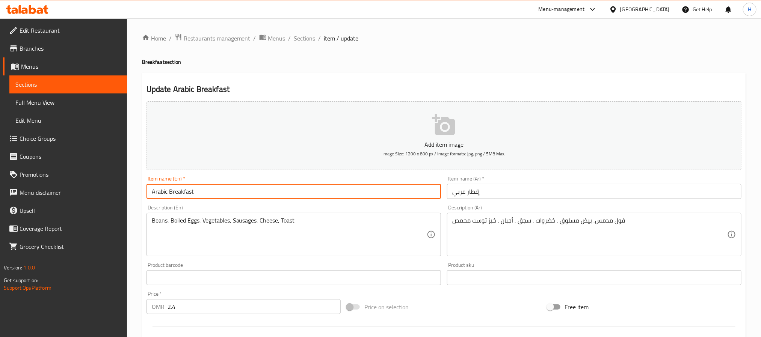
click at [181, 189] on input "Arabic Breakfast" at bounding box center [294, 191] width 295 height 15
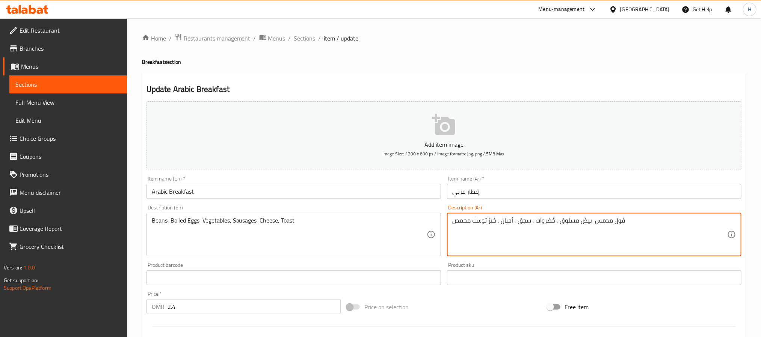
click at [591, 223] on textarea "فول مدمس, بيض مسلوق , خضروات , سجق , أجبان , خبز توست محمص" at bounding box center [589, 235] width 275 height 36
click at [474, 241] on textarea at bounding box center [589, 235] width 275 height 36
type textarea "b"
paste textarea "Arabic Breakfast"
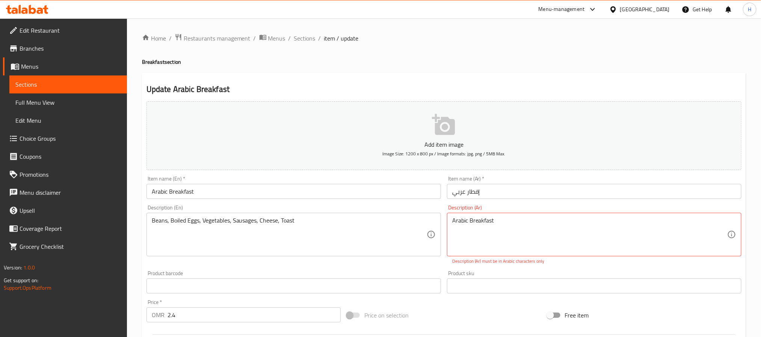
click at [458, 225] on textarea "Arabic Breakfast" at bounding box center [589, 235] width 275 height 36
paste textarea "فول , بيض مغلي , خضروات , نقانق , أجبان , خبز توست محمص"
type textarea "فول , بيض مغلي , خضروات , نقانق , أجبان , خبز توست محمص"
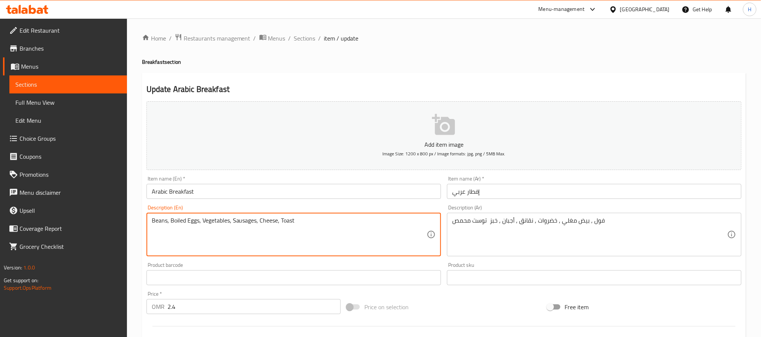
click at [164, 225] on textarea "Beans, Boiled Eggs, Vegetables, Sausages, Cheese, Toast" at bounding box center [289, 235] width 275 height 36
paste textarea "boiled eggs, vegetables, sausages, cheese, t"
click at [159, 222] on textarea "Beans, boiled eggs, vegetables, sausages, cheese, toast" at bounding box center [289, 235] width 275 height 36
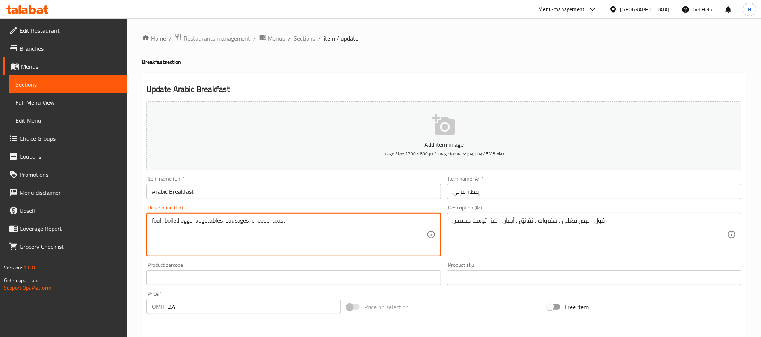
click at [234, 219] on textarea "foul, boiled eggs, vegetables, sausages, cheese, toast" at bounding box center [289, 235] width 275 height 36
click at [286, 219] on textarea "foul, boiled eggs, vegetables, hot dog, cheese, toast" at bounding box center [289, 235] width 275 height 36
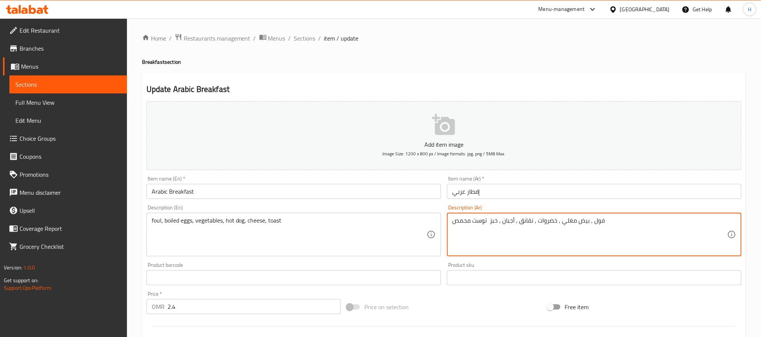
drag, startPoint x: 500, startPoint y: 220, endPoint x: 494, endPoint y: 221, distance: 6.1
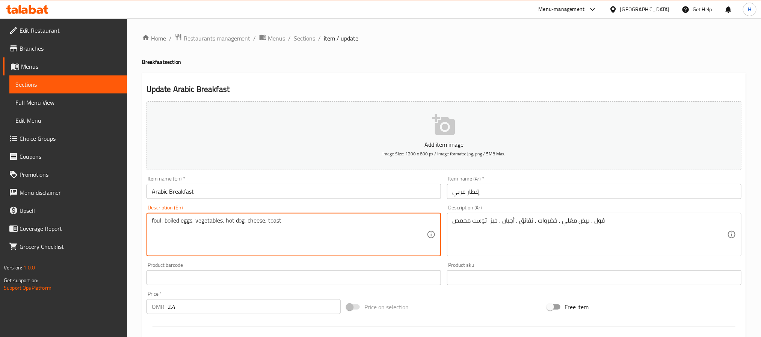
paste textarea "Bread"
drag, startPoint x: 268, startPoint y: 226, endPoint x: 325, endPoint y: 230, distance: 57.3
click at [325, 230] on textarea "foul, boiled eggs, vegetables, hot dog, cheese, toast Bread" at bounding box center [289, 235] width 275 height 36
paste textarea "Toasted"
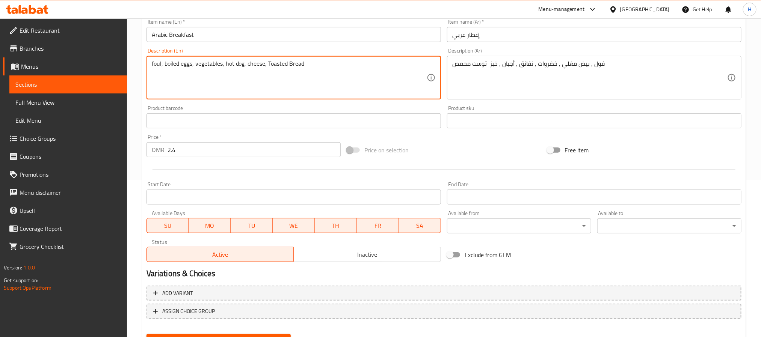
scroll to position [193, 0]
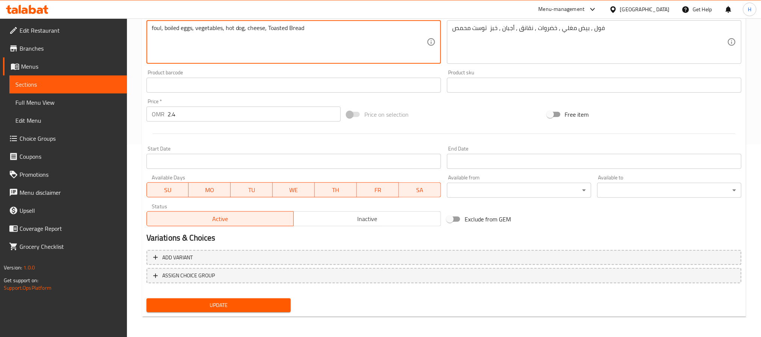
type textarea "foul, boiled eggs, vegetables, hot dog, cheese, Toasted Bread"
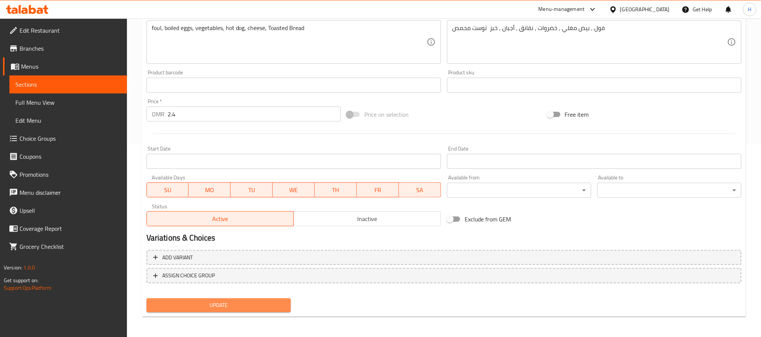
click at [277, 311] on button "Update" at bounding box center [219, 306] width 144 height 14
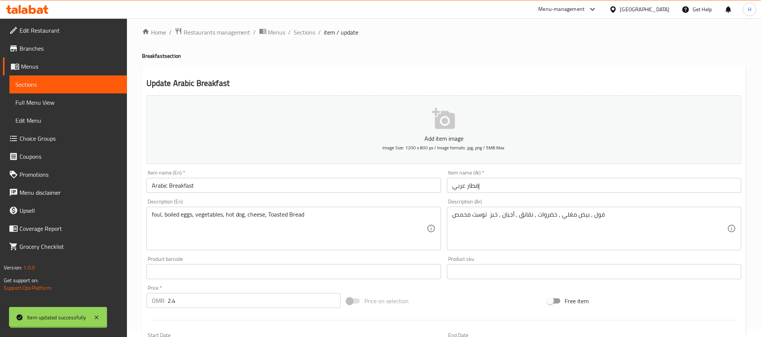
scroll to position [0, 0]
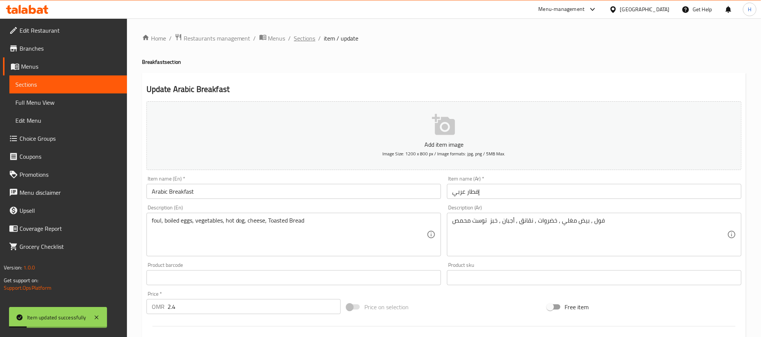
click at [310, 37] on span "Sections" at bounding box center [304, 38] width 21 height 9
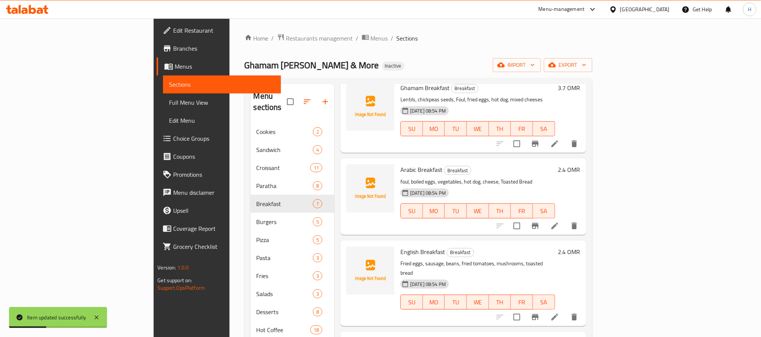
scroll to position [113, 0]
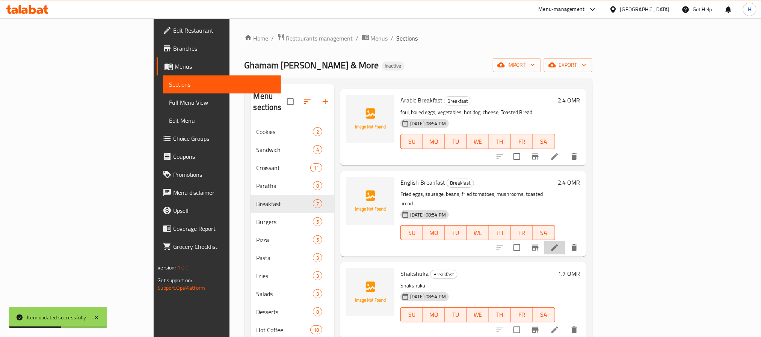
click at [566, 241] on li at bounding box center [555, 248] width 21 height 14
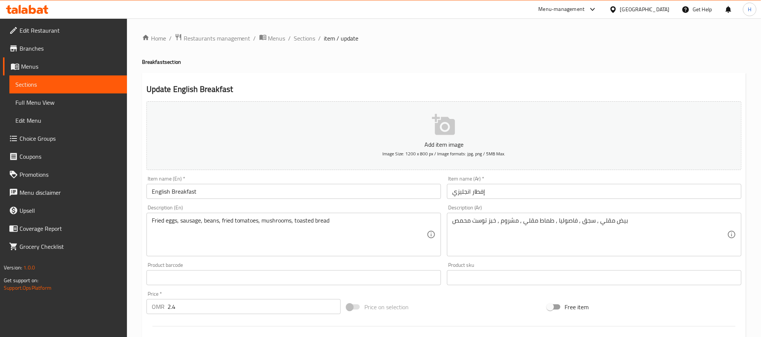
click at [595, 215] on div "بيض مقلي , سجق , فاصوليا , طماط مقلي , مشروم , خبز توست محمص Description (Ar)" at bounding box center [594, 235] width 295 height 44
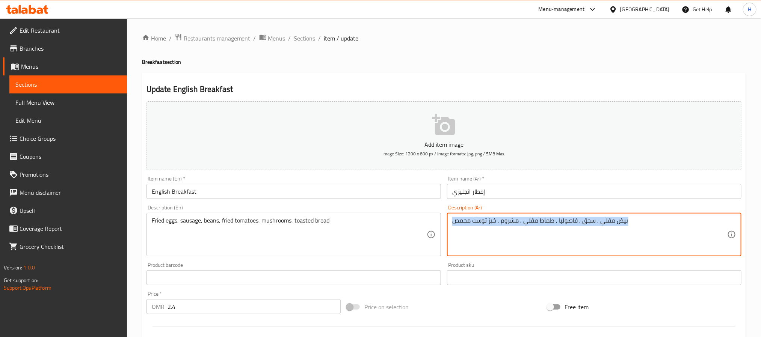
click at [595, 215] on div "بيض مقلي , سجق , فاصوليا , طماط مقلي , مشروم , خبز توست محمص Description (Ar)" at bounding box center [594, 235] width 295 height 44
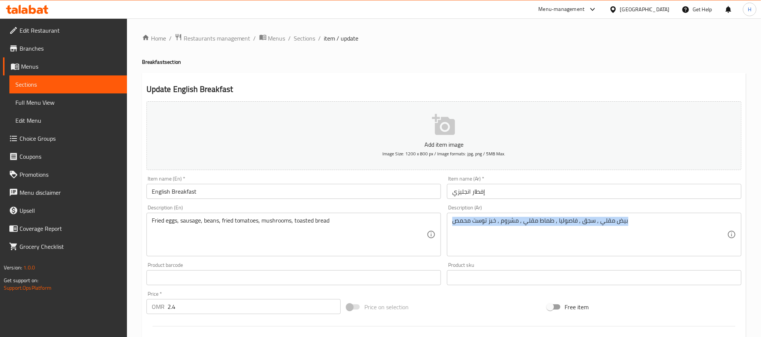
click at [595, 215] on div "بيض مقلي , سجق , فاصوليا , طماط مقلي , مشروم , خبز توست محمص Description (Ar)" at bounding box center [594, 235] width 295 height 44
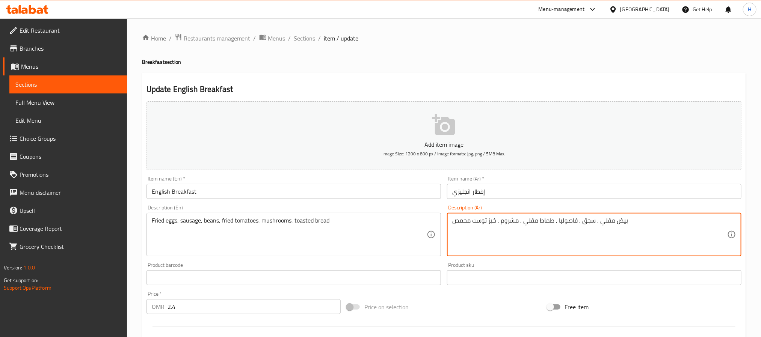
click at [589, 229] on textarea "بيض مقلي , سجق , فاصوليا , طماط مقلي , مشروم , خبز توست محمص" at bounding box center [589, 235] width 275 height 36
paste textarea ", نقانق , فاصوليا , طماط مقلي"
type textarea "بيض مقلي , نقانق , فاصوليا , طماط مقلي , مشروم , خبز توست محمص"
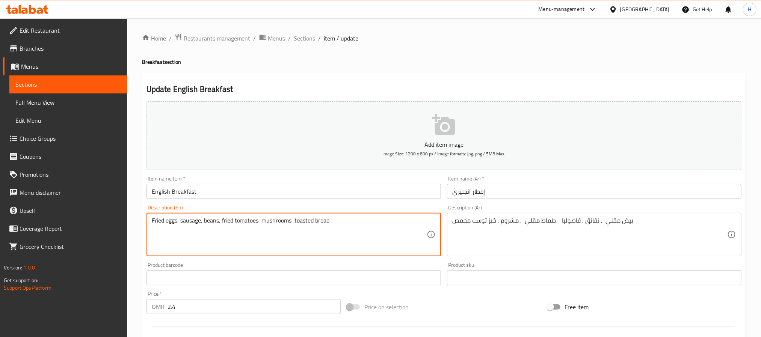
click at [203, 219] on textarea "Fried eggs, sausage, beans, fried tomatoes, mushrooms, toasted bread" at bounding box center [289, 235] width 275 height 36
click at [196, 228] on textarea "Fried eggs, sausage, beans, fried tomatoes, mushrooms, toasted bread" at bounding box center [289, 235] width 275 height 36
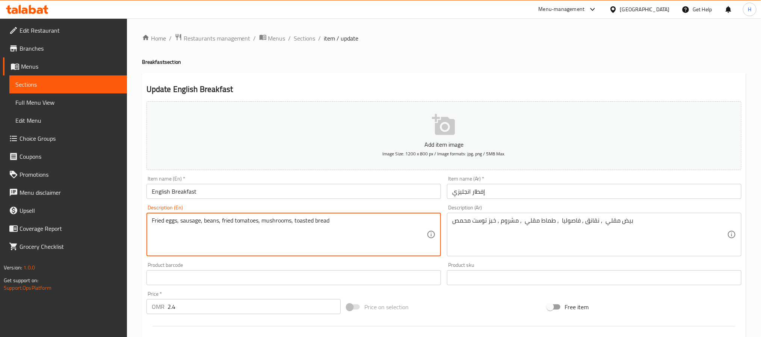
click at [194, 225] on textarea "Fried eggs, sausage, beans, fried tomatoes, mushrooms, toasted bread" at bounding box center [289, 235] width 275 height 36
click at [194, 222] on textarea "Fried eggs, sausage, beans, fried tomatoes, mushrooms, toasted bread" at bounding box center [289, 235] width 275 height 36
type textarea "Fried eggs, hot dog, beans, fried tomatoes, mushrooms, toasted bread"
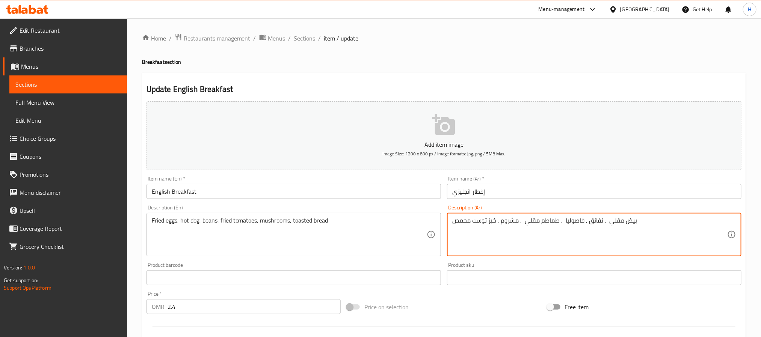
type textarea "بيض مقلي , نقانق , فاصوليا , طماطم مقلي , مشروم , خبز توست محمص"
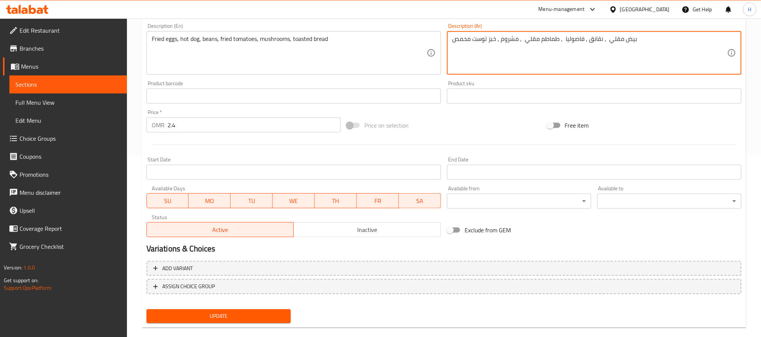
scroll to position [193, 0]
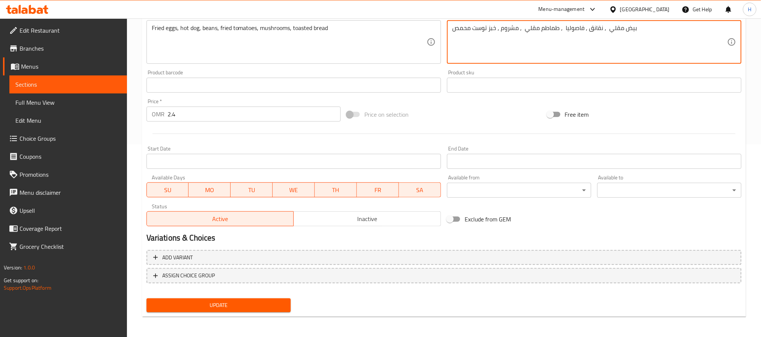
click at [262, 310] on button "Update" at bounding box center [219, 306] width 144 height 14
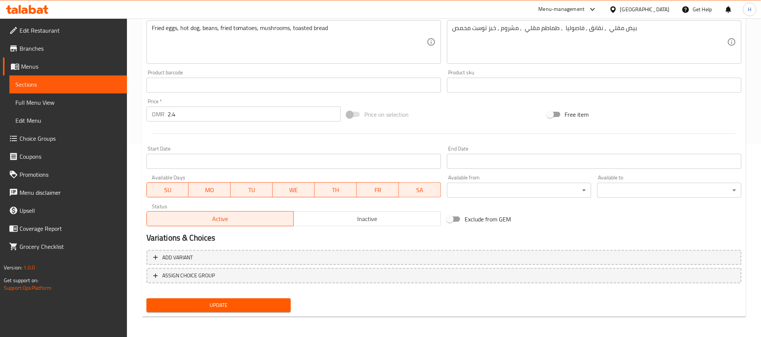
click at [245, 300] on button "Update" at bounding box center [219, 306] width 144 height 14
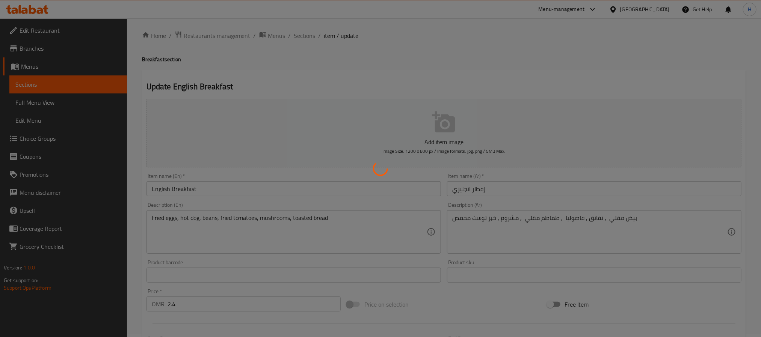
scroll to position [0, 0]
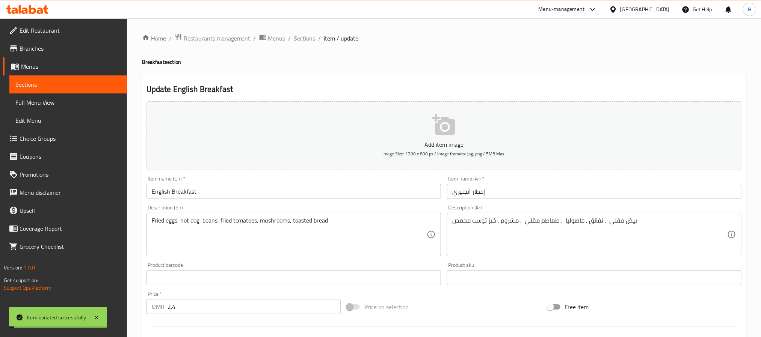
click at [298, 39] on span "Sections" at bounding box center [304, 38] width 21 height 9
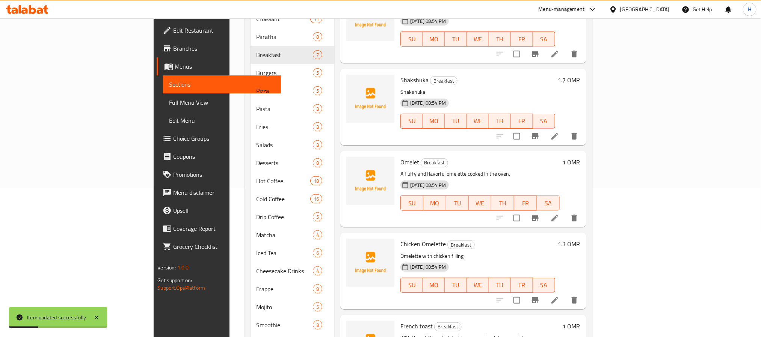
scroll to position [169, 0]
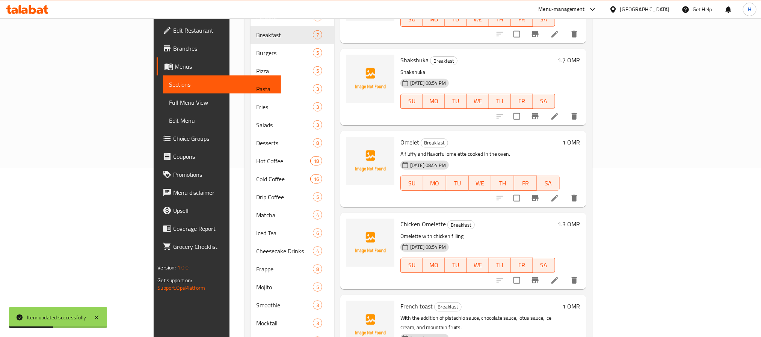
click at [558, 113] on icon at bounding box center [555, 116] width 7 height 7
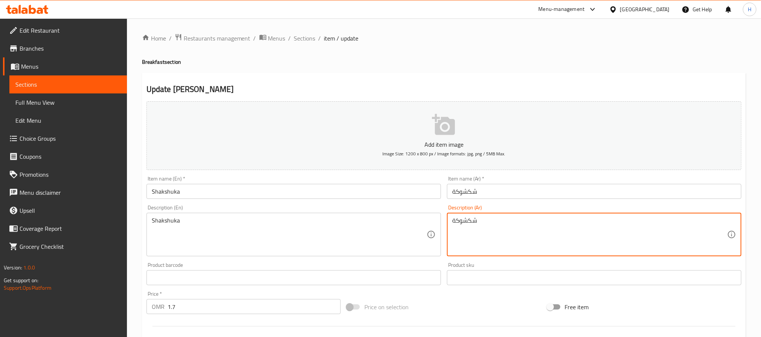
click at [463, 224] on textarea "شكشوكة" at bounding box center [589, 235] width 275 height 36
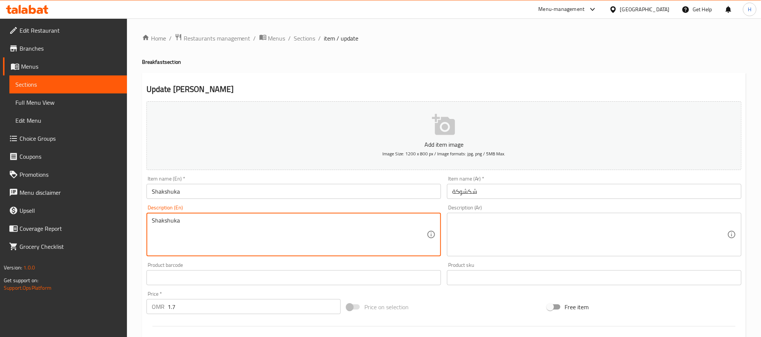
click at [191, 231] on textarea "Shakshuka" at bounding box center [289, 235] width 275 height 36
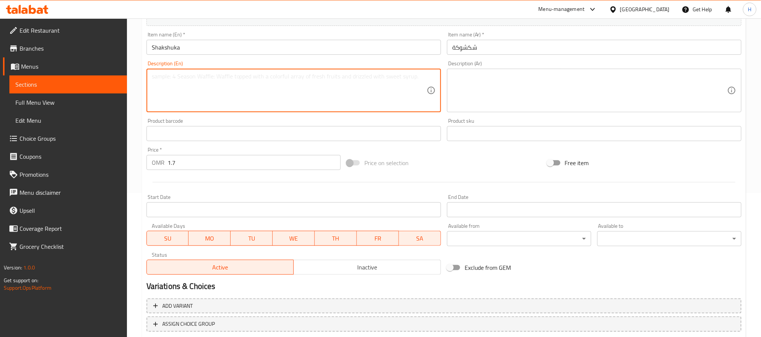
scroll to position [80, 0]
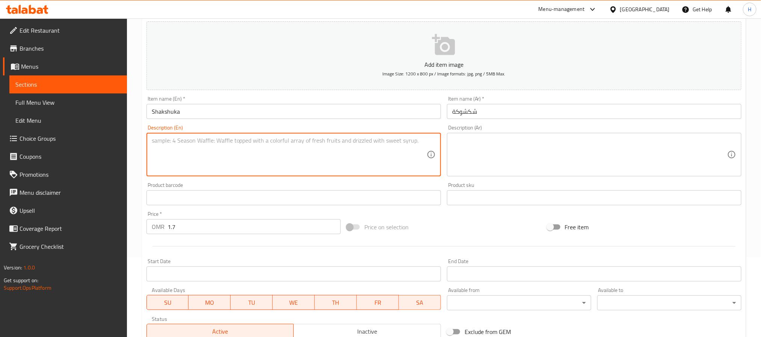
click at [157, 112] on input "Shakshuka" at bounding box center [294, 111] width 295 height 15
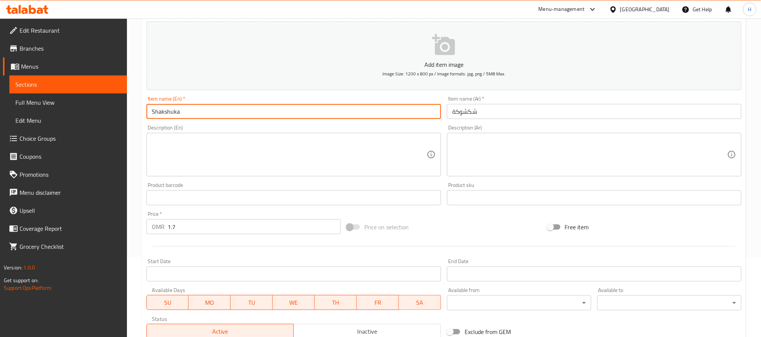
click at [157, 112] on input "Shakshuka" at bounding box center [294, 111] width 295 height 15
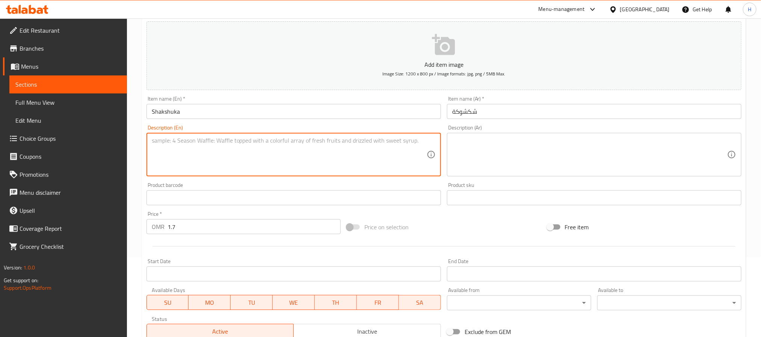
click at [304, 149] on textarea at bounding box center [289, 155] width 275 height 36
paste textarea "Ripe tomatoes, onions, garlic, olive oil, ground cumin, bell pepper, salt and e…"
drag, startPoint x: 352, startPoint y: 141, endPoint x: 354, endPoint y: 157, distance: 16.0
click at [354, 157] on textarea "Ripe tomatoes, onions, garlic, olive oil, ground cumin, bell pepper, salt and e…" at bounding box center [289, 155] width 275 height 36
type textarea "Ripe tomatoes, onions, garlic, olive oil, ground cumin, bell pepper, salt and e…"
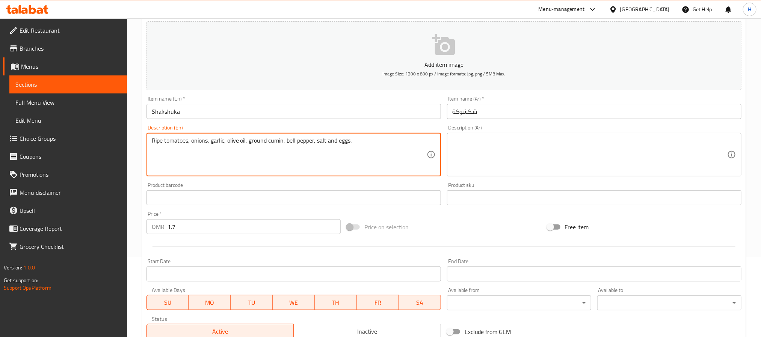
click at [489, 139] on textarea at bounding box center [589, 155] width 275 height 36
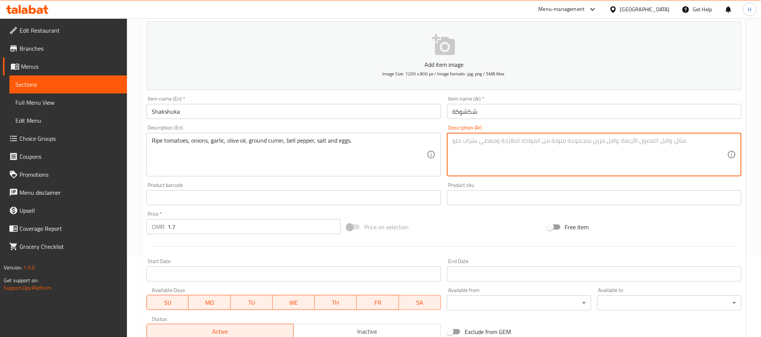
paste textarea "طماطم ناضجة، بصل، ثوم، زيت زيتون، كمون مطحون، فلفل حلو، ملح وبيض"
type textarea "طماطم ناضجة، بصل، ثوم، زيت زيتون، كمون مطحون، فلفل حلو، ملح وبيض"
click at [232, 116] on input "Shakshuka" at bounding box center [294, 111] width 295 height 15
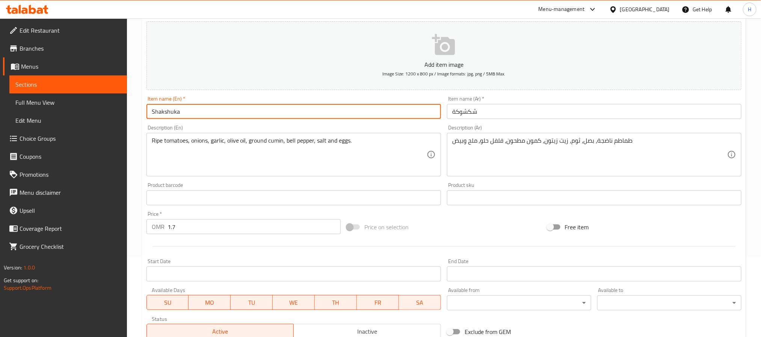
click at [232, 116] on input "Shakshuka" at bounding box center [294, 111] width 295 height 15
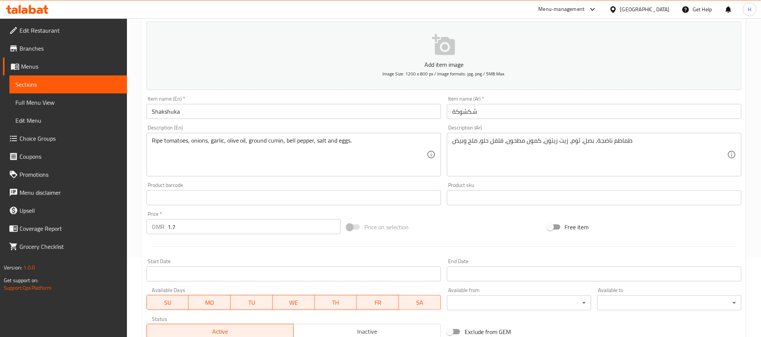
scroll to position [193, 0]
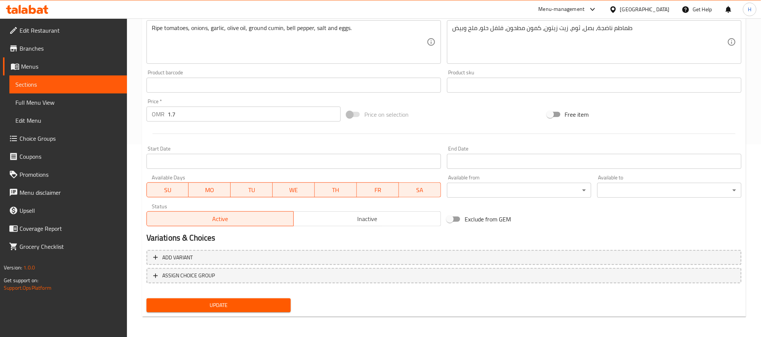
click at [286, 307] on button "Update" at bounding box center [219, 306] width 144 height 14
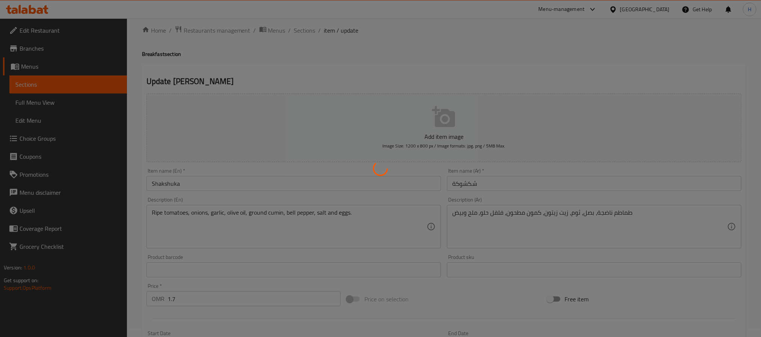
scroll to position [0, 0]
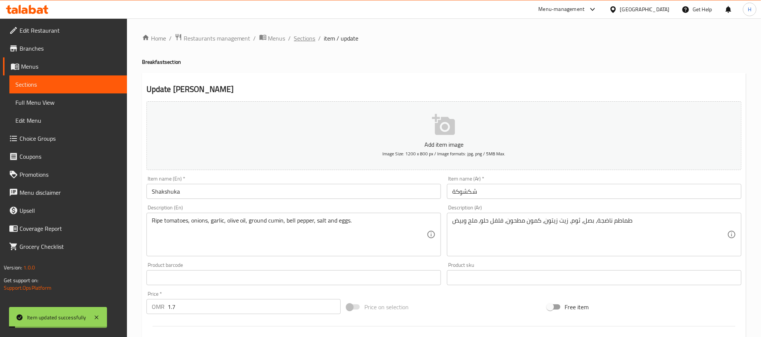
click at [298, 39] on span "Sections" at bounding box center [304, 38] width 21 height 9
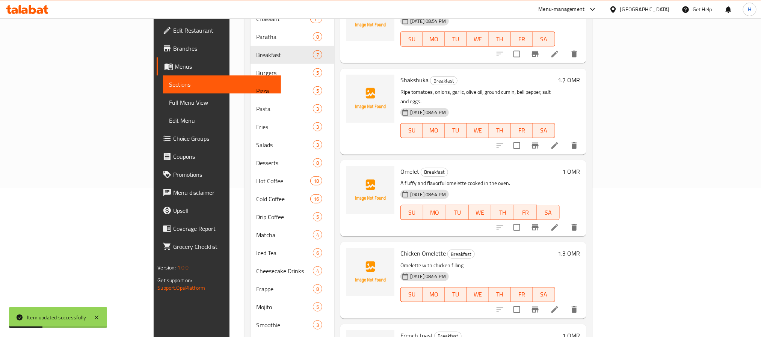
scroll to position [169, 0]
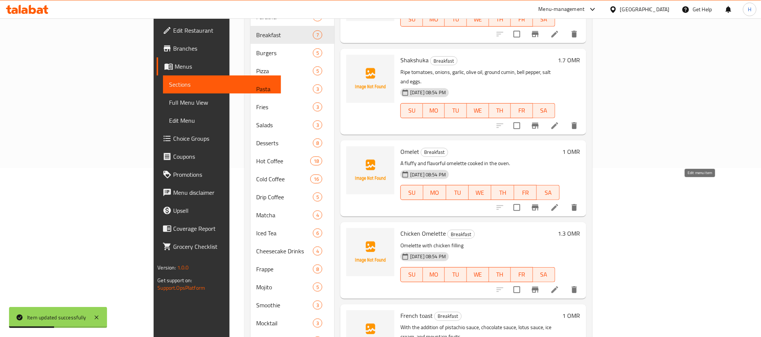
click at [560, 203] on icon at bounding box center [555, 207] width 9 height 9
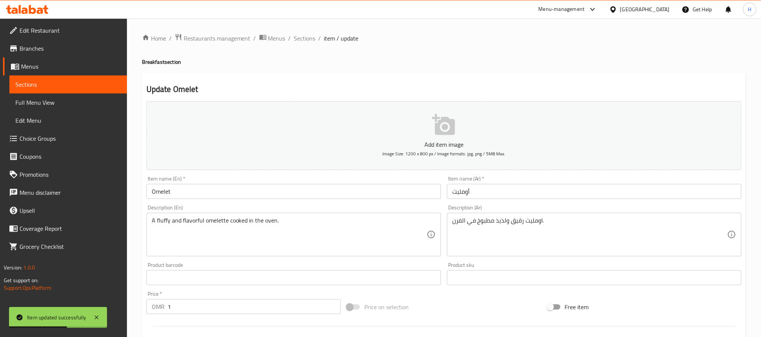
click at [459, 197] on input "أومليت" at bounding box center [594, 191] width 295 height 15
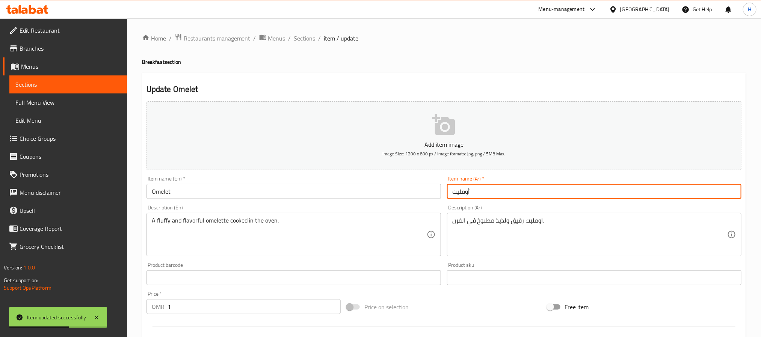
click at [459, 198] on input "أومليت" at bounding box center [594, 191] width 295 height 15
click at [176, 191] on input "Omelet" at bounding box center [294, 191] width 295 height 15
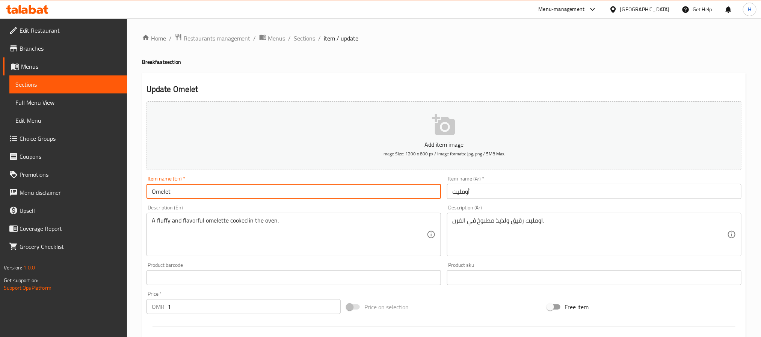
click at [176, 191] on input "Omelet" at bounding box center [294, 191] width 295 height 15
paste input "te"
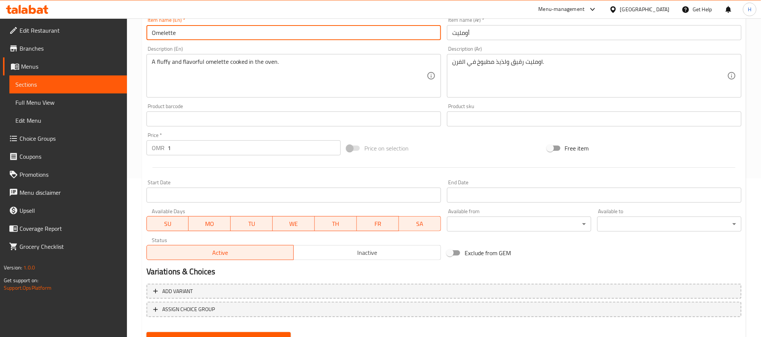
scroll to position [193, 0]
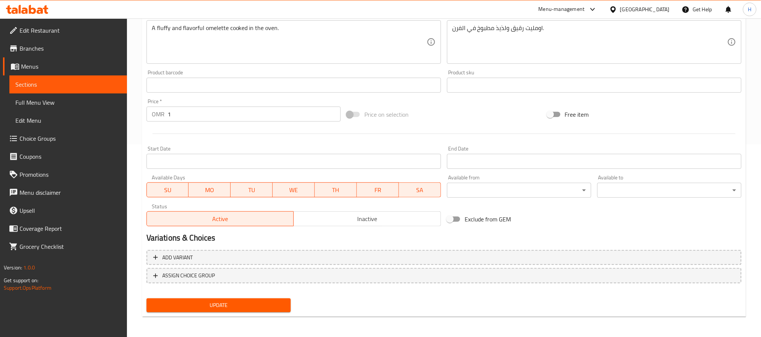
type input "Omelette"
click at [220, 308] on span "Update" at bounding box center [219, 305] width 132 height 9
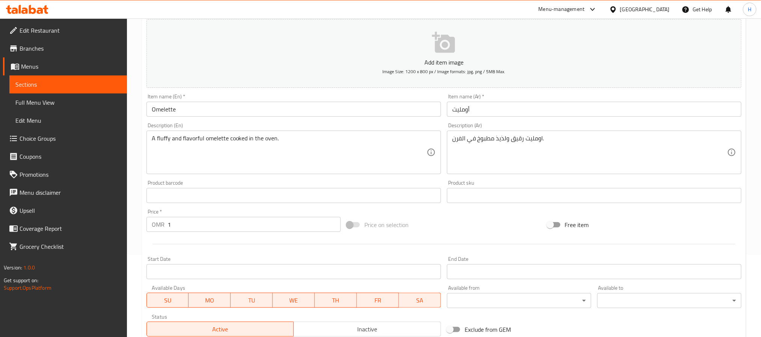
scroll to position [80, 0]
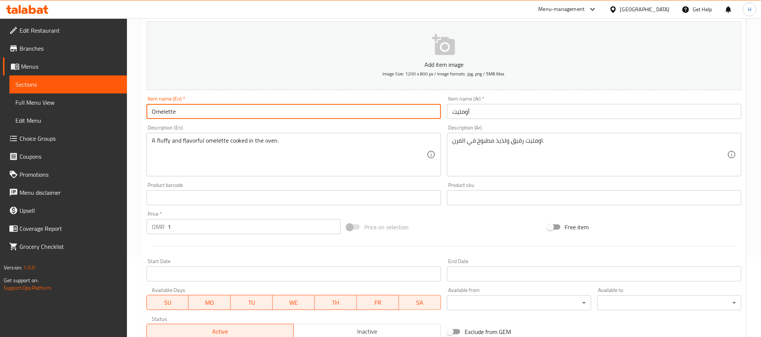
click at [180, 114] on input "Omelette" at bounding box center [294, 111] width 295 height 15
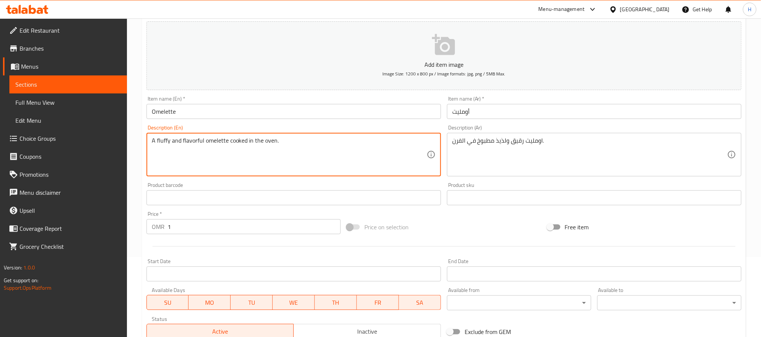
click at [258, 137] on textarea "A fluffy and flavorful omelette cooked in the oven." at bounding box center [289, 155] width 275 height 36
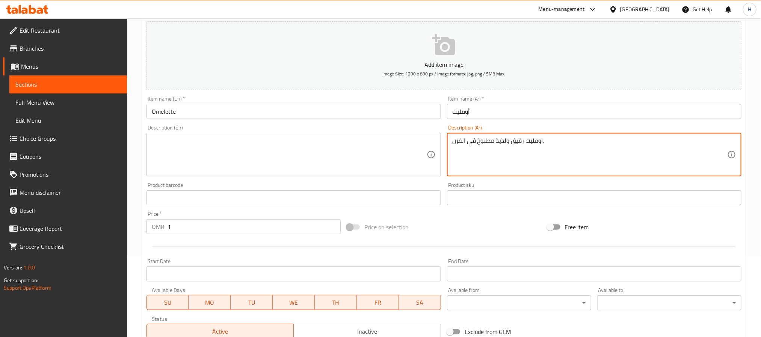
click at [498, 138] on textarea "اومليت رقيق ولذيذ مطبوخ في الفرن." at bounding box center [589, 155] width 275 height 36
click at [243, 114] on input "Omelette" at bounding box center [294, 111] width 295 height 15
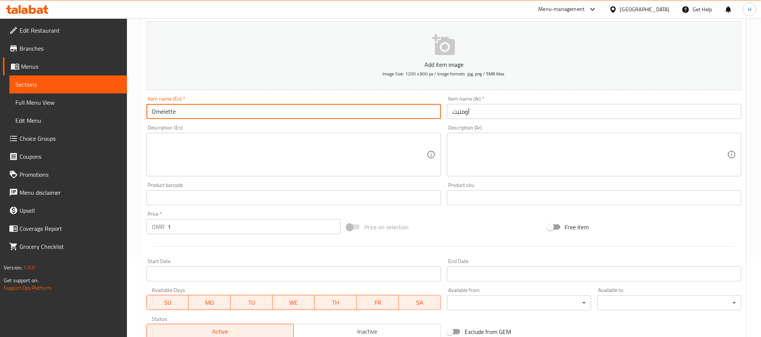
click at [243, 114] on input "Omelette" at bounding box center [294, 111] width 295 height 15
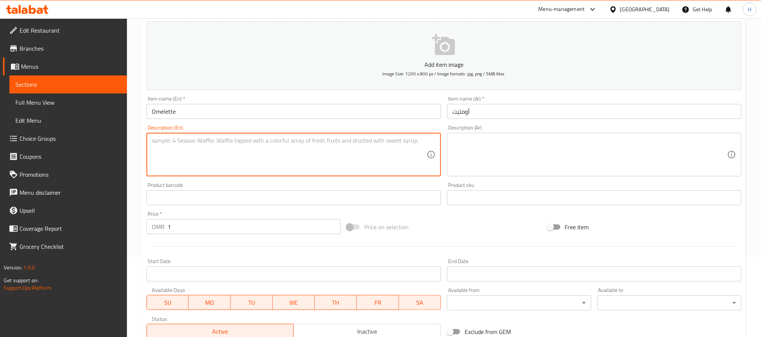
click at [264, 143] on textarea at bounding box center [289, 155] width 275 height 36
paste textarea "Egg, butter, salt, and pepper. بيض، زبدة، ملح وفلفل"
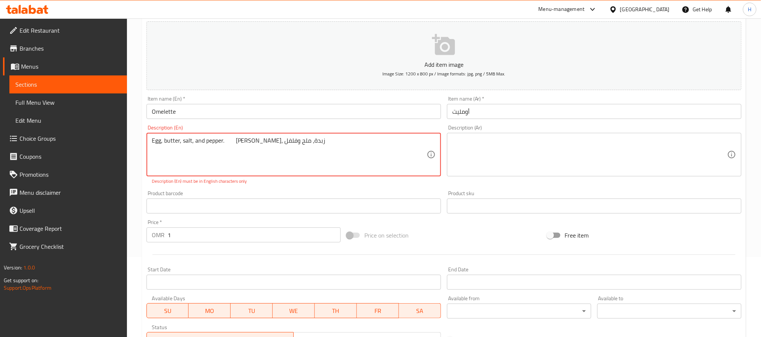
drag, startPoint x: 225, startPoint y: 138, endPoint x: 405, endPoint y: 144, distance: 180.1
click at [406, 144] on textarea "Egg, butter, salt, and pepper. بيض، زبدة، ملح وفلفل" at bounding box center [289, 155] width 275 height 36
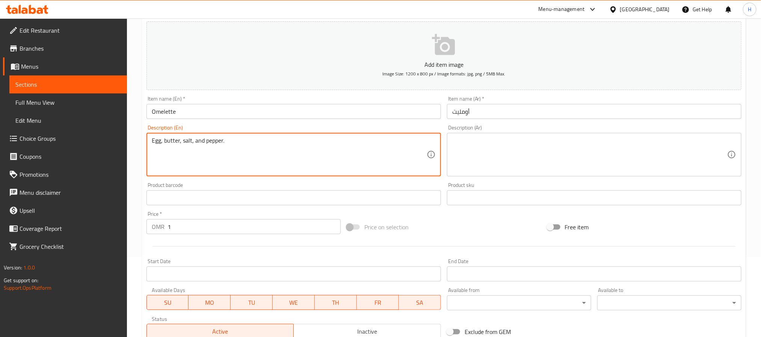
type textarea "Egg, butter, salt, and pepper."
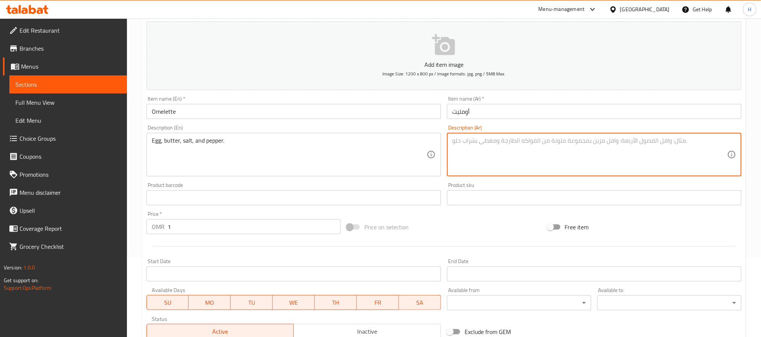
click at [552, 151] on textarea at bounding box center [589, 155] width 275 height 36
paste textarea "بيض، زبدة، ملح وفلفل"
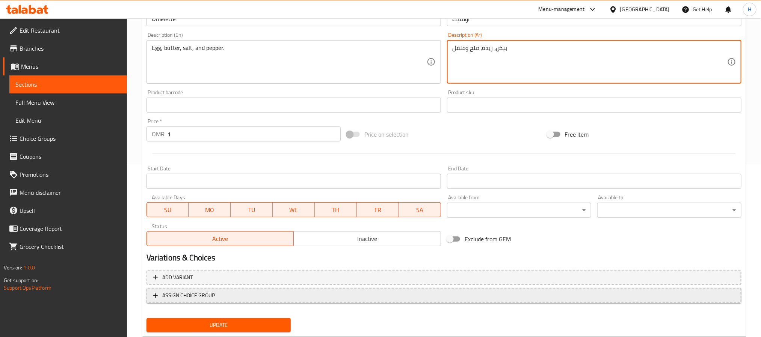
scroll to position [193, 0]
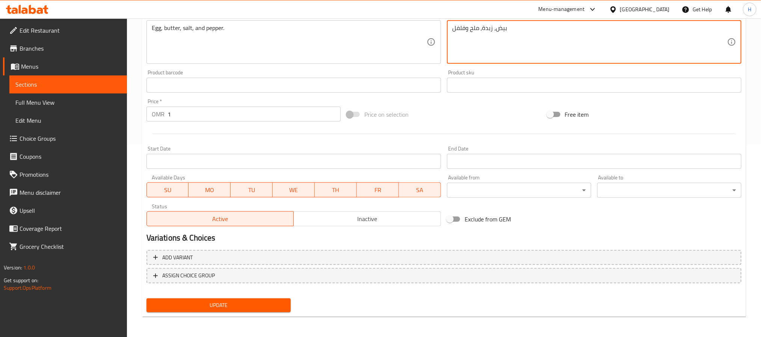
type textarea "بيض، زبدة، ملح وفلفل"
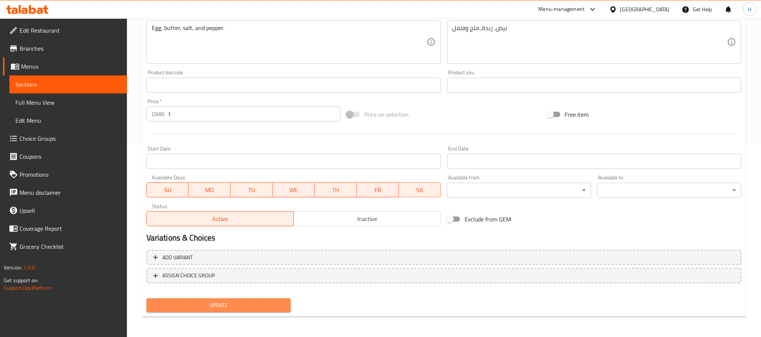
click at [276, 305] on span "Update" at bounding box center [219, 305] width 132 height 9
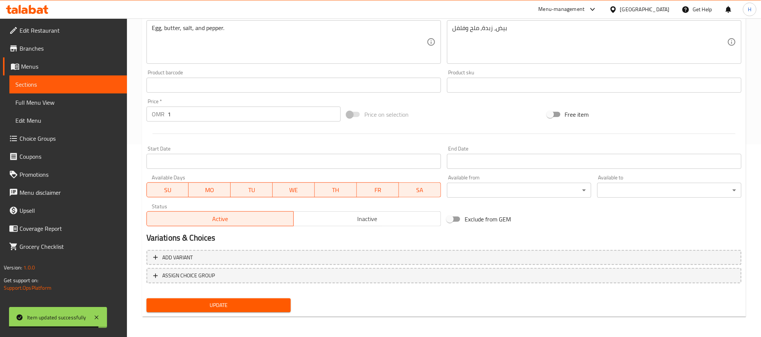
click at [276, 305] on span "Update" at bounding box center [219, 305] width 132 height 9
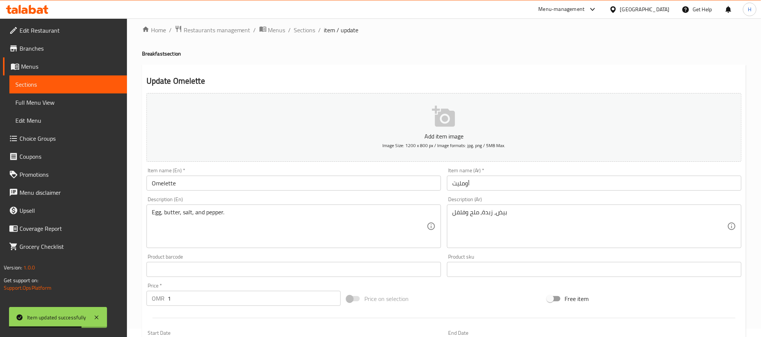
scroll to position [0, 0]
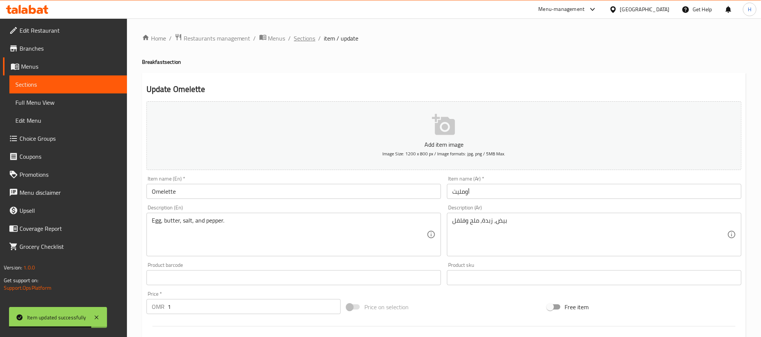
click at [304, 40] on span "Sections" at bounding box center [304, 38] width 21 height 9
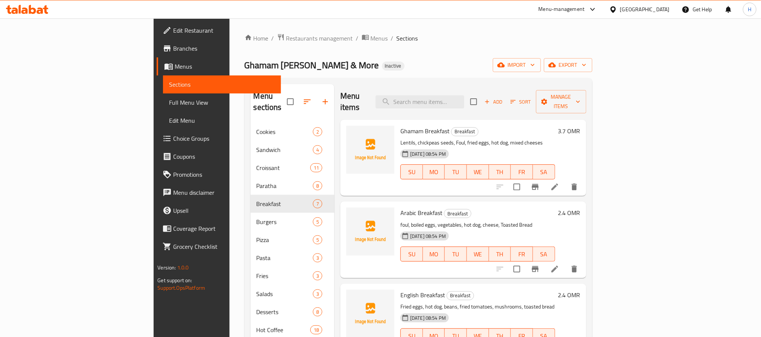
drag, startPoint x: 441, startPoint y: 99, endPoint x: 445, endPoint y: 109, distance: 10.4
click at [441, 100] on input "search" at bounding box center [420, 101] width 89 height 13
paste input "French toast"
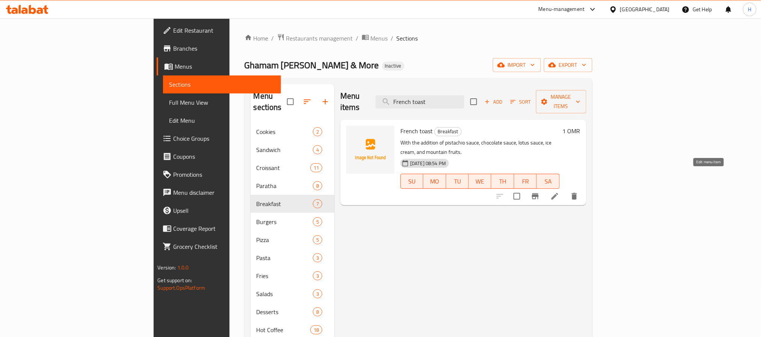
type input "French toast"
click at [560, 192] on icon at bounding box center [555, 196] width 9 height 9
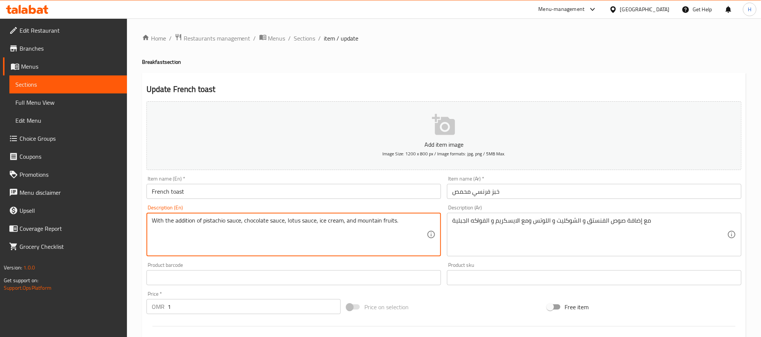
click at [302, 223] on textarea "With the addition of pistachio sauce, chocolate sauce, lotus sauce, ice cream, …" at bounding box center [289, 235] width 275 height 36
click at [276, 222] on textarea "With the addition of pistachio sauce, chocolate sauce, lotus , ice cream, and m…" at bounding box center [289, 235] width 275 height 36
click at [348, 231] on textarea "With the addition of pistachio sauce, chocolate , lotus , ice cream, and mounta…" at bounding box center [289, 235] width 275 height 36
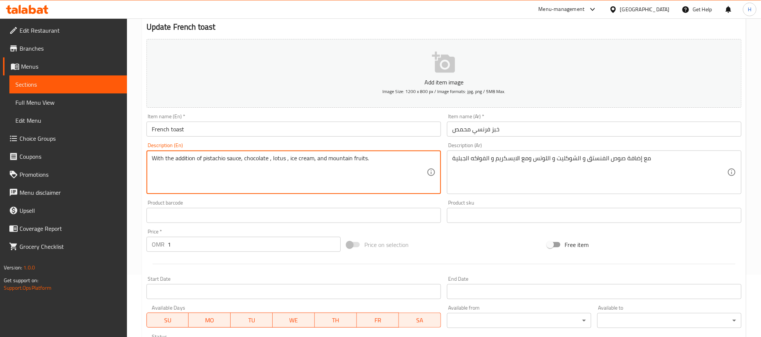
scroll to position [193, 0]
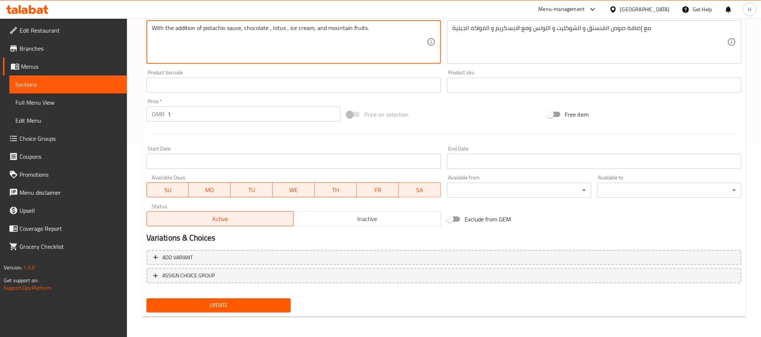
type textarea "With the addition of pistachio sauce, chocolate , lotus , ice cream, and mounta…"
click at [256, 307] on span "Update" at bounding box center [219, 305] width 132 height 9
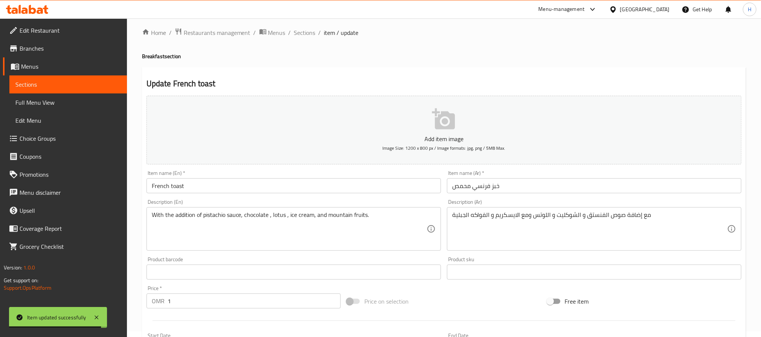
scroll to position [0, 0]
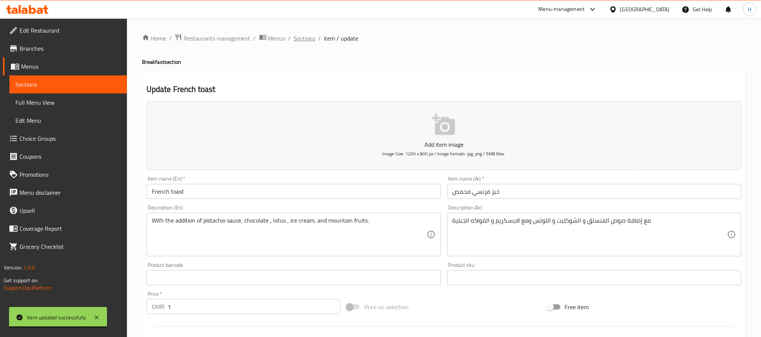
click at [304, 38] on span "Sections" at bounding box center [304, 38] width 21 height 9
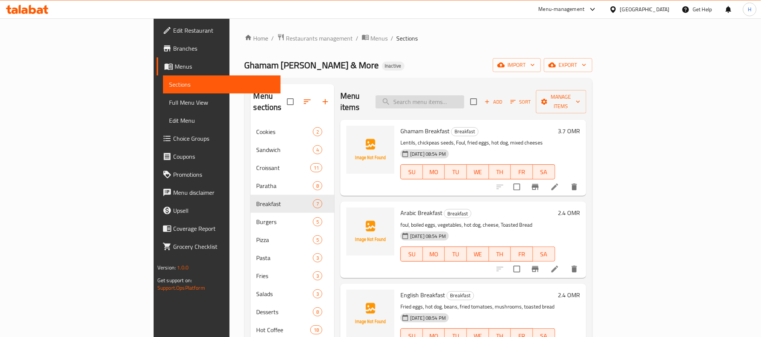
click at [465, 97] on input "search" at bounding box center [420, 101] width 89 height 13
paste input "hot dog and Cheese Sandwich"
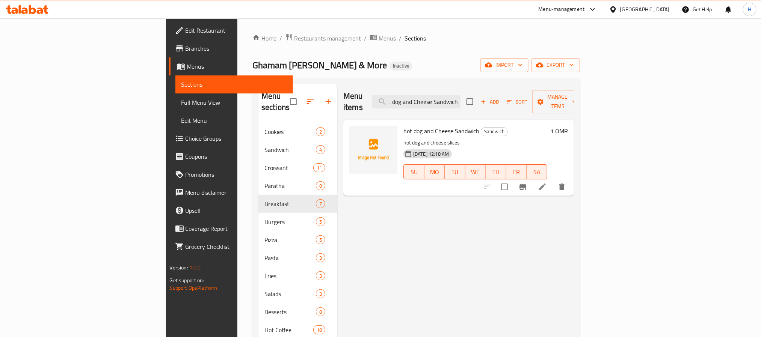
type input "hot dog and Cheese Sandwich"
click at [553, 182] on li at bounding box center [542, 187] width 21 height 14
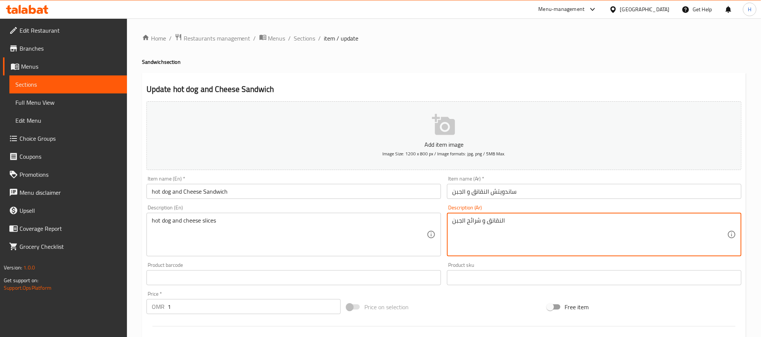
click at [489, 224] on textarea "النقانق و شرائح الجبن" at bounding box center [589, 235] width 275 height 36
paste textarea "قطع النقانق و الجبن"
type textarea "قطع النقانق و الجبن"
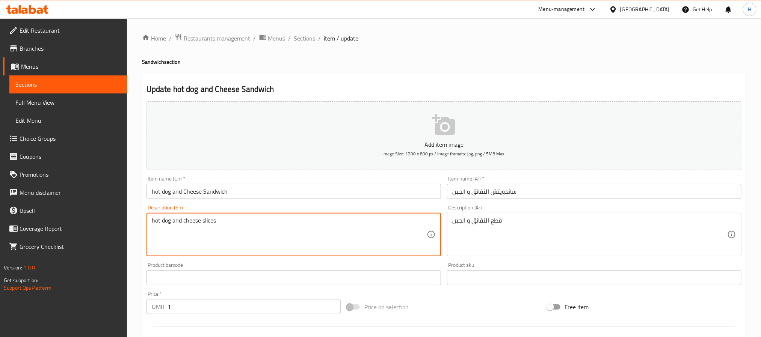
click at [175, 224] on textarea "hot dog and cheese slices" at bounding box center [289, 235] width 275 height 36
paste textarea "sausage"
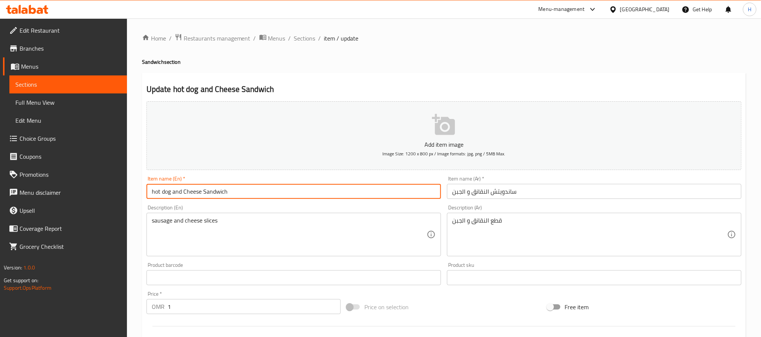
drag, startPoint x: 170, startPoint y: 192, endPoint x: 131, endPoint y: 190, distance: 39.1
click at [131, 190] on div "Home / Restaurants management / Menus / Sections / item / update Sandwich secti…" at bounding box center [444, 274] width 634 height 513
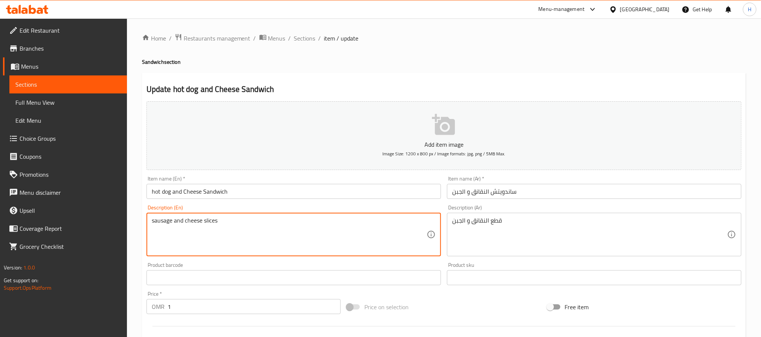
drag, startPoint x: 171, startPoint y: 221, endPoint x: 131, endPoint y: 212, distance: 41.6
paste textarea "hot dog"
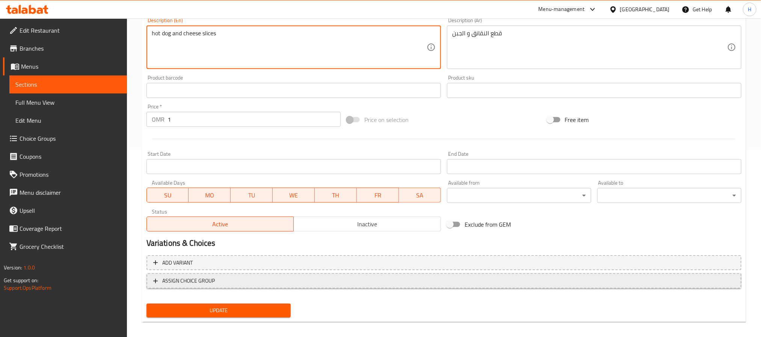
scroll to position [193, 0]
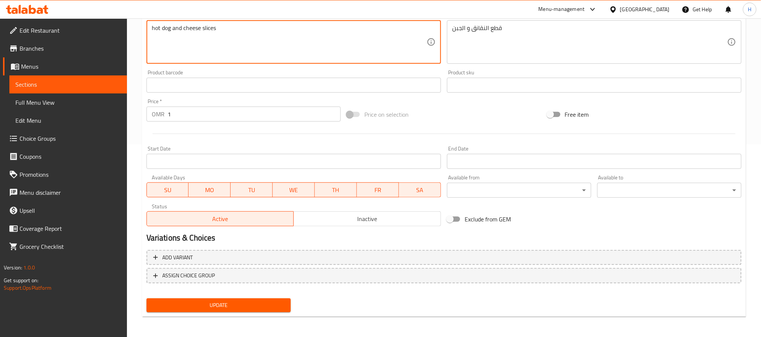
type textarea "hot dog and cheese slices"
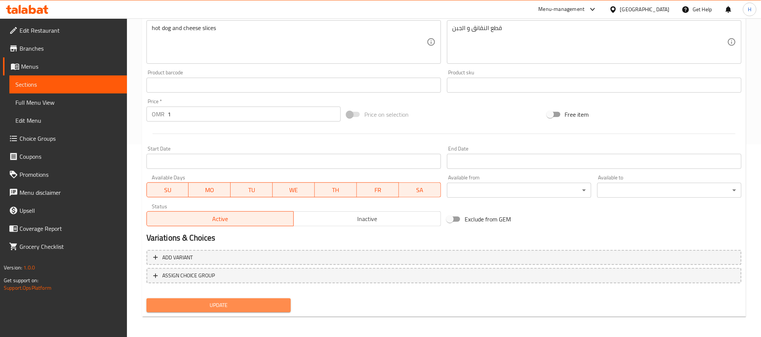
click at [254, 302] on span "Update" at bounding box center [219, 305] width 132 height 9
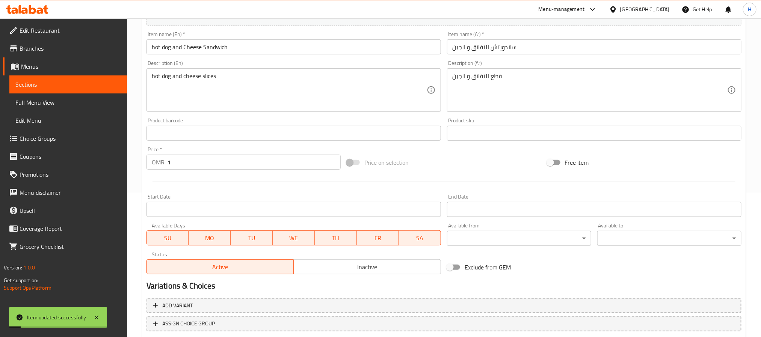
scroll to position [80, 0]
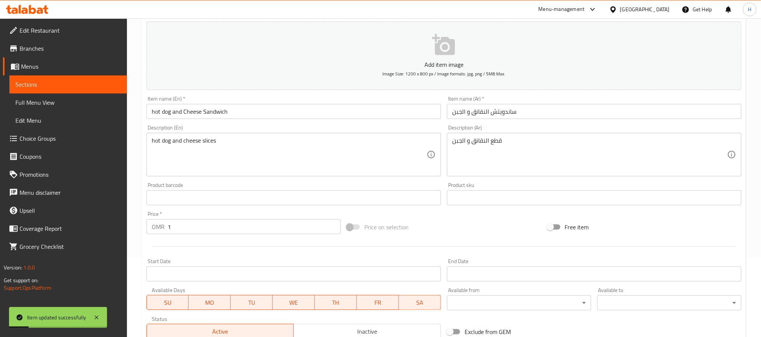
click at [172, 110] on input "hot dog and Cheese Sandwich" at bounding box center [294, 111] width 295 height 15
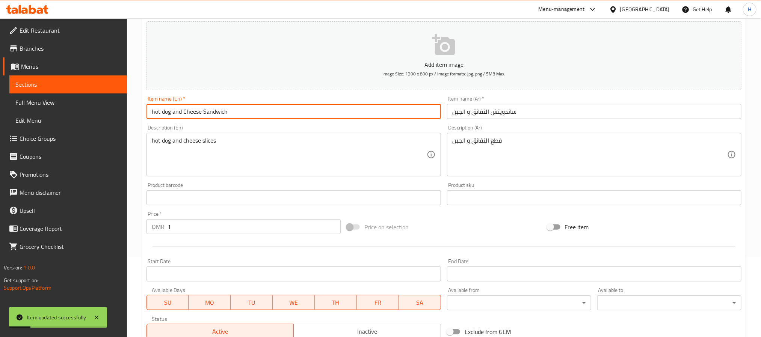
click at [172, 110] on input "hot dog and Cheese Sandwich" at bounding box center [294, 111] width 295 height 15
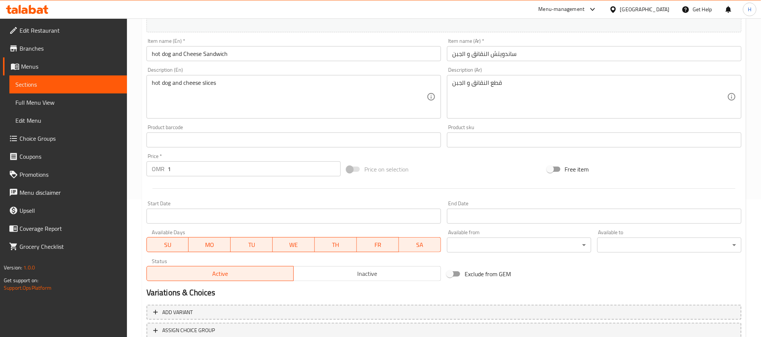
scroll to position [193, 0]
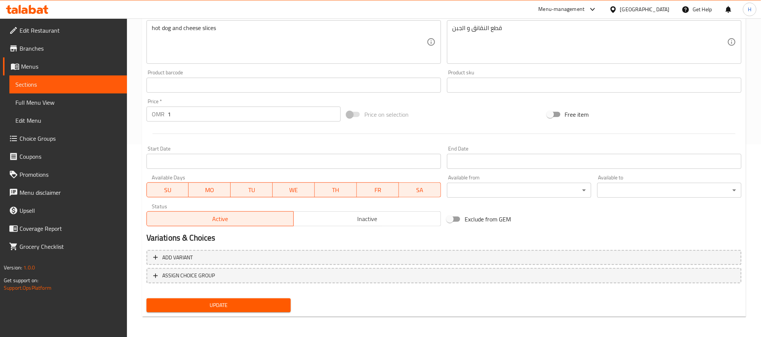
drag, startPoint x: 244, startPoint y: 295, endPoint x: 246, endPoint y: 306, distance: 11.1
click at [244, 296] on div "Update" at bounding box center [219, 306] width 150 height 20
click at [246, 310] on button "Update" at bounding box center [219, 306] width 144 height 14
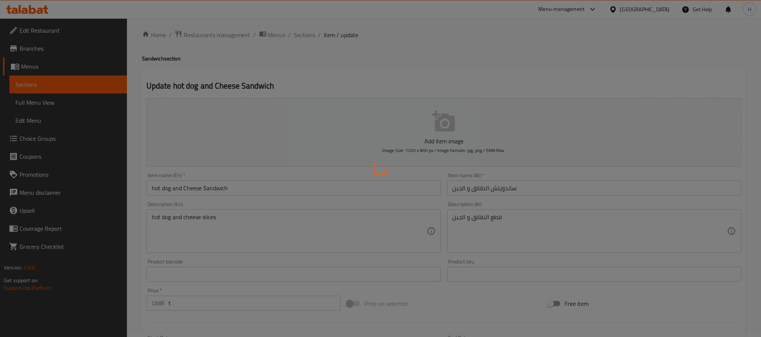
scroll to position [0, 0]
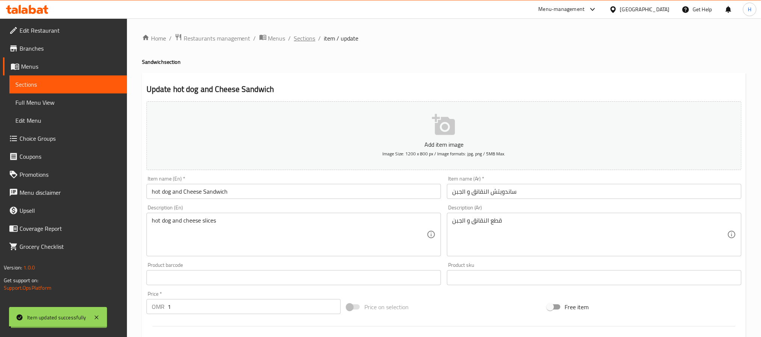
click at [303, 36] on span "Sections" at bounding box center [304, 38] width 21 height 9
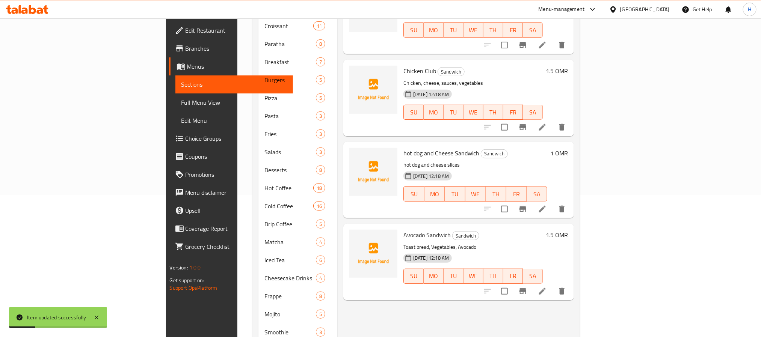
scroll to position [169, 0]
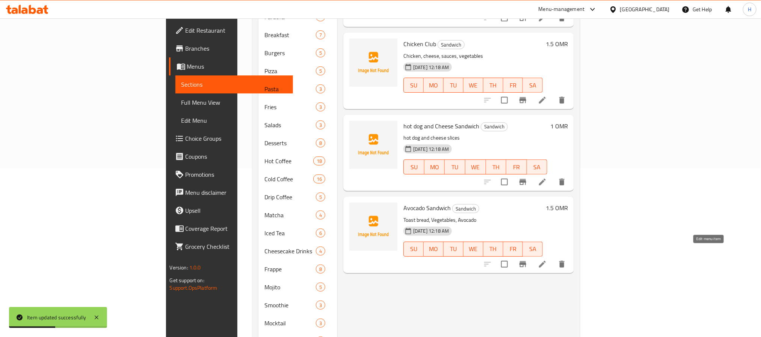
click at [546, 261] on icon at bounding box center [542, 264] width 7 height 7
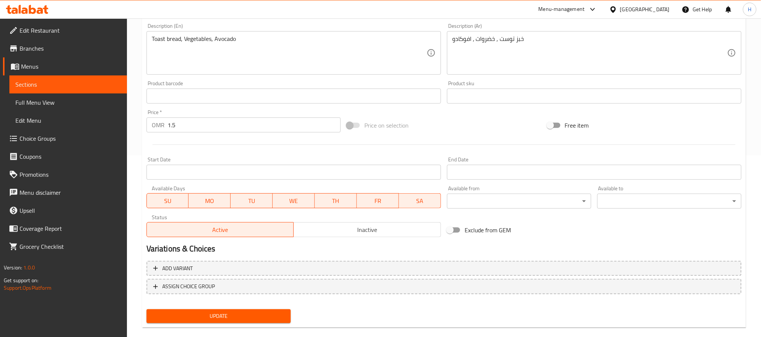
scroll to position [193, 0]
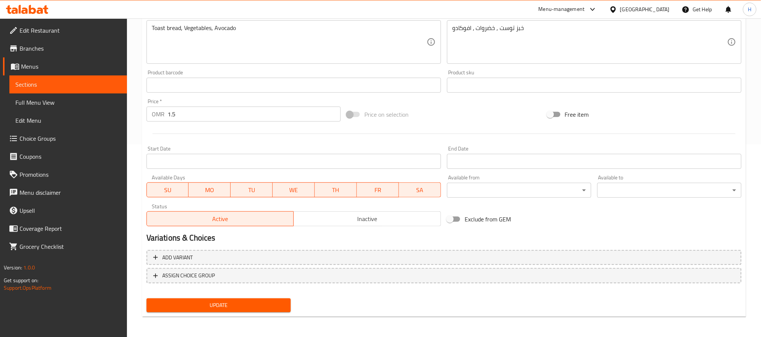
click at [238, 307] on span "Update" at bounding box center [219, 305] width 132 height 9
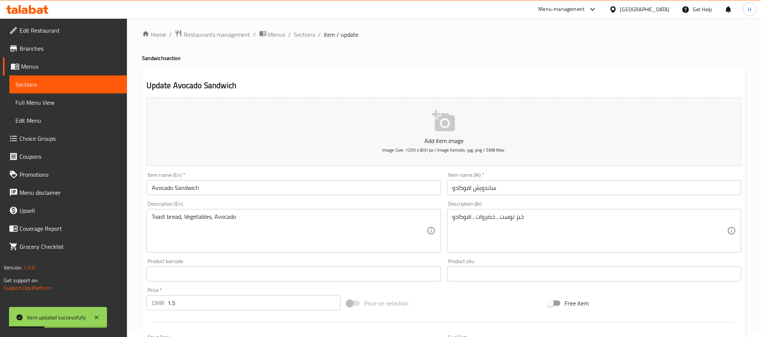
scroll to position [0, 0]
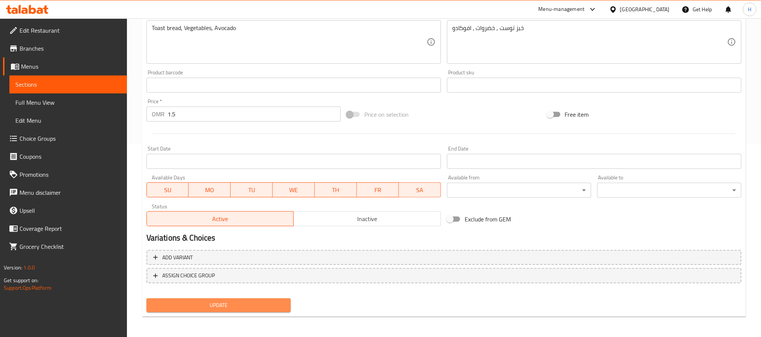
click at [225, 302] on span "Update" at bounding box center [219, 305] width 132 height 9
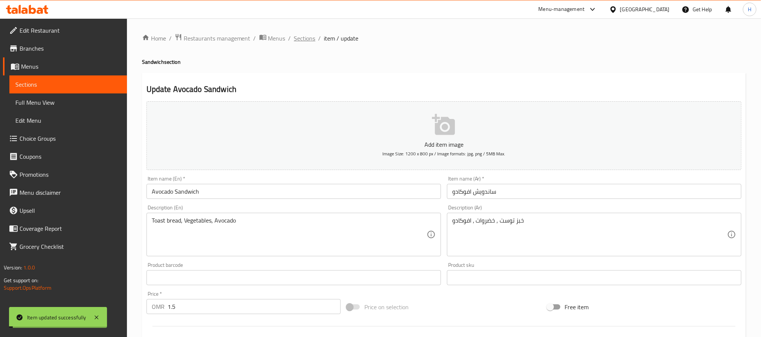
click at [307, 39] on span "Sections" at bounding box center [304, 38] width 21 height 9
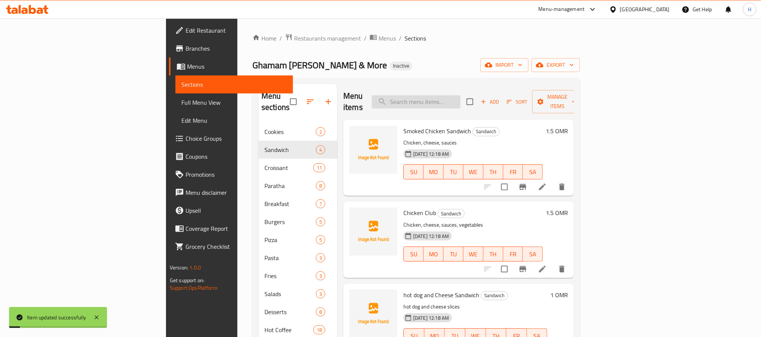
click at [461, 100] on input "search" at bounding box center [416, 101] width 89 height 13
paste input "Beef Burger"
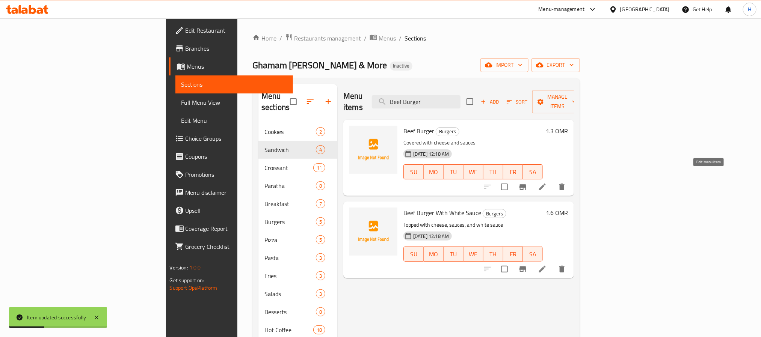
type input "Beef Burger"
click at [547, 183] on icon at bounding box center [542, 187] width 9 height 9
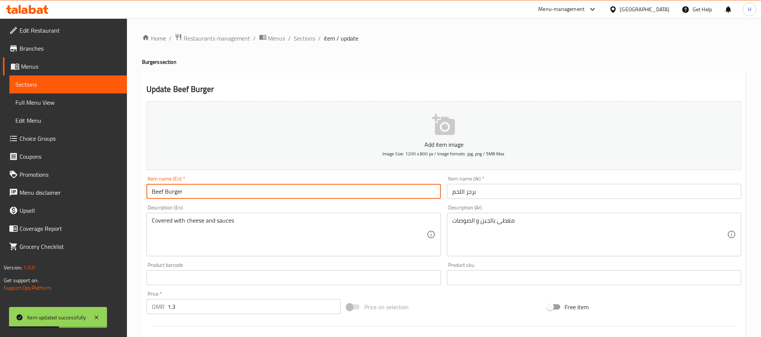
click at [158, 195] on input "Beef Burger" at bounding box center [294, 191] width 295 height 15
click at [157, 194] on input "Beef Burger" at bounding box center [294, 191] width 295 height 15
paste input "meat"
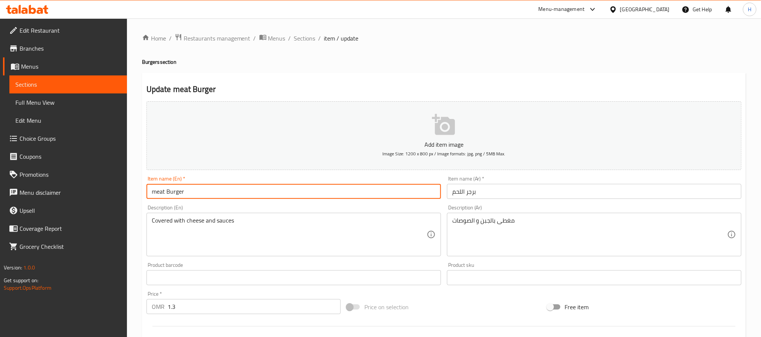
type input "meat Burger"
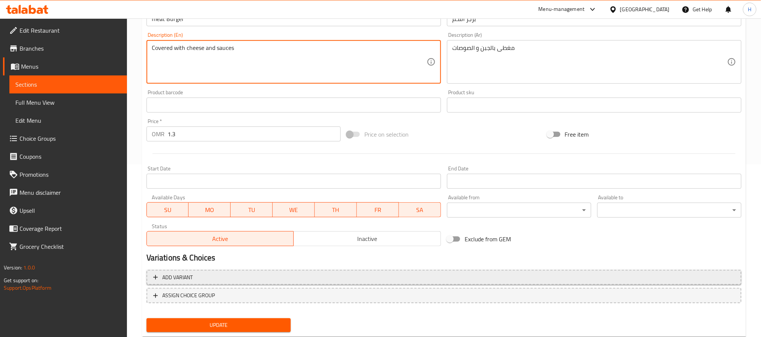
scroll to position [193, 0]
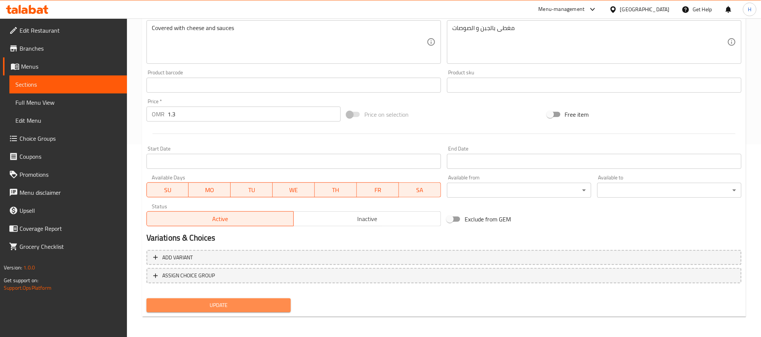
click at [209, 306] on span "Update" at bounding box center [219, 305] width 132 height 9
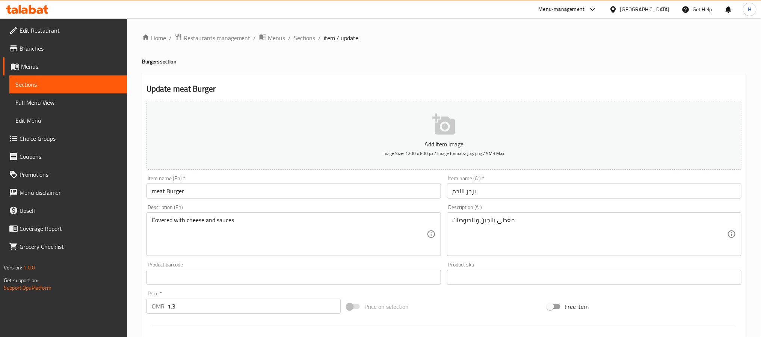
scroll to position [0, 0]
click at [295, 37] on span "Sections" at bounding box center [304, 38] width 21 height 9
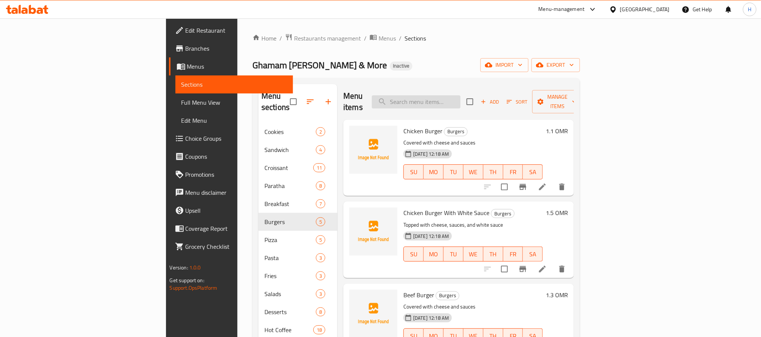
click at [452, 95] on input "search" at bounding box center [416, 101] width 89 height 13
paste input "Beef Burger With White Sauce"
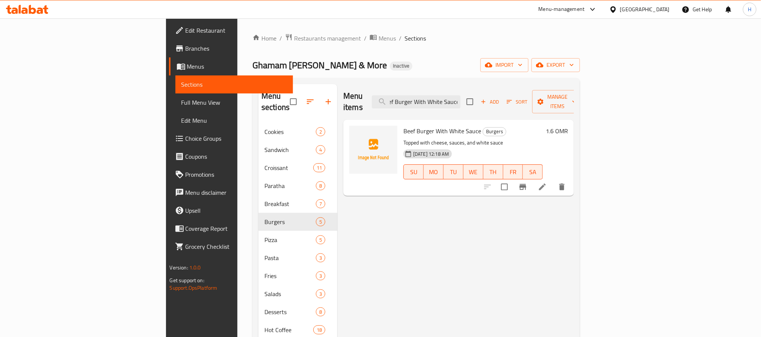
type input "Beef Burger With White Sauce"
click at [553, 180] on li at bounding box center [542, 187] width 21 height 14
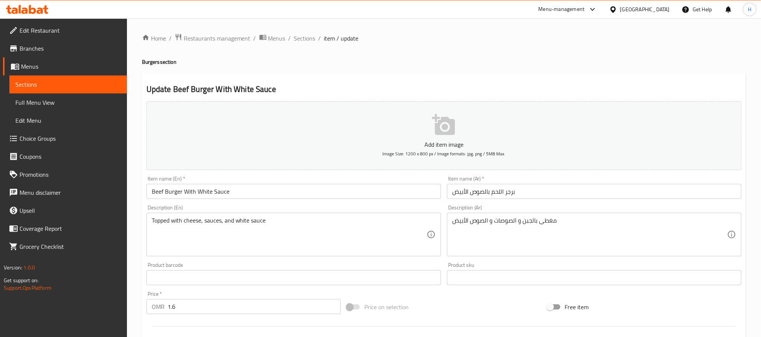
click at [196, 194] on input "Beef Burger With White Sauce" at bounding box center [294, 191] width 295 height 15
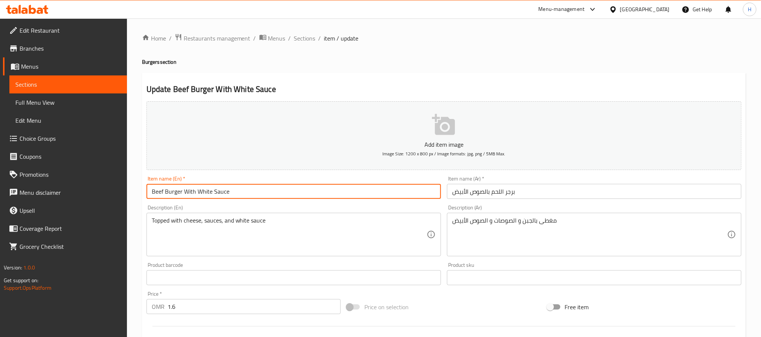
click at [196, 194] on input "Beef Burger With White Sauce" at bounding box center [294, 191] width 295 height 15
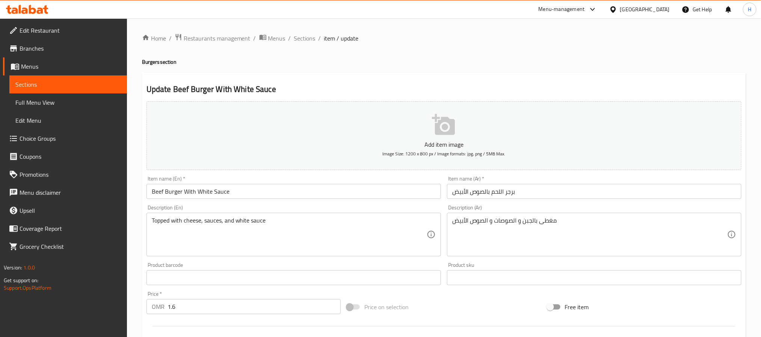
click at [147, 195] on input "Beef Burger With White Sauce" at bounding box center [294, 191] width 295 height 15
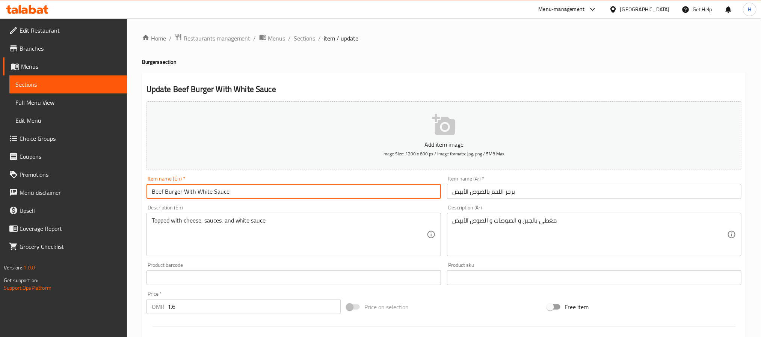
click at [147, 195] on input "Beef Burger With White Sauce" at bounding box center [294, 191] width 295 height 15
click at [257, 189] on input "meat Burger With White Sauce" at bounding box center [294, 191] width 295 height 15
type input "meat Burger With White Sauce"
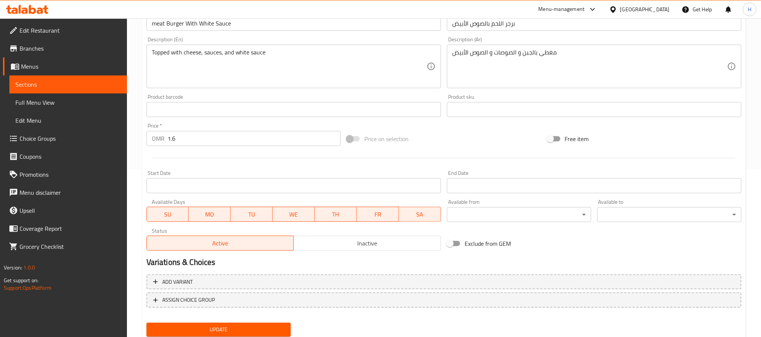
scroll to position [193, 0]
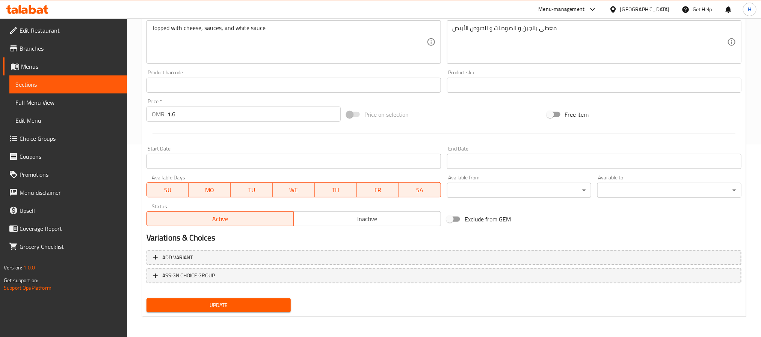
click at [204, 309] on span "Update" at bounding box center [219, 305] width 132 height 9
click at [38, 86] on span "Sections" at bounding box center [68, 84] width 106 height 9
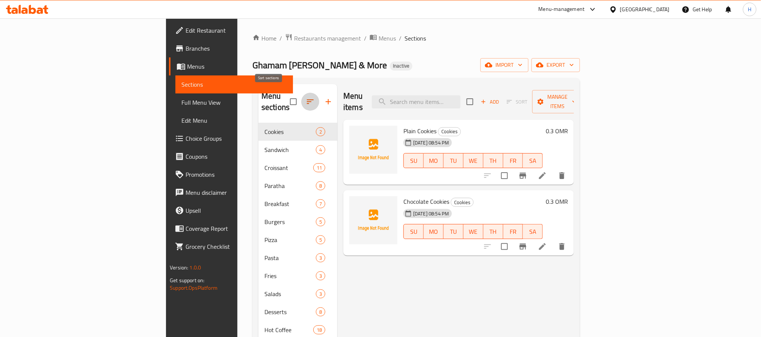
click at [306, 97] on icon "button" at bounding box center [310, 101] width 9 height 9
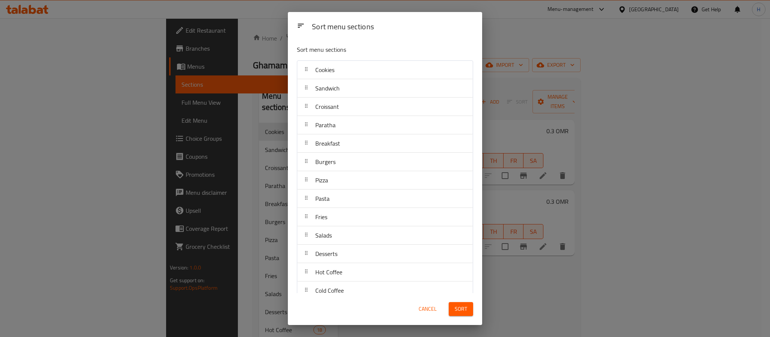
click at [384, 225] on div "Fries" at bounding box center [384, 217] width 169 height 18
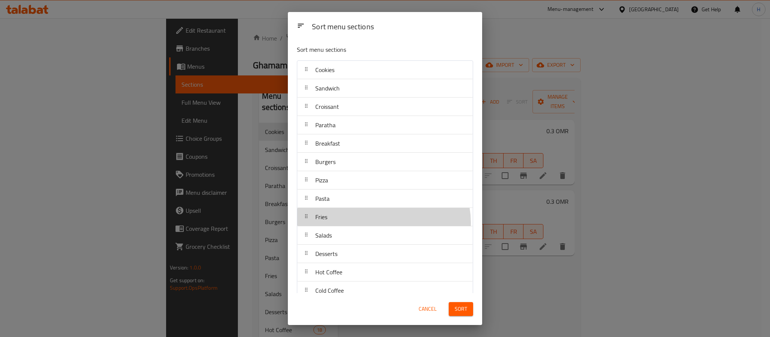
click at [384, 224] on div "Fries" at bounding box center [384, 217] width 169 height 18
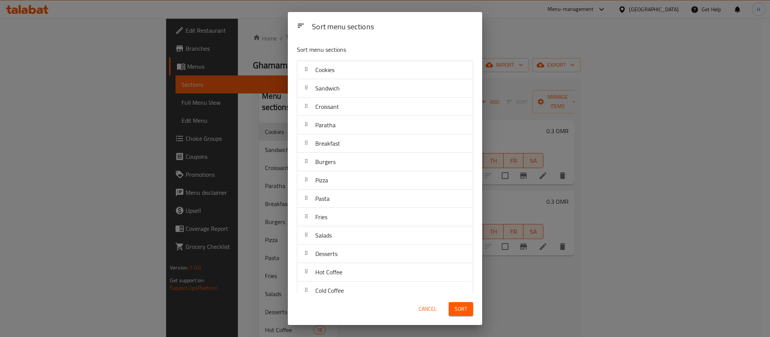
click at [310, 219] on div at bounding box center [306, 217] width 12 height 15
click at [195, 170] on div "Sort menu sections Sort menu sections Cookies Sandwich Croissant Paratha Breakf…" at bounding box center [385, 168] width 770 height 337
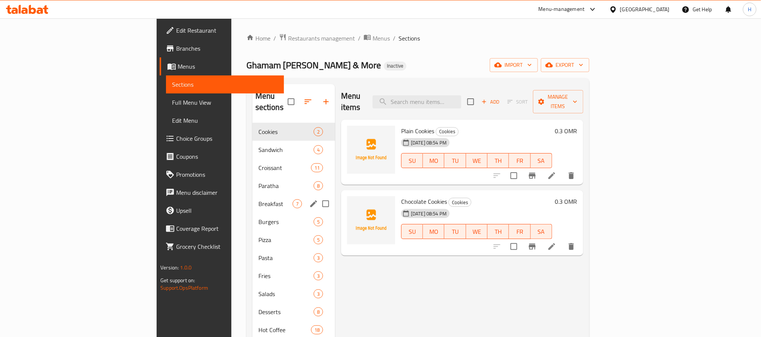
click at [253, 195] on div "Breakfast 7" at bounding box center [294, 204] width 83 height 18
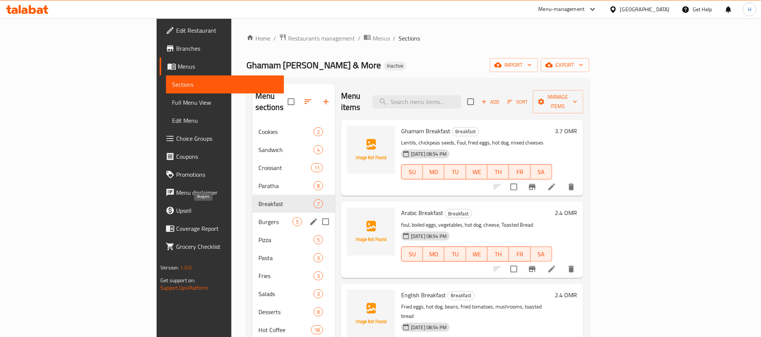
click at [259, 218] on span "Burgers" at bounding box center [276, 222] width 34 height 9
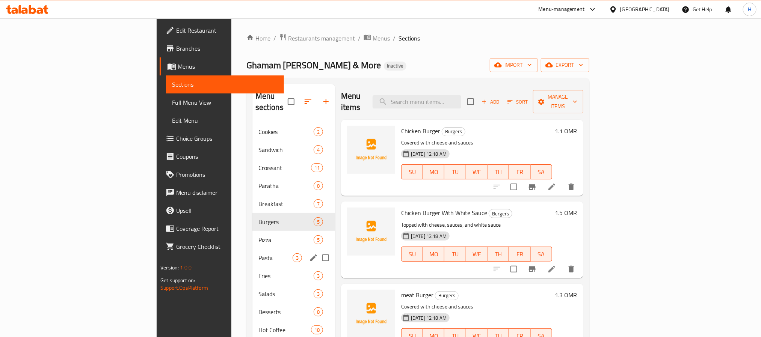
click at [253, 249] on div "Pasta 3" at bounding box center [294, 258] width 83 height 18
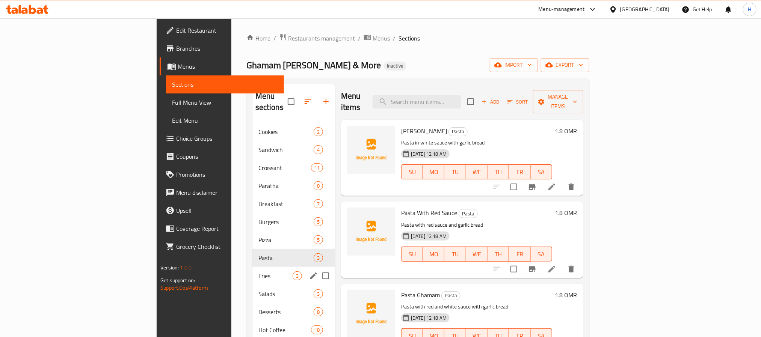
click at [253, 272] on div "Fries 3" at bounding box center [294, 276] width 83 height 18
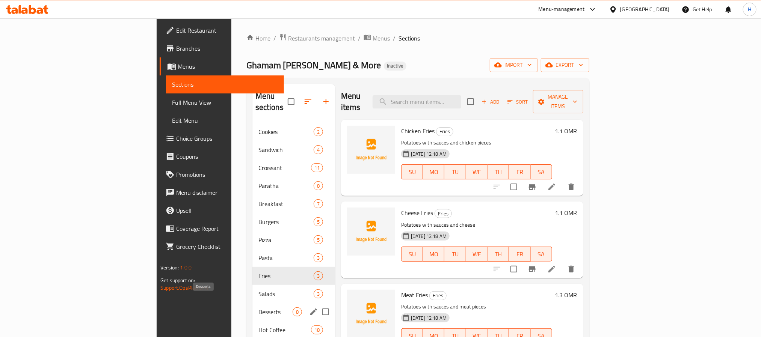
click at [259, 308] on span "Desserts" at bounding box center [276, 312] width 34 height 9
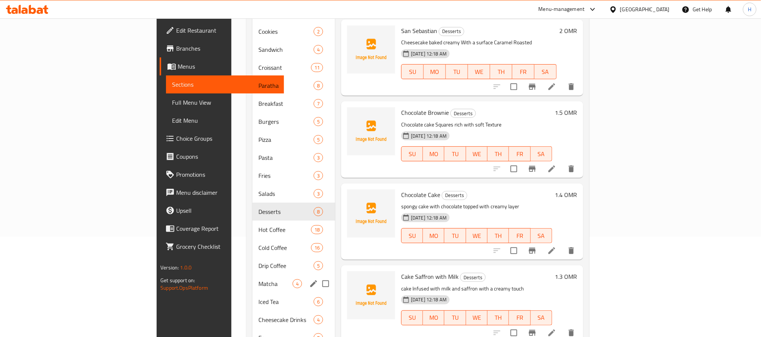
scroll to position [113, 0]
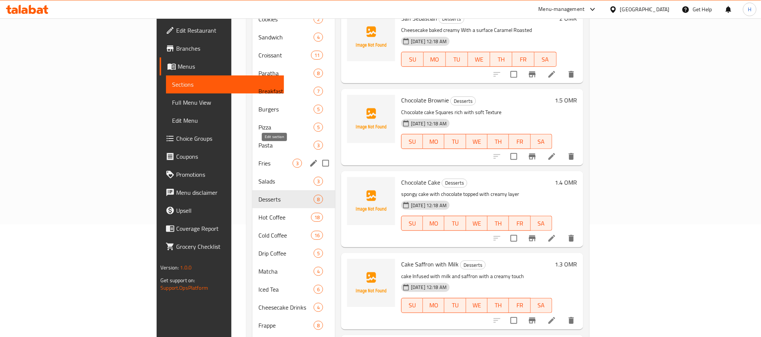
click at [309, 159] on icon "edit" at bounding box center [313, 163] width 9 height 9
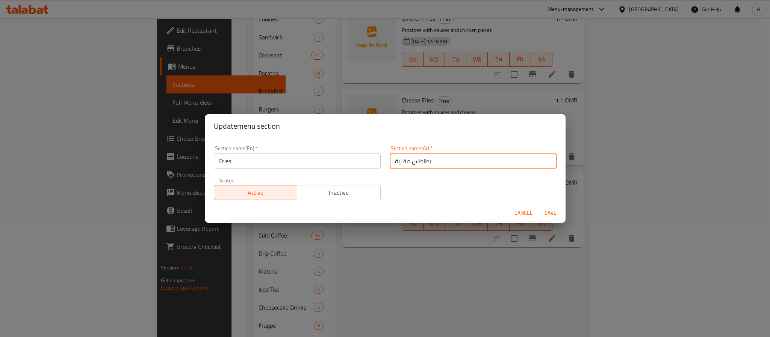
click at [409, 158] on input "بطاطس مقلية" at bounding box center [473, 161] width 167 height 15
type input "t"
type input "فرايز"
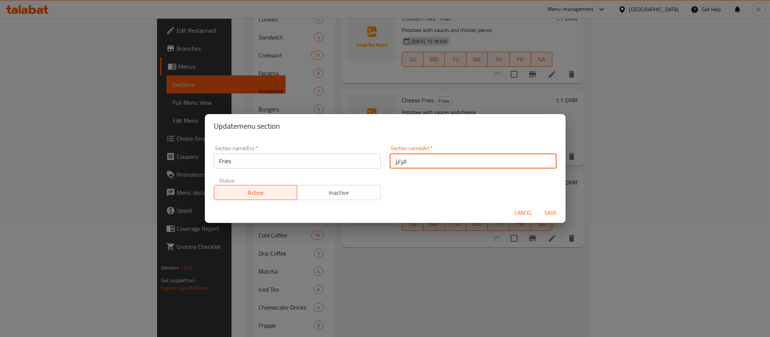
click at [545, 214] on span "Save" at bounding box center [551, 213] width 18 height 9
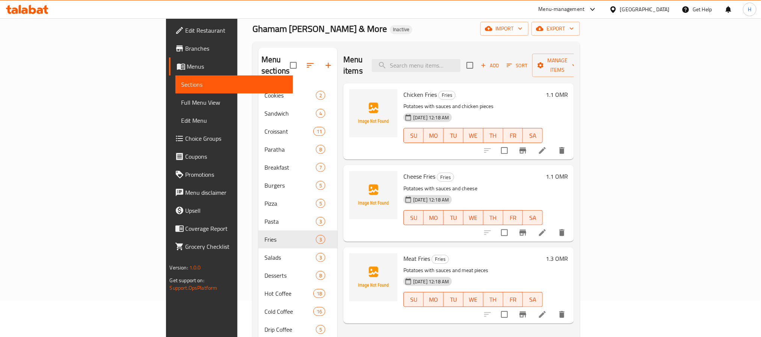
scroll to position [56, 0]
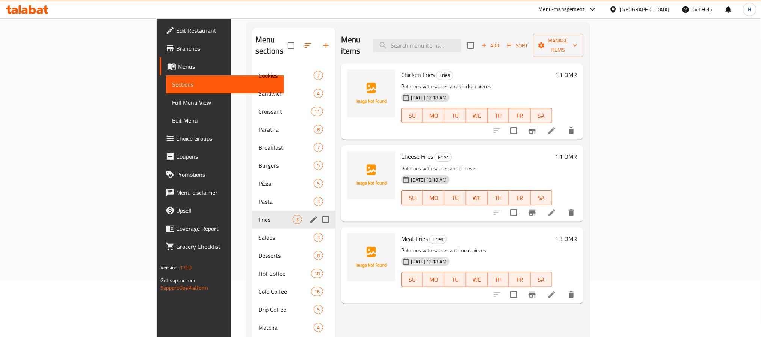
click at [253, 216] on div "Fries 3" at bounding box center [294, 220] width 83 height 18
click at [253, 229] on div "Salads 3" at bounding box center [294, 238] width 83 height 18
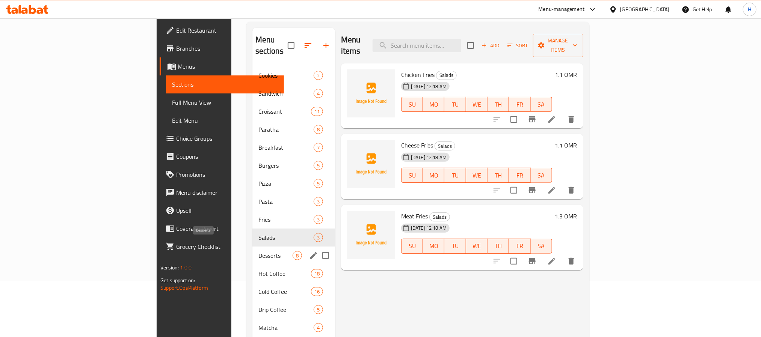
drag, startPoint x: 209, startPoint y: 242, endPoint x: 218, endPoint y: 256, distance: 17.2
click at [259, 251] on span "Desserts" at bounding box center [276, 255] width 34 height 9
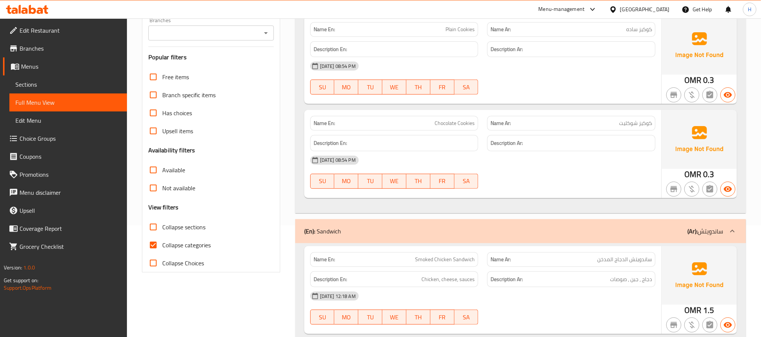
scroll to position [113, 0]
click at [153, 229] on input "Collapse sections" at bounding box center [153, 227] width 18 height 18
checkbox input "true"
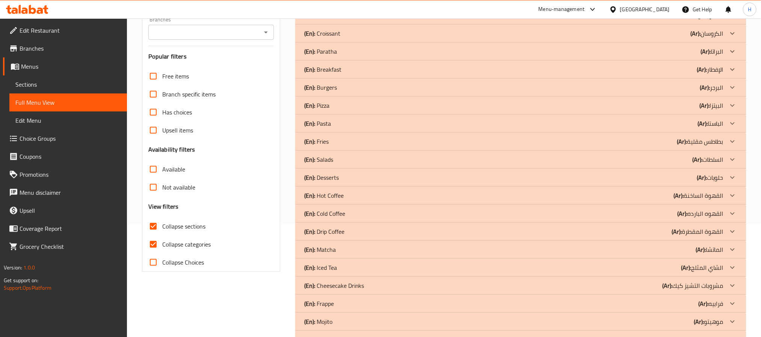
click at [153, 239] on input "Collapse categories" at bounding box center [153, 245] width 18 height 18
checkbox input "false"
click at [735, 64] on div at bounding box center [733, 70] width 18 height 18
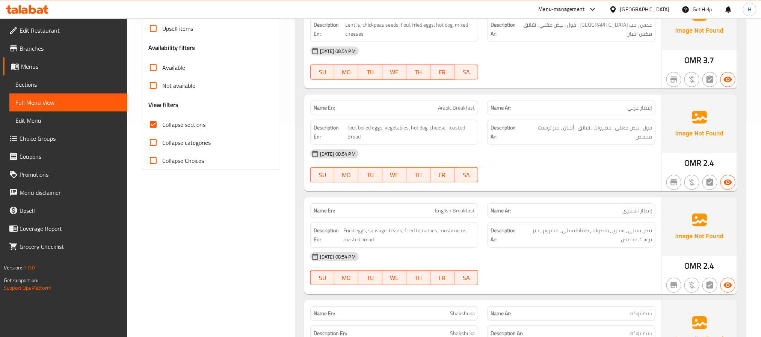
scroll to position [225, 0]
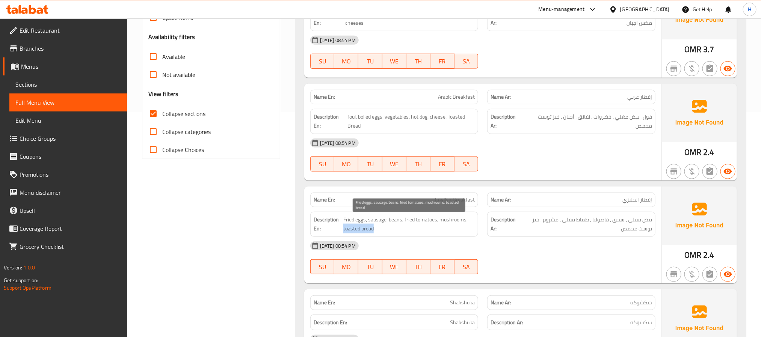
drag, startPoint x: 377, startPoint y: 233, endPoint x: 344, endPoint y: 233, distance: 32.7
click at [344, 233] on span "Fried eggs, sausage, beans, fried tomatoes, mushrooms, toasted bread" at bounding box center [409, 224] width 132 height 18
copy span "toasted bread"
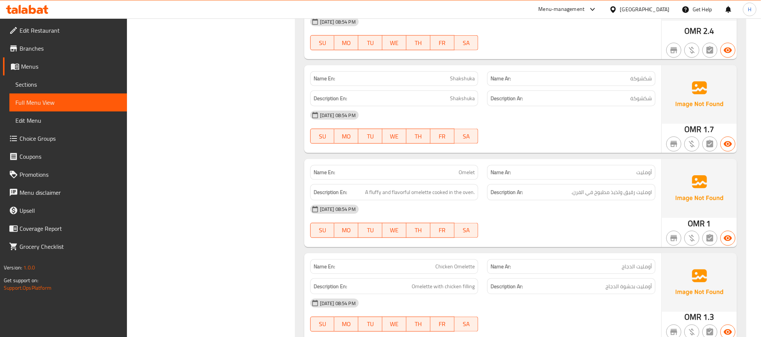
scroll to position [451, 0]
click at [454, 266] on span "Chicken Omelette" at bounding box center [455, 266] width 39 height 8
copy span "Chicken Omelette"
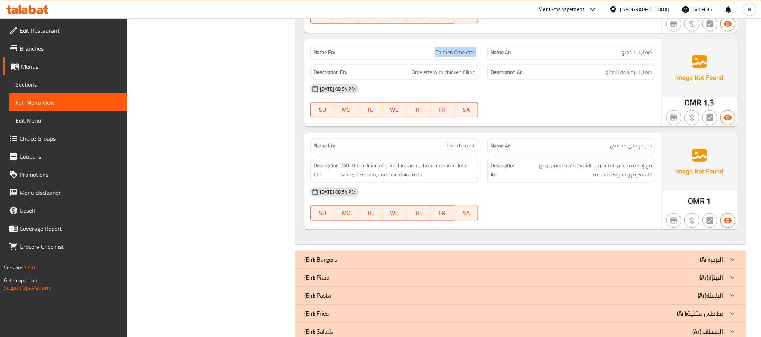
scroll to position [676, 0]
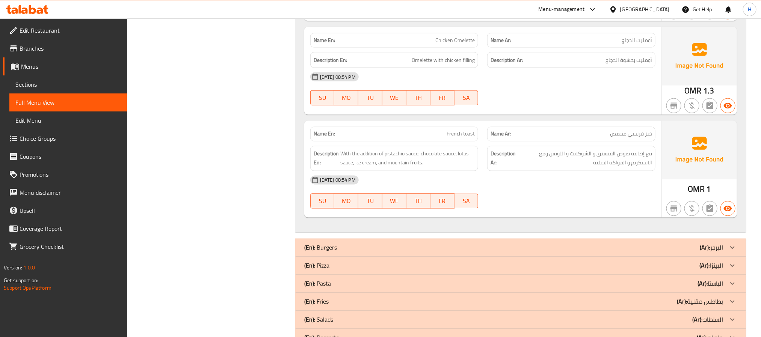
click at [465, 138] on span "French toast" at bounding box center [461, 134] width 28 height 8
copy span "French toast"
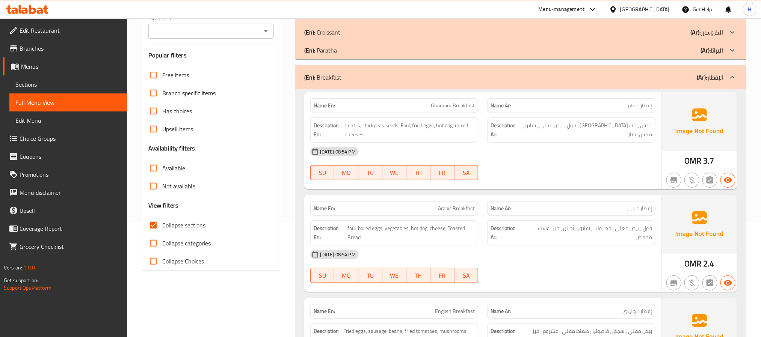
scroll to position [0, 0]
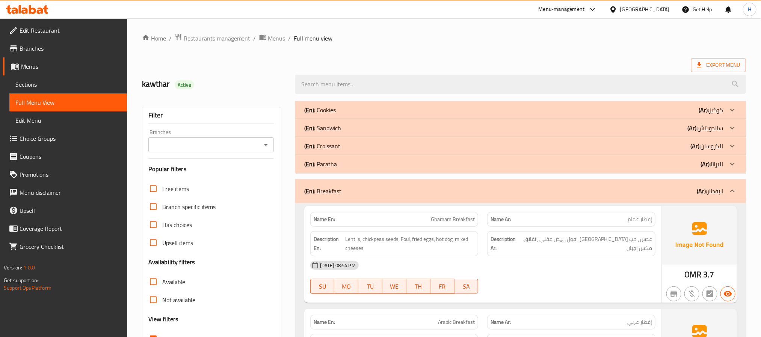
click at [729, 126] on icon at bounding box center [732, 128] width 9 height 9
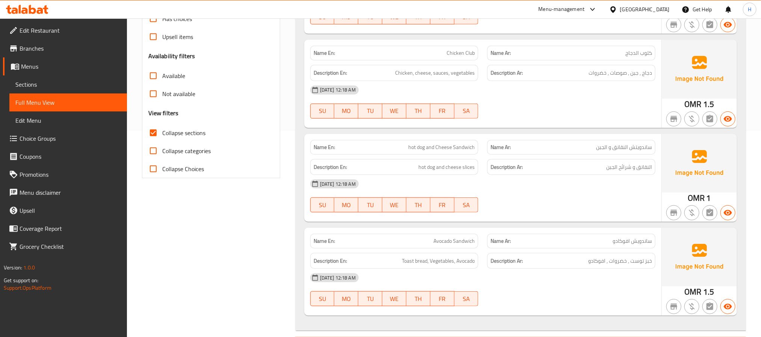
scroll to position [225, 0]
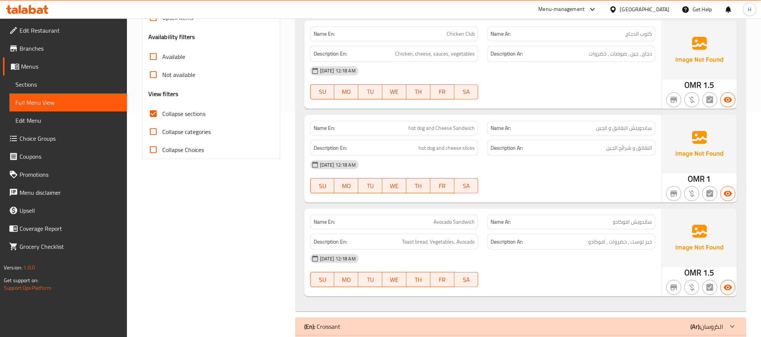
click at [445, 132] on span "hot dog and Cheese Sandwich" at bounding box center [442, 128] width 67 height 8
copy span "hot dog and Cheese Sandwich"
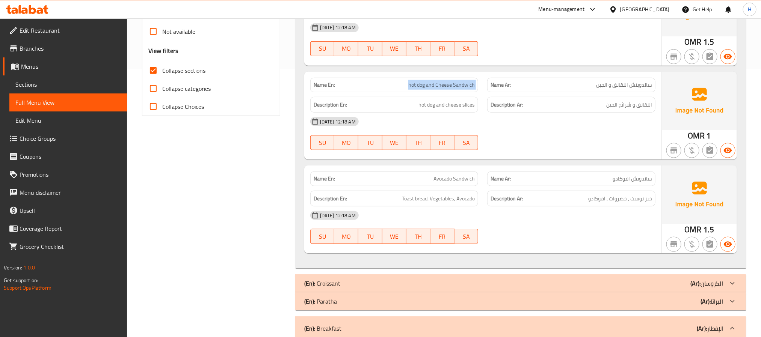
scroll to position [338, 0]
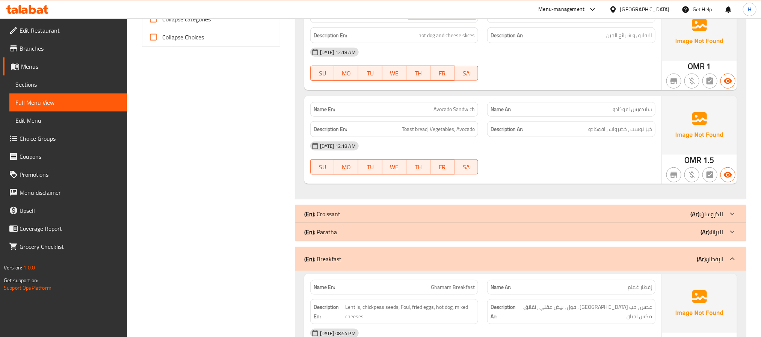
click at [662, 236] on div "(En): Paratha (Ar): البراتا" at bounding box center [513, 232] width 419 height 9
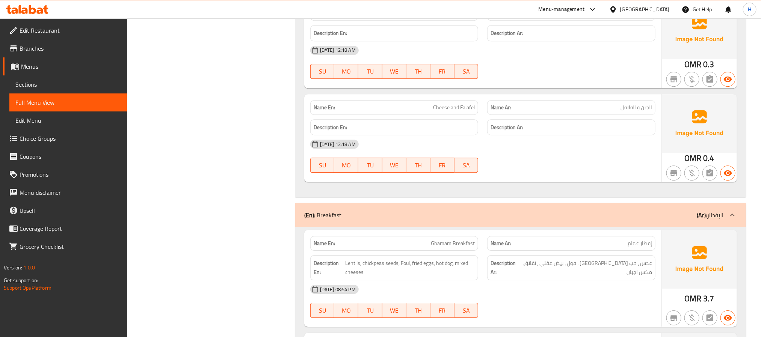
scroll to position [1184, 0]
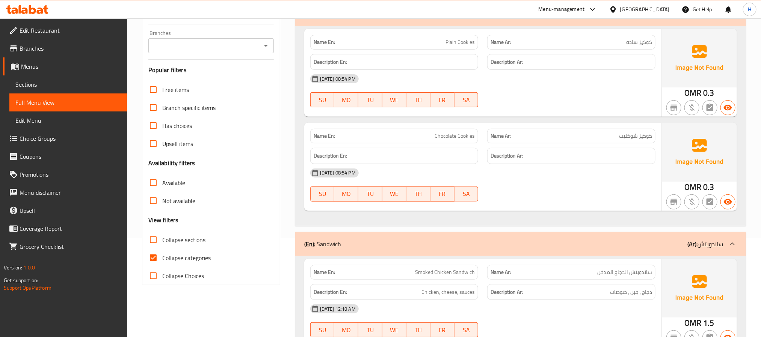
scroll to position [113, 0]
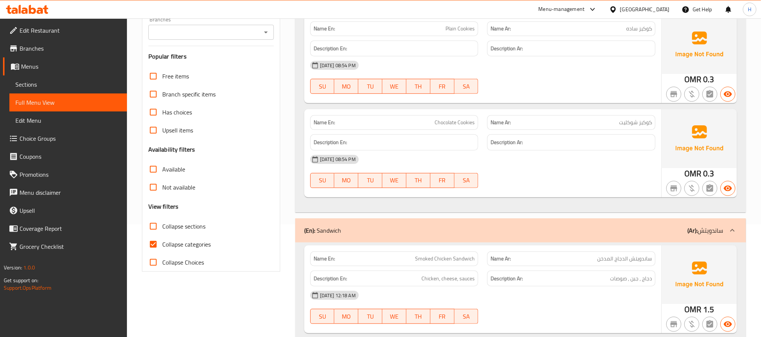
click at [156, 225] on input "Collapse sections" at bounding box center [153, 227] width 18 height 18
checkbox input "true"
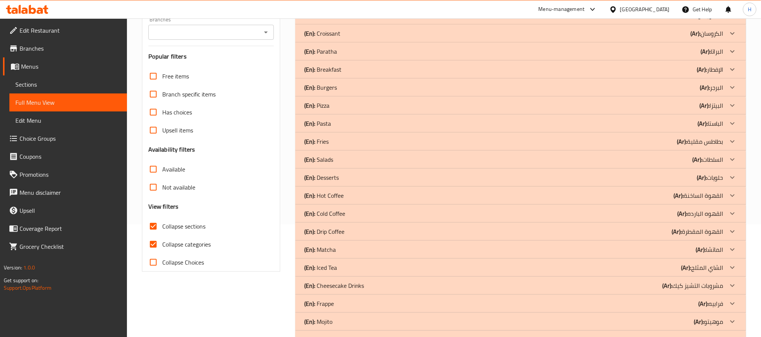
click at [156, 245] on input "Collapse categories" at bounding box center [153, 245] width 18 height 18
checkbox input "false"
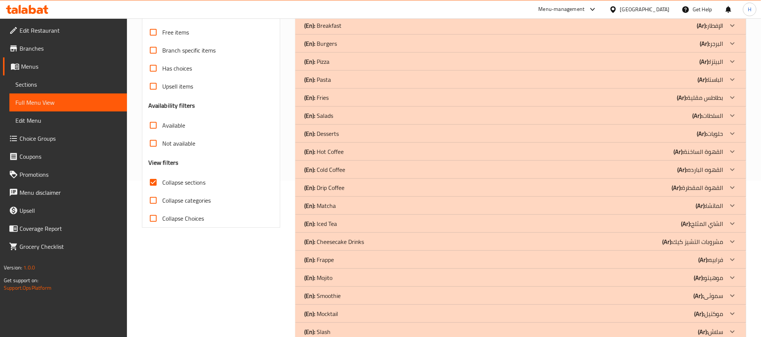
scroll to position [137, 0]
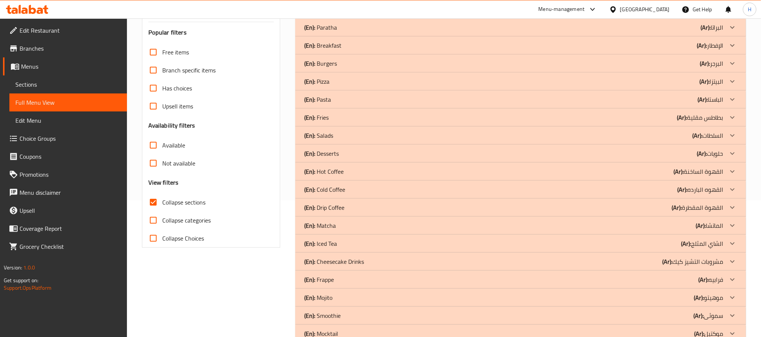
click at [432, 68] on div "(En): Burgers (Ar): البرجر" at bounding box center [513, 63] width 419 height 9
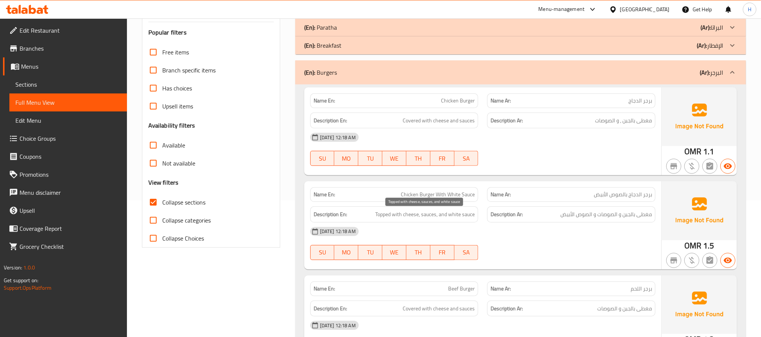
scroll to position [193, 0]
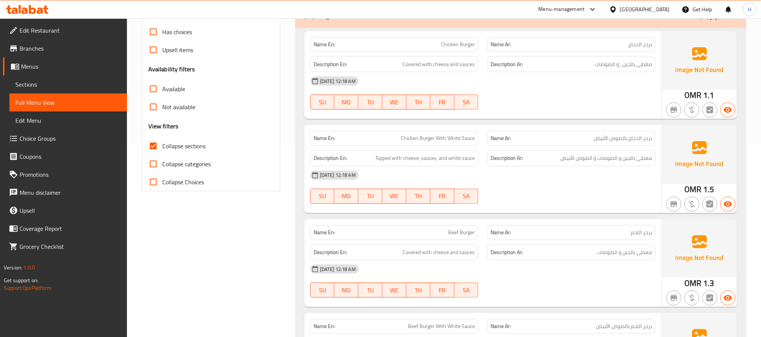
click at [643, 241] on div "Description Ar: مغطى بالجبن و الصوصات" at bounding box center [571, 252] width 177 height 25
click at [645, 231] on span "برجر اللحم" at bounding box center [641, 233] width 21 height 8
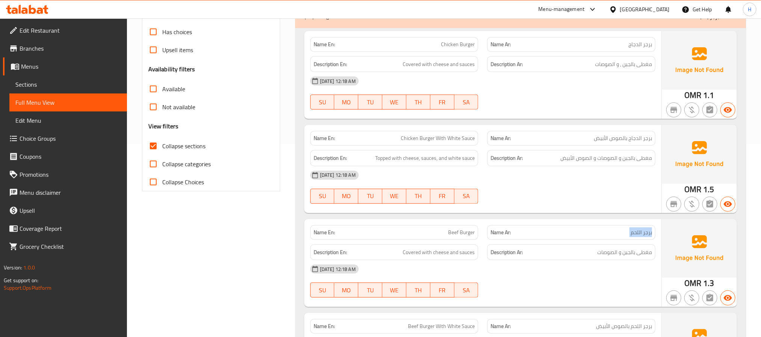
copy span "برجر اللحم"
click at [466, 236] on span "Beef Burger" at bounding box center [461, 233] width 27 height 8
copy span "Beef Burger"
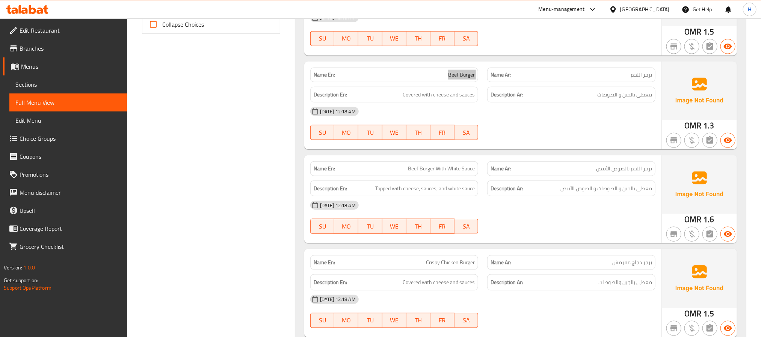
scroll to position [362, 0]
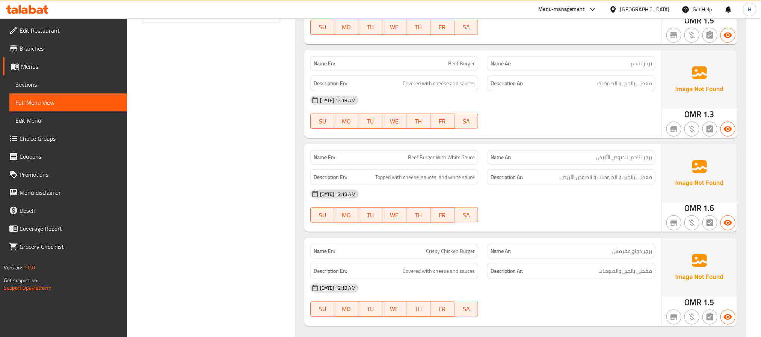
click at [436, 153] on div "Name En: Beef Burger With White Sauce" at bounding box center [394, 157] width 168 height 15
click at [434, 157] on span "Beef Burger With White Sauce" at bounding box center [441, 158] width 67 height 8
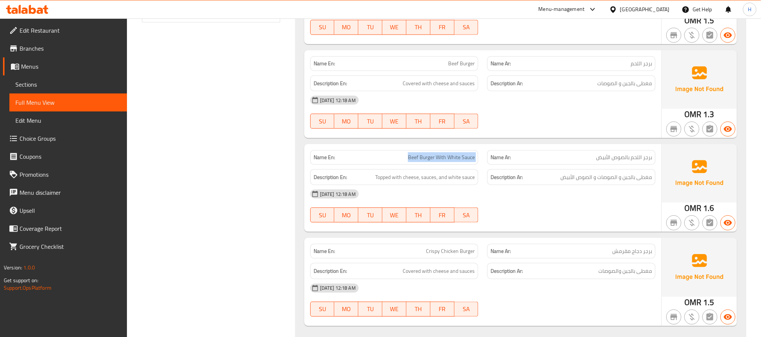
click at [434, 157] on span "Beef Burger With White Sauce" at bounding box center [441, 158] width 67 height 8
copy span "Beef Burger With White Sauce"
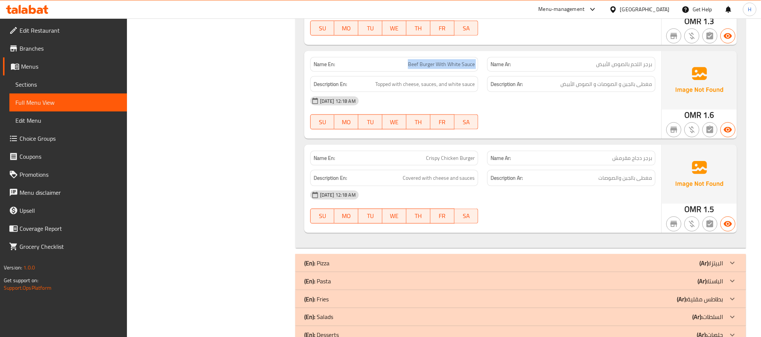
scroll to position [475, 0]
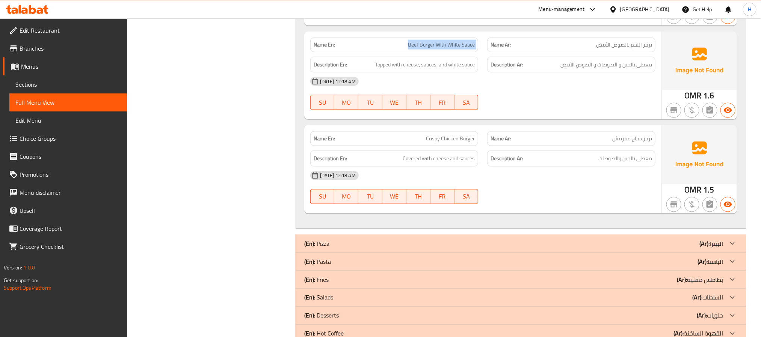
click at [448, 246] on div "(En): Pizza (Ar): البيتزا" at bounding box center [513, 243] width 419 height 9
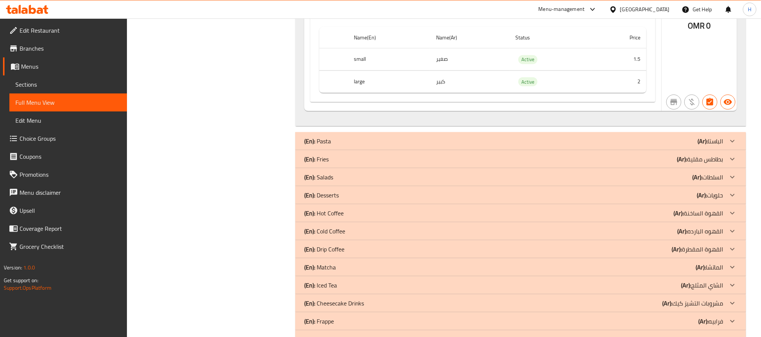
scroll to position [1715, 0]
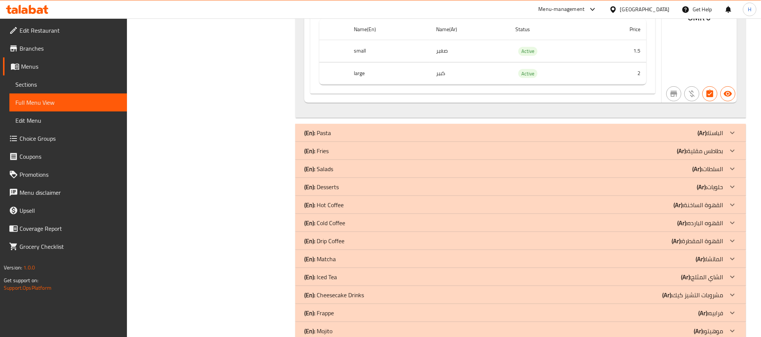
click at [540, 138] on div "(En): Pasta (Ar): الباستا" at bounding box center [513, 133] width 419 height 9
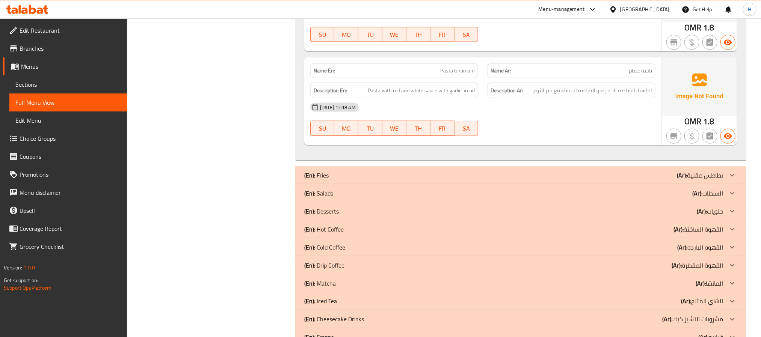
scroll to position [2053, 0]
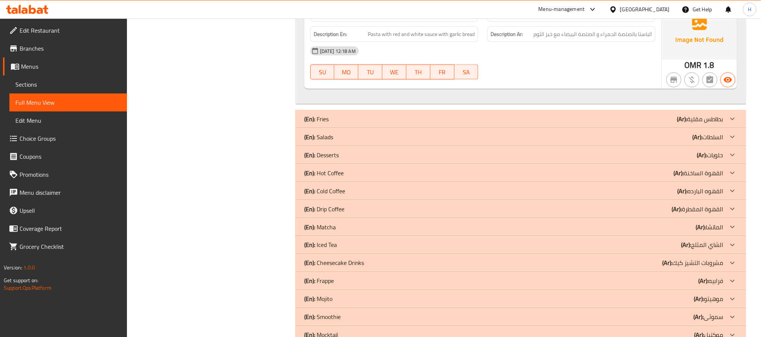
click at [545, 122] on div "(En): Fries (Ar): بطاطس مقلية" at bounding box center [520, 119] width 451 height 18
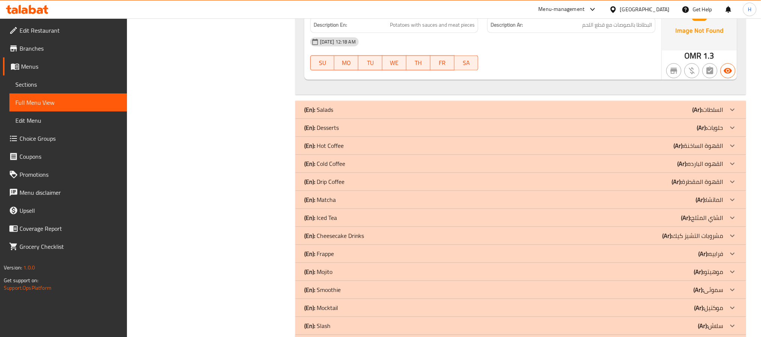
scroll to position [2392, 0]
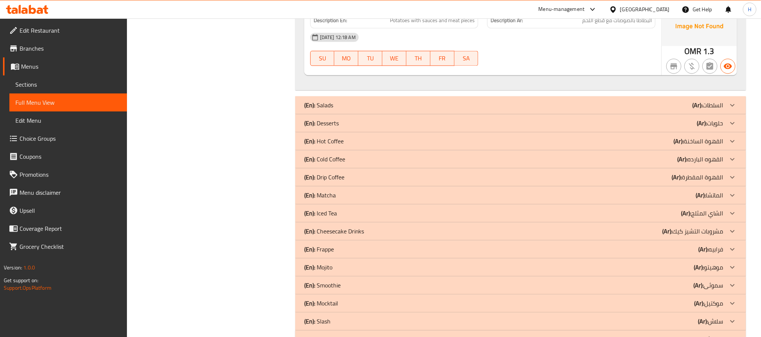
click at [681, 127] on div "(En): Desserts (Ar): حلويات" at bounding box center [520, 123] width 451 height 18
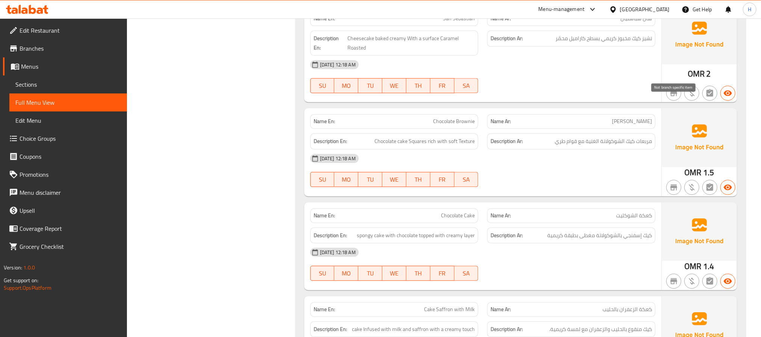
scroll to position [2561, 0]
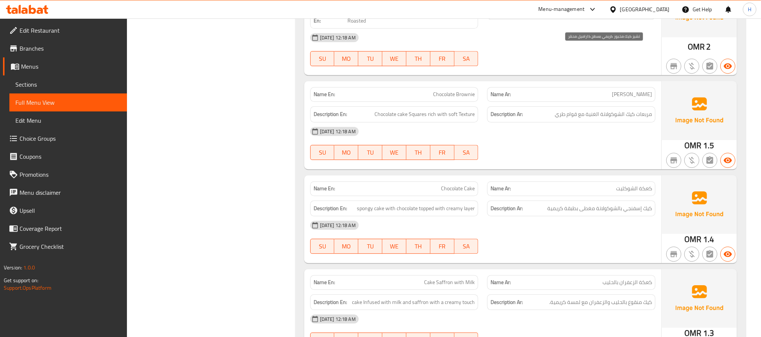
click at [564, 16] on span "تشيز كيك مخبوز كريمي بسطح كاراميل محمّر" at bounding box center [604, 11] width 97 height 9
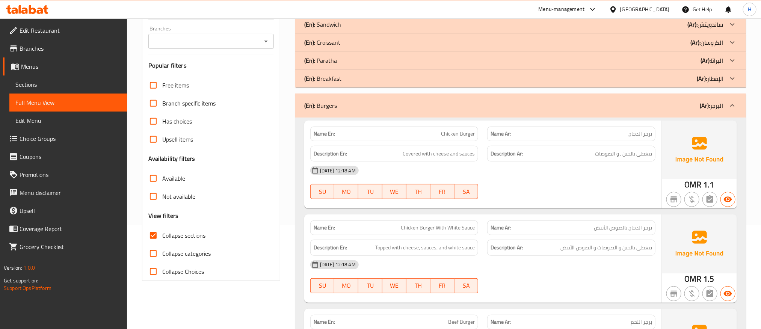
scroll to position [113, 0]
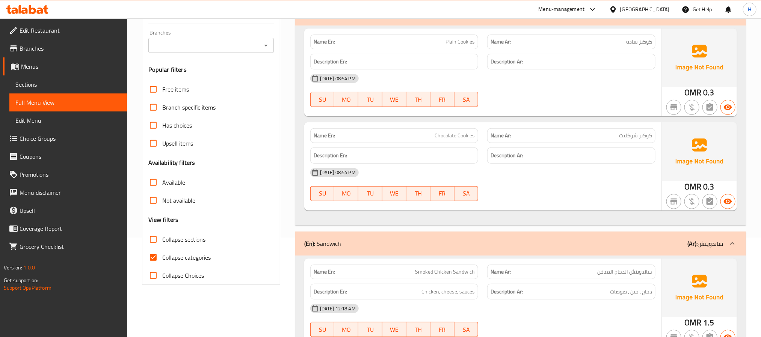
scroll to position [113, 0]
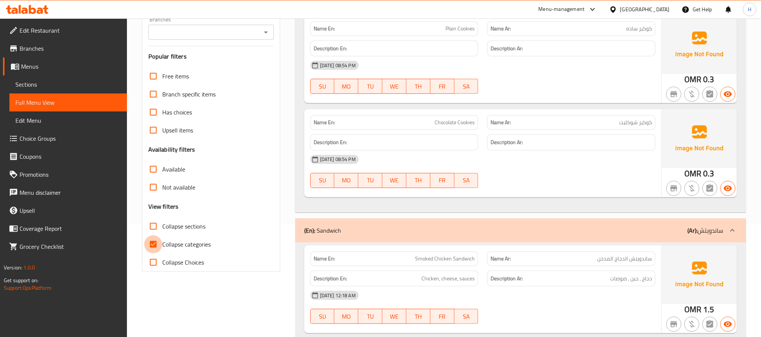
click at [158, 245] on input "Collapse categories" at bounding box center [153, 245] width 18 height 18
checkbox input "false"
